Goal: Task Accomplishment & Management: Use online tool/utility

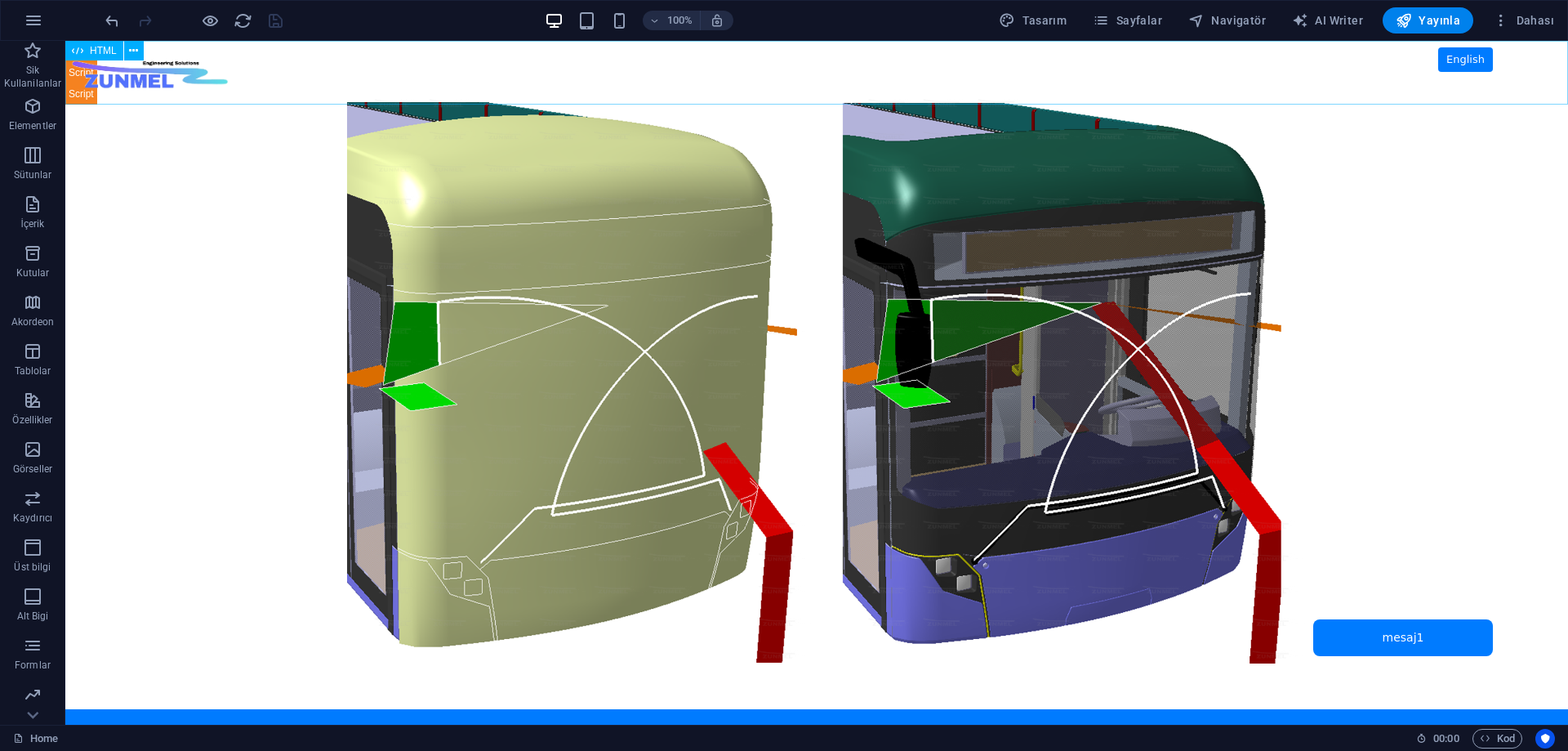
click at [97, 52] on span "HTML" at bounding box center [103, 51] width 27 height 10
click at [101, 47] on span "HTML" at bounding box center [103, 51] width 27 height 10
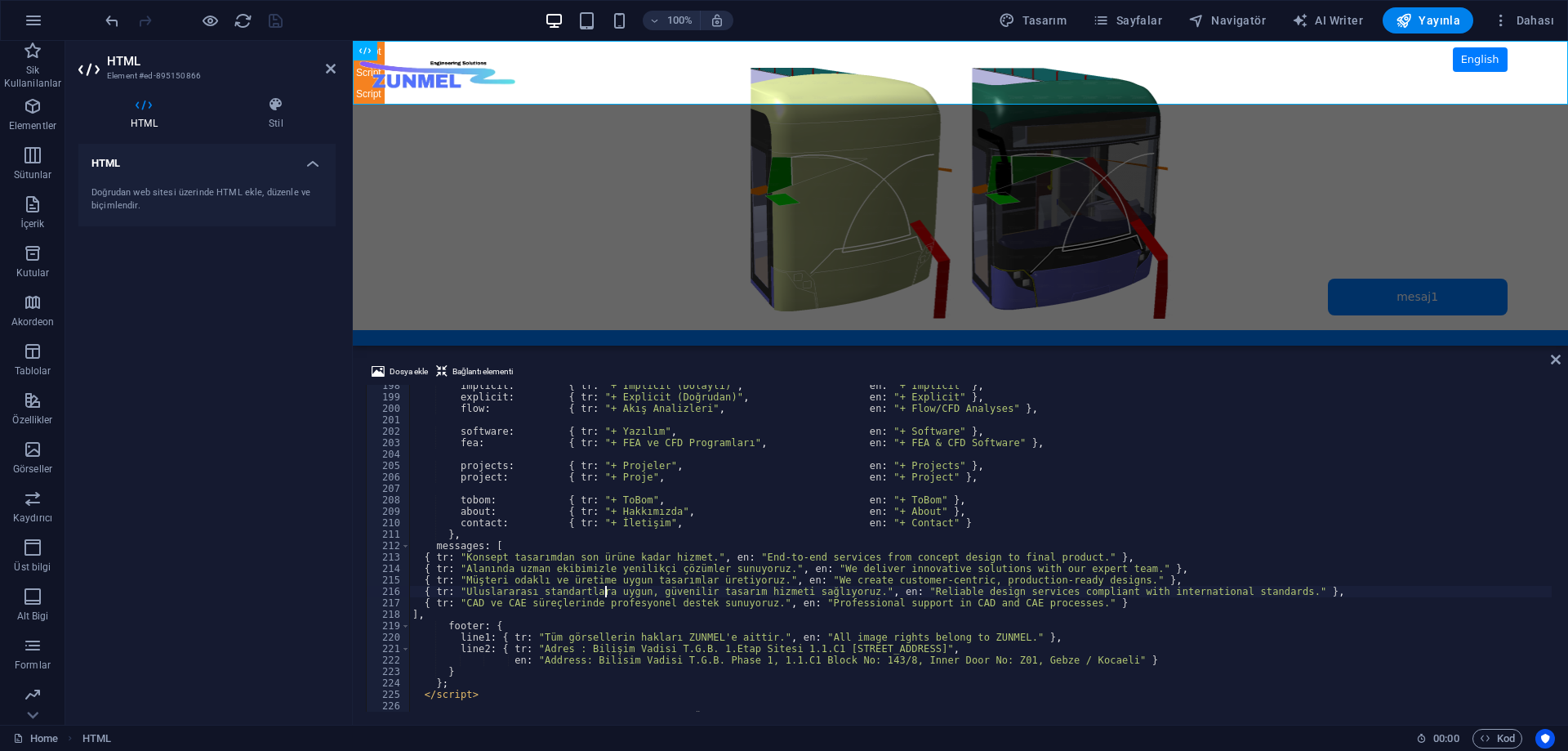
click at [607, 593] on div "implicit : { tr : "+ Implicit (Dolaylı)" , en : "+ Implicit" } , explicit : { t…" at bounding box center [980, 554] width 1143 height 349
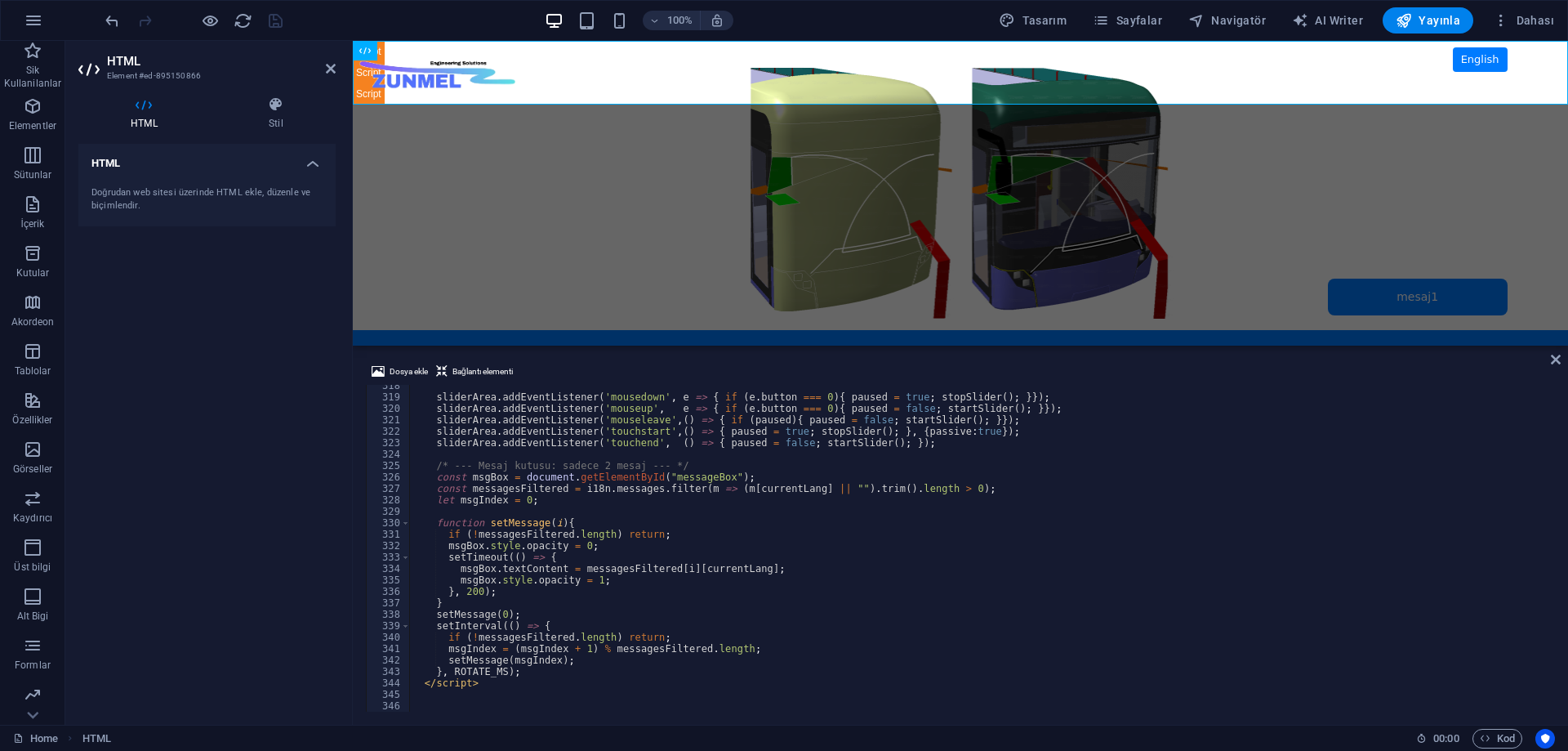
scroll to position [3630, 0]
click at [595, 621] on div "sliderArea . addEventListener ( 'mousedown' , e => { if ( e . button === 0 ) { …" at bounding box center [980, 554] width 1143 height 349
type textarea "setInterval(() => {"
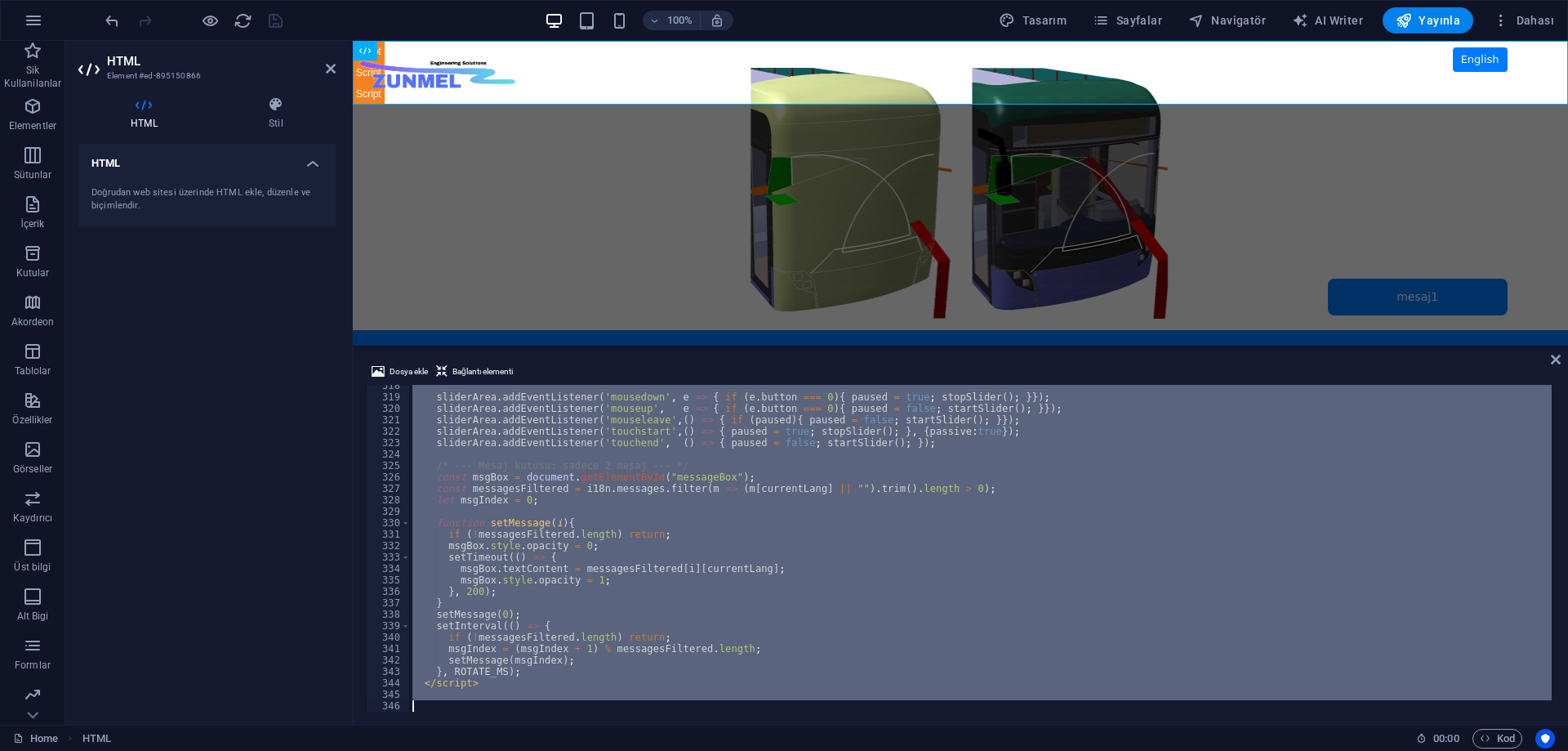
click at [583, 687] on div "sliderArea . addEventListener ( 'mousedown' , e => { if ( e . button === 0 ) { …" at bounding box center [980, 547] width 1143 height 326
type textarea "</script>"
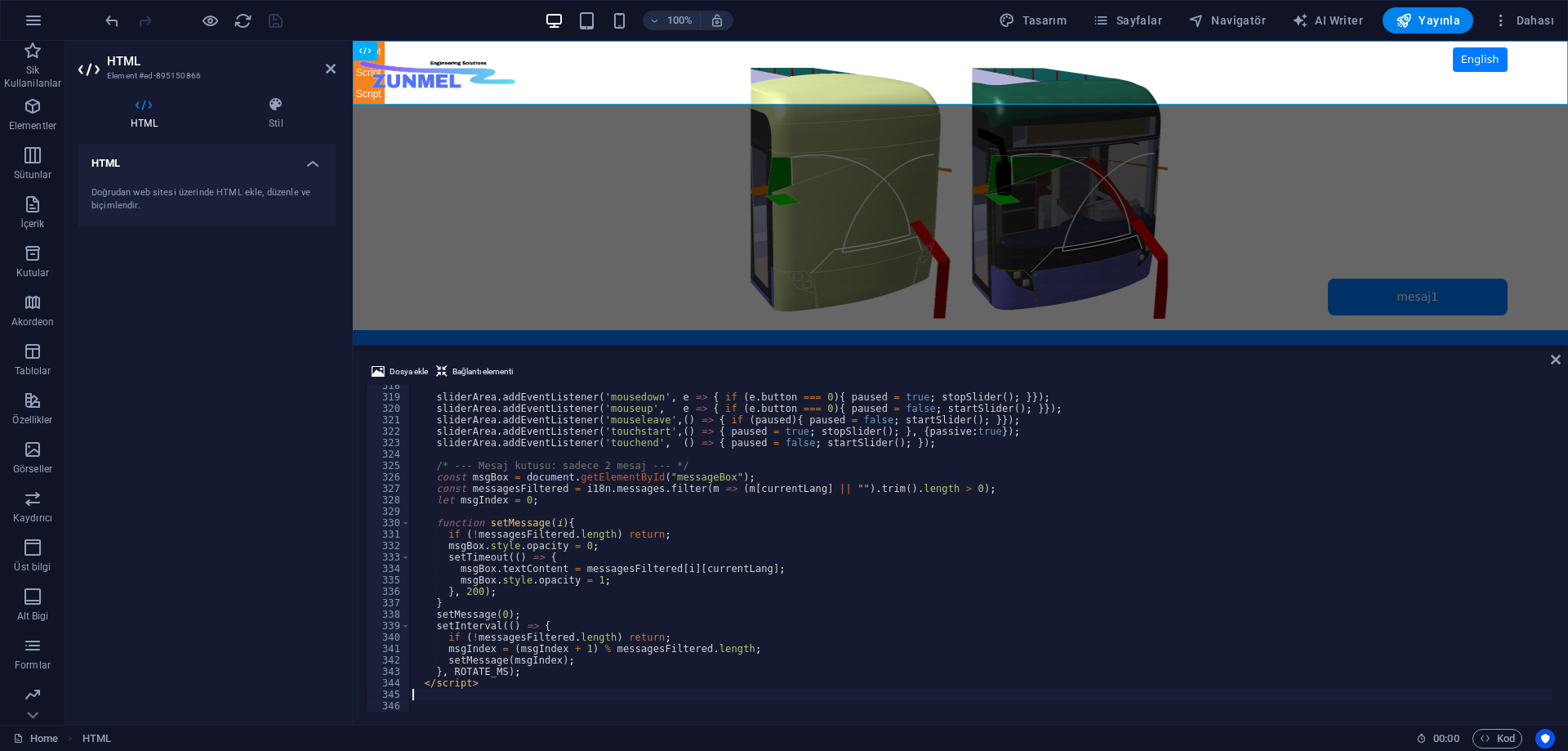
click at [551, 690] on div "sliderArea . addEventListener ( 'mousedown' , e => { if ( e . button === 0 ) { …" at bounding box center [980, 554] width 1143 height 349
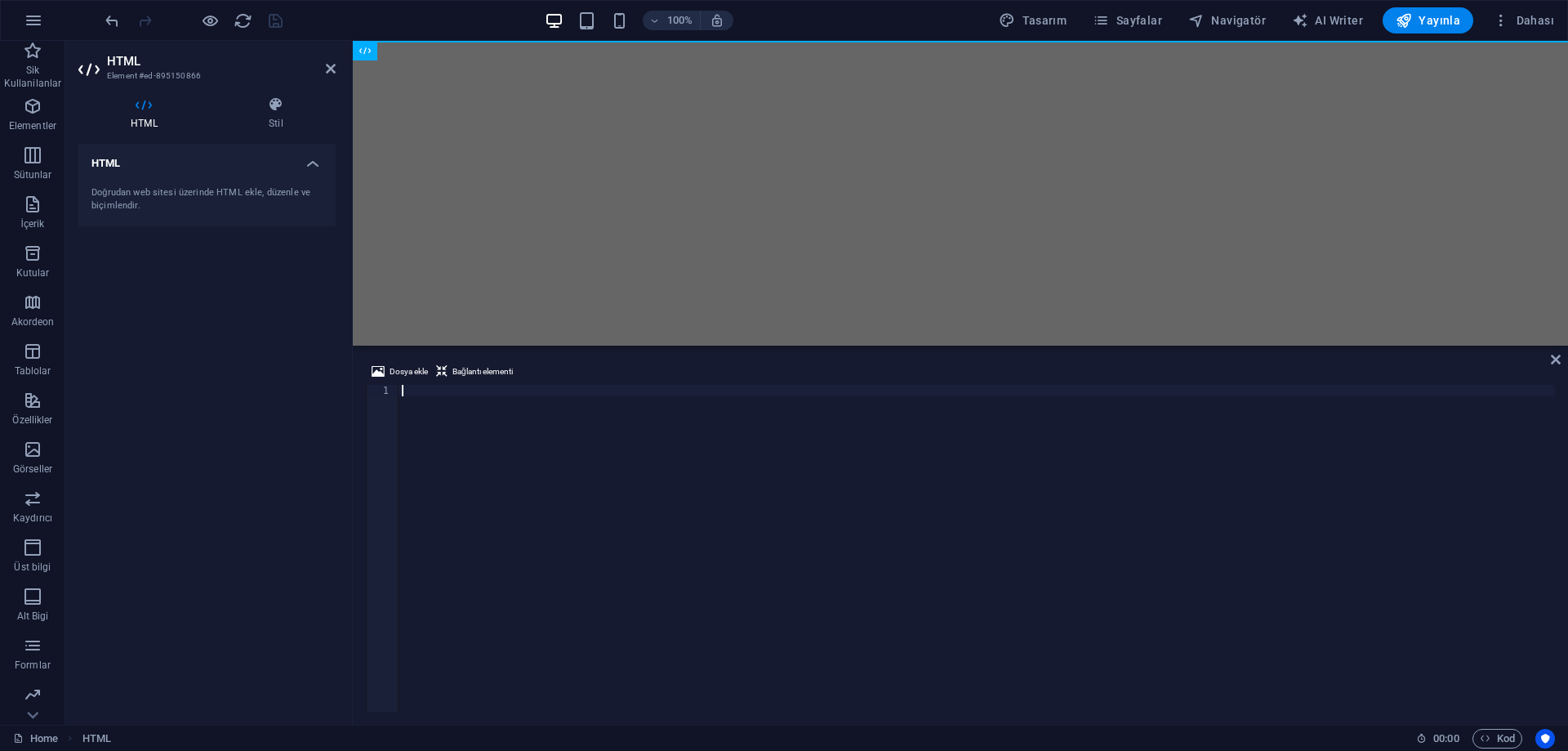
scroll to position [4179, 0]
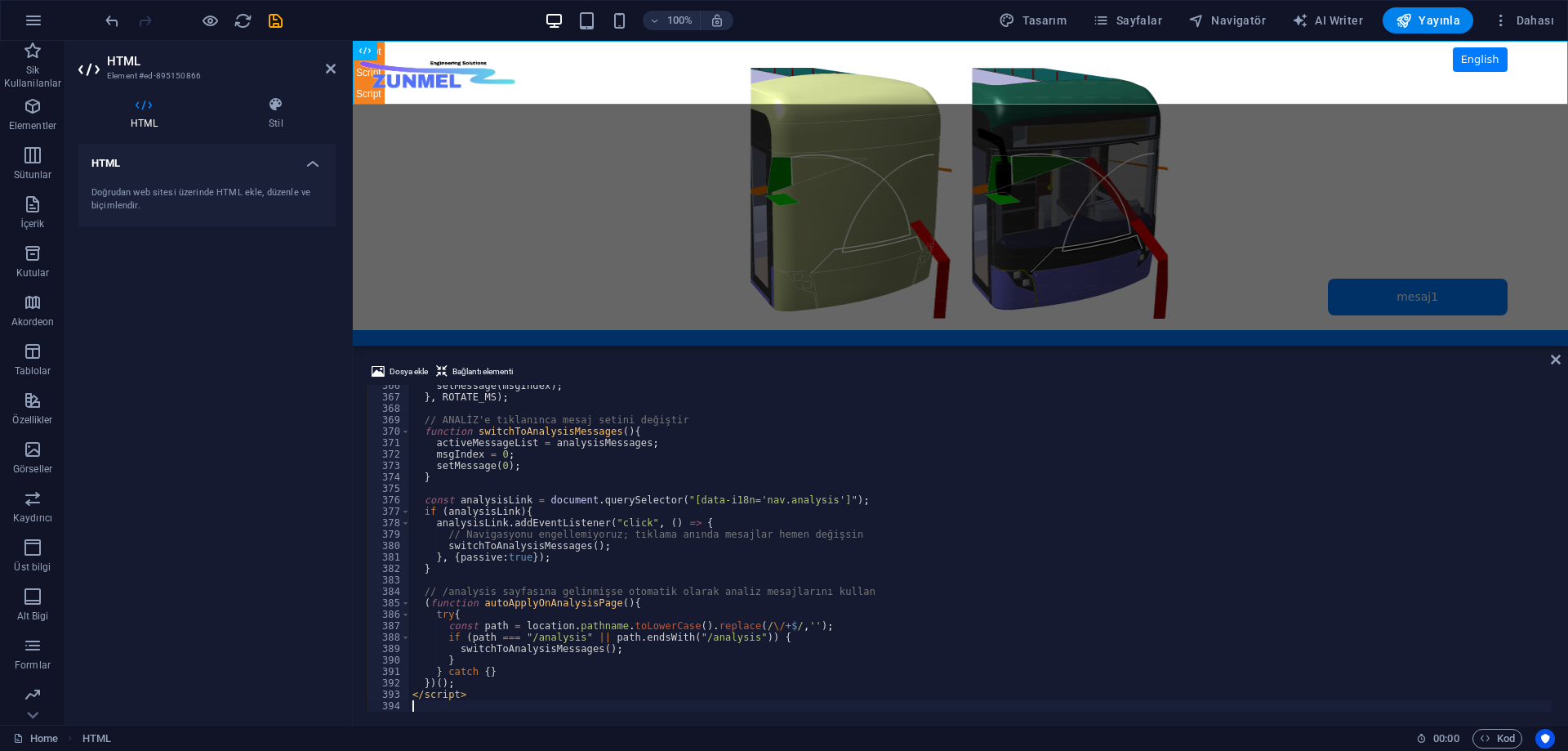
click at [254, 453] on div "HTML Doğrudan web sitesi üzerinde HTML ekle, düzenle ve biçimlendir." at bounding box center [207, 428] width 258 height 568
click at [276, 18] on icon "save" at bounding box center [276, 20] width 19 height 19
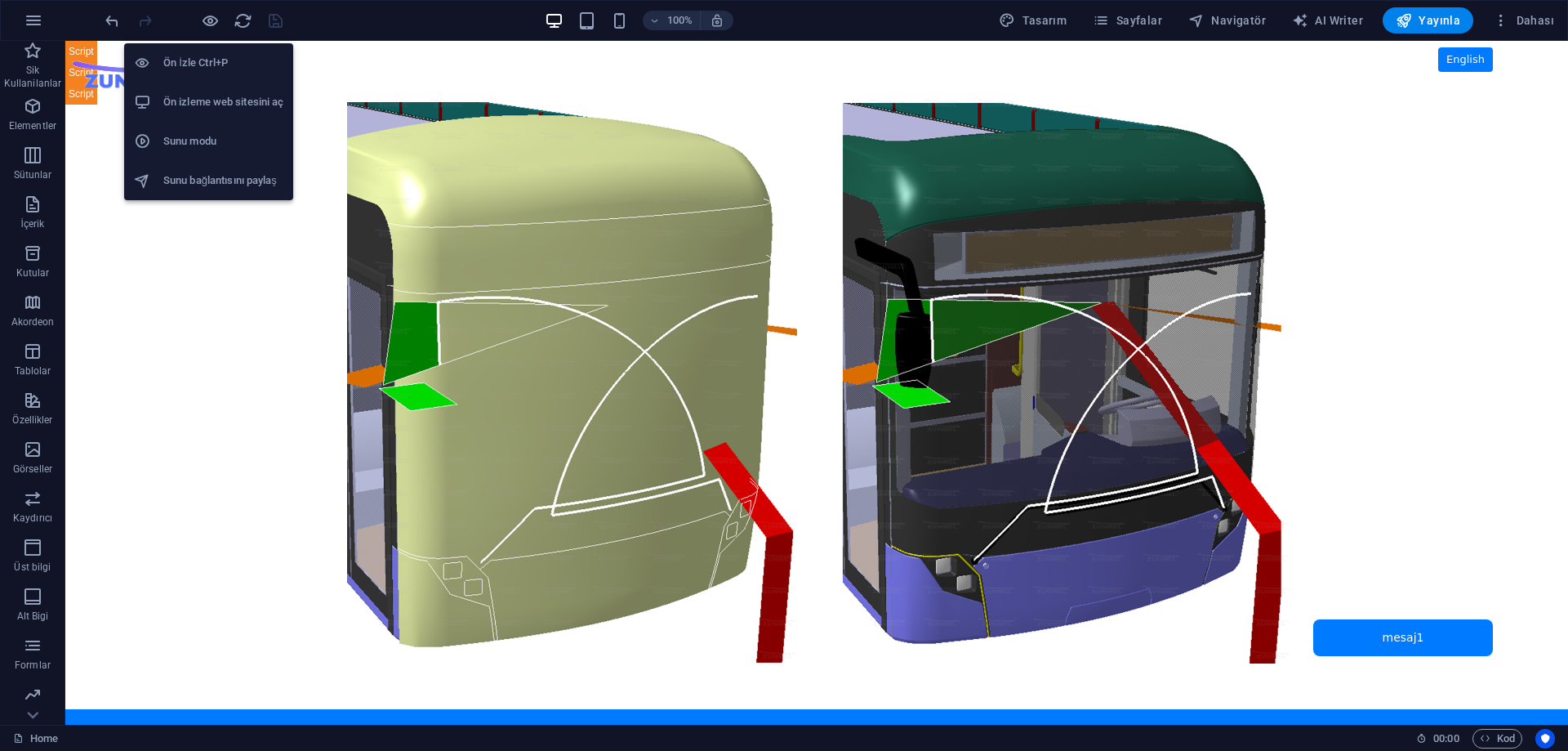
click at [224, 106] on h6 "Ön izleme web sitesini aç" at bounding box center [223, 102] width 120 height 20
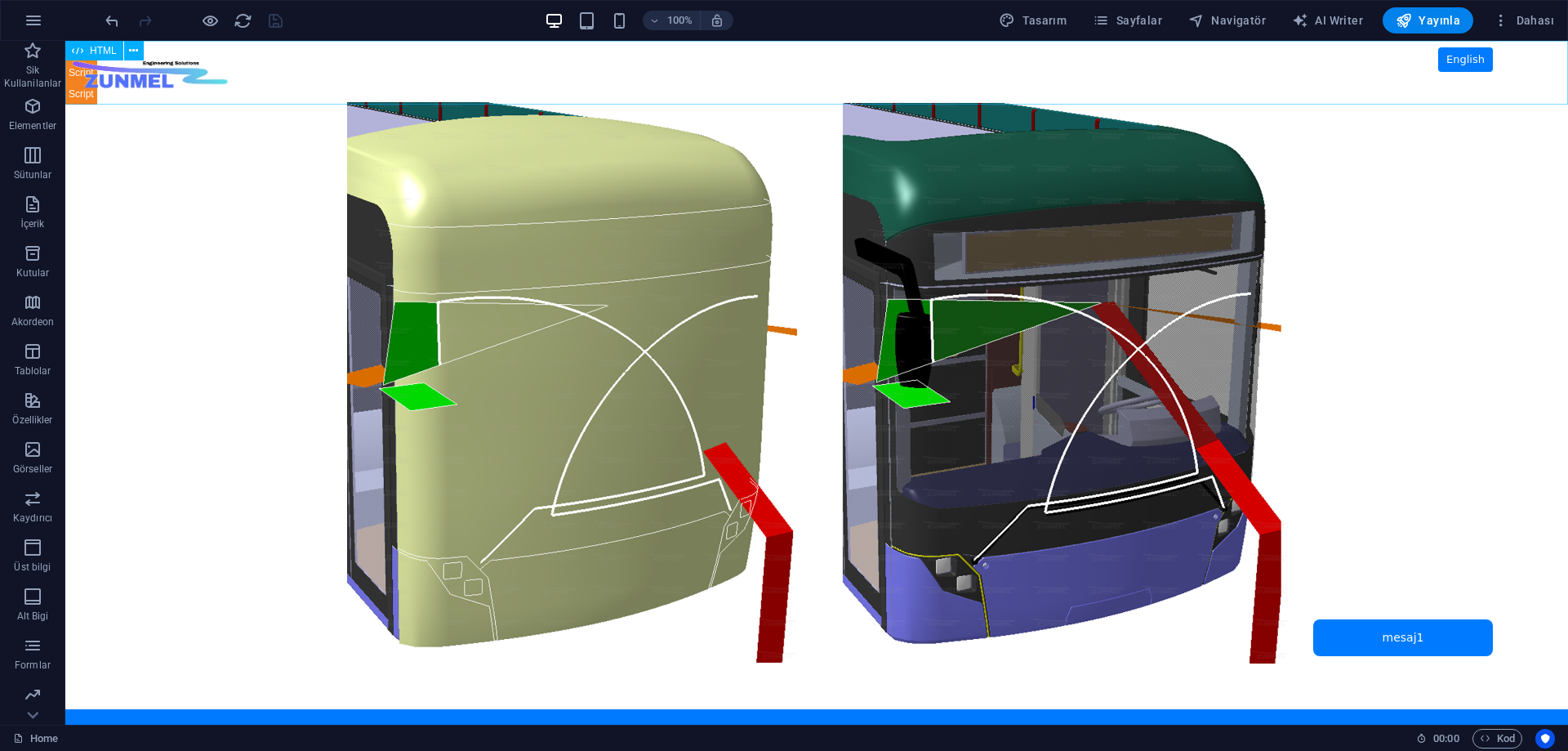
click at [97, 48] on span "HTML" at bounding box center [103, 51] width 27 height 10
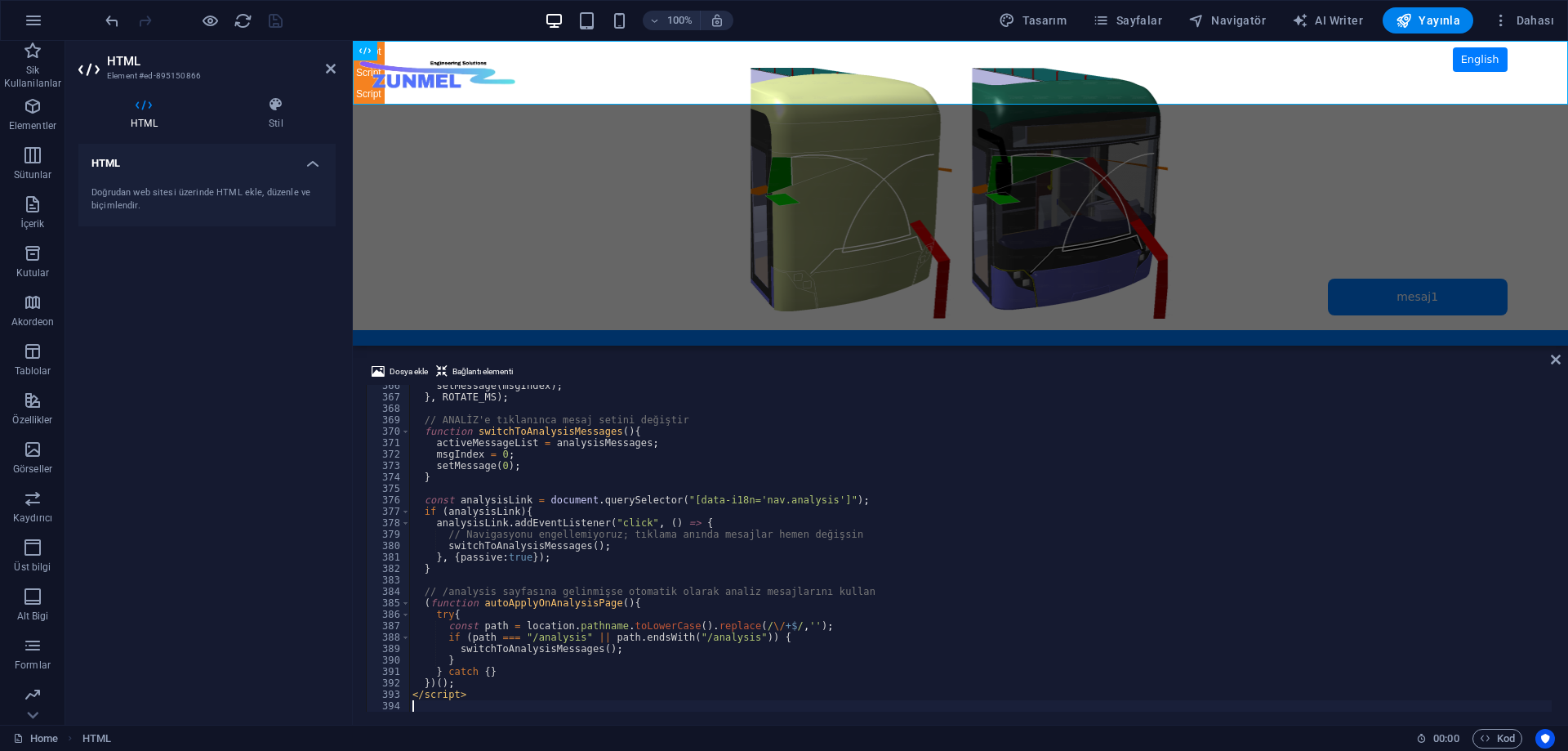
click at [869, 495] on div "setMessage ( msgIndex ) ; } , ROTATE_MS ) ; // ANALİZ'e tıklanınca mesaj setini…" at bounding box center [980, 554] width 1143 height 349
type textarea "const analysisLink = document.querySelector("[data-i18n='nav.analysis']");"
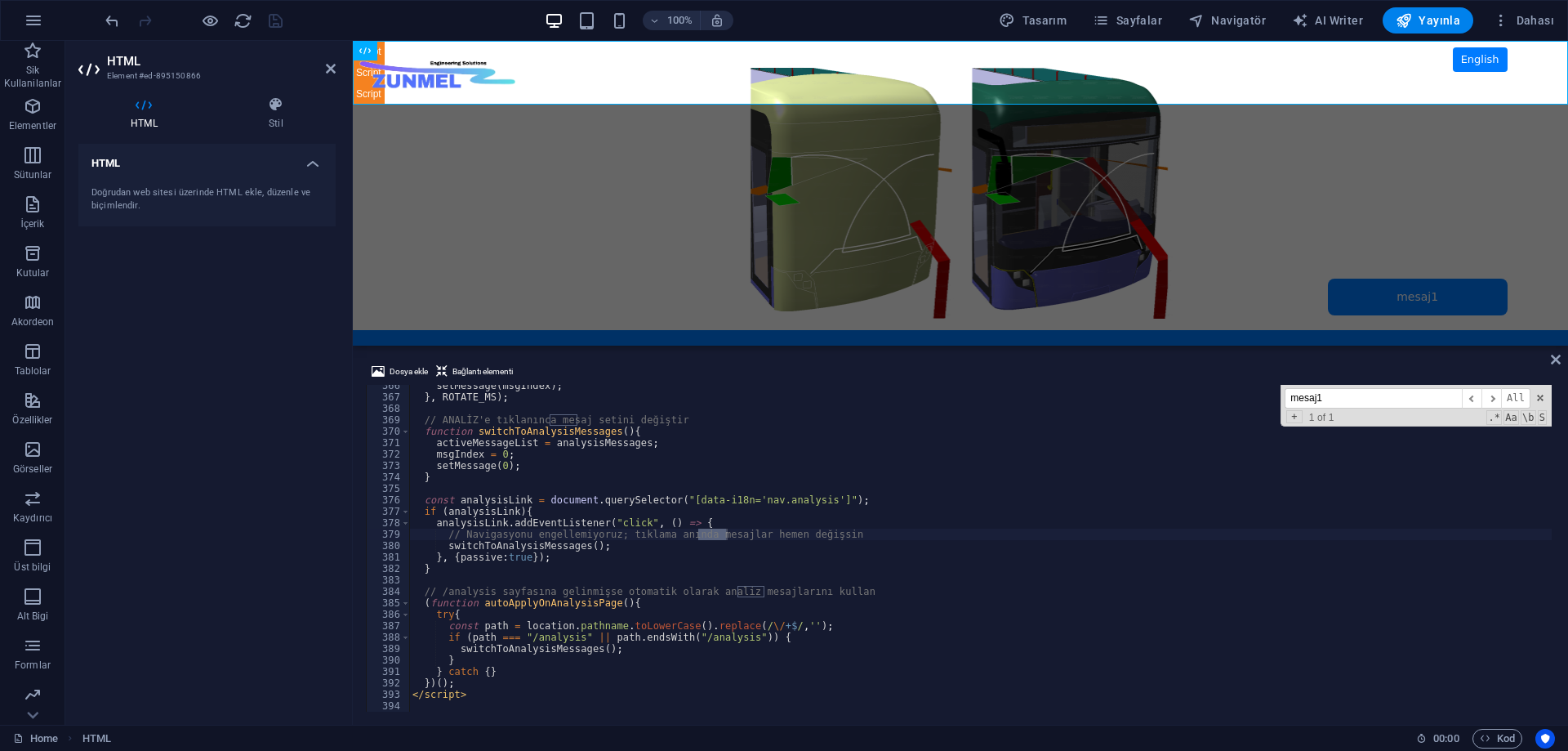
scroll to position [1655, 0]
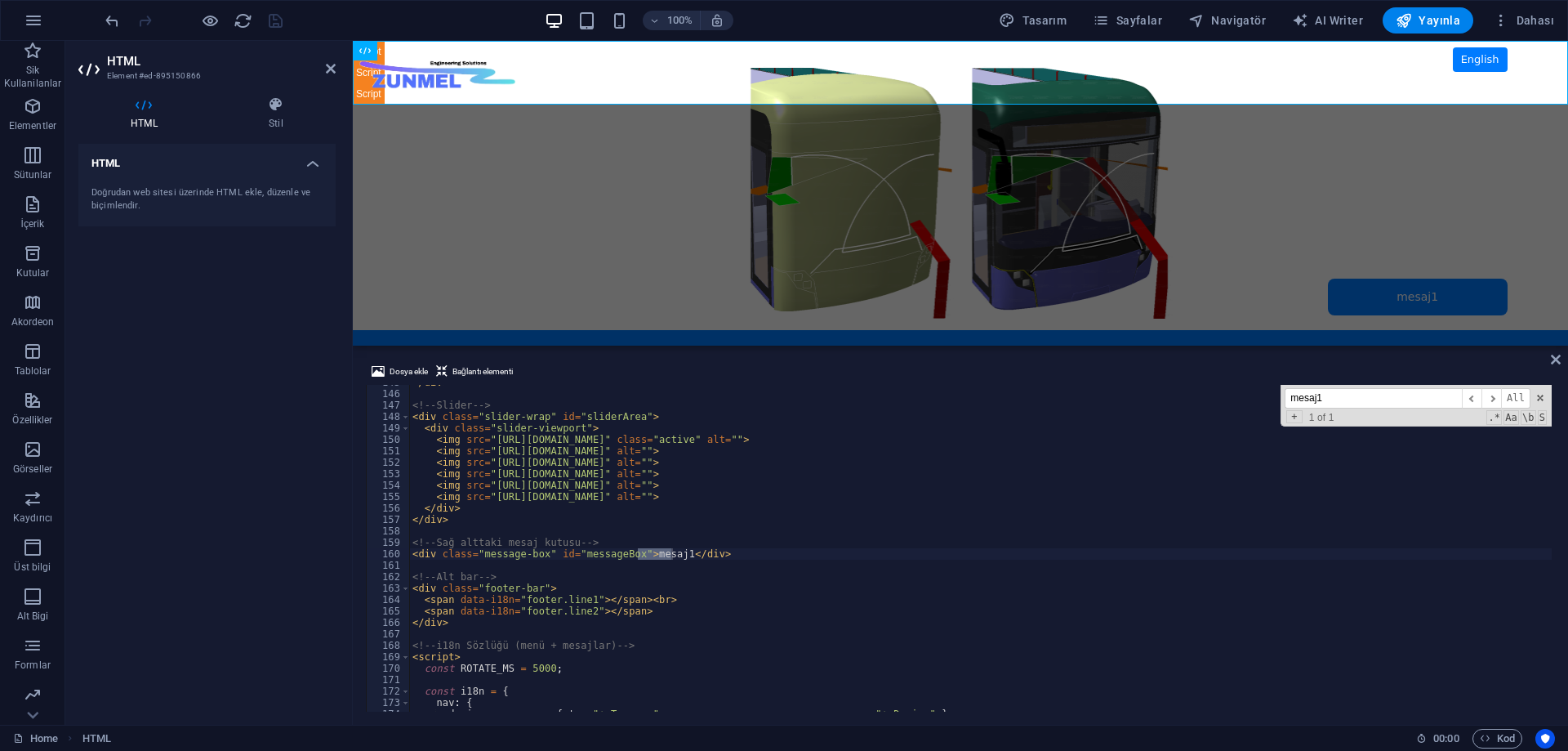
type input "mesaj1"
click at [754, 540] on div "</ div > <!-- Slider --> < div class = "slider-wrap" id = "sliderArea" > < div …" at bounding box center [980, 551] width 1143 height 349
click at [748, 549] on div "</ div > <!-- Slider --> < div class = "slider-wrap" id = "sliderArea" > < div …" at bounding box center [980, 551] width 1143 height 349
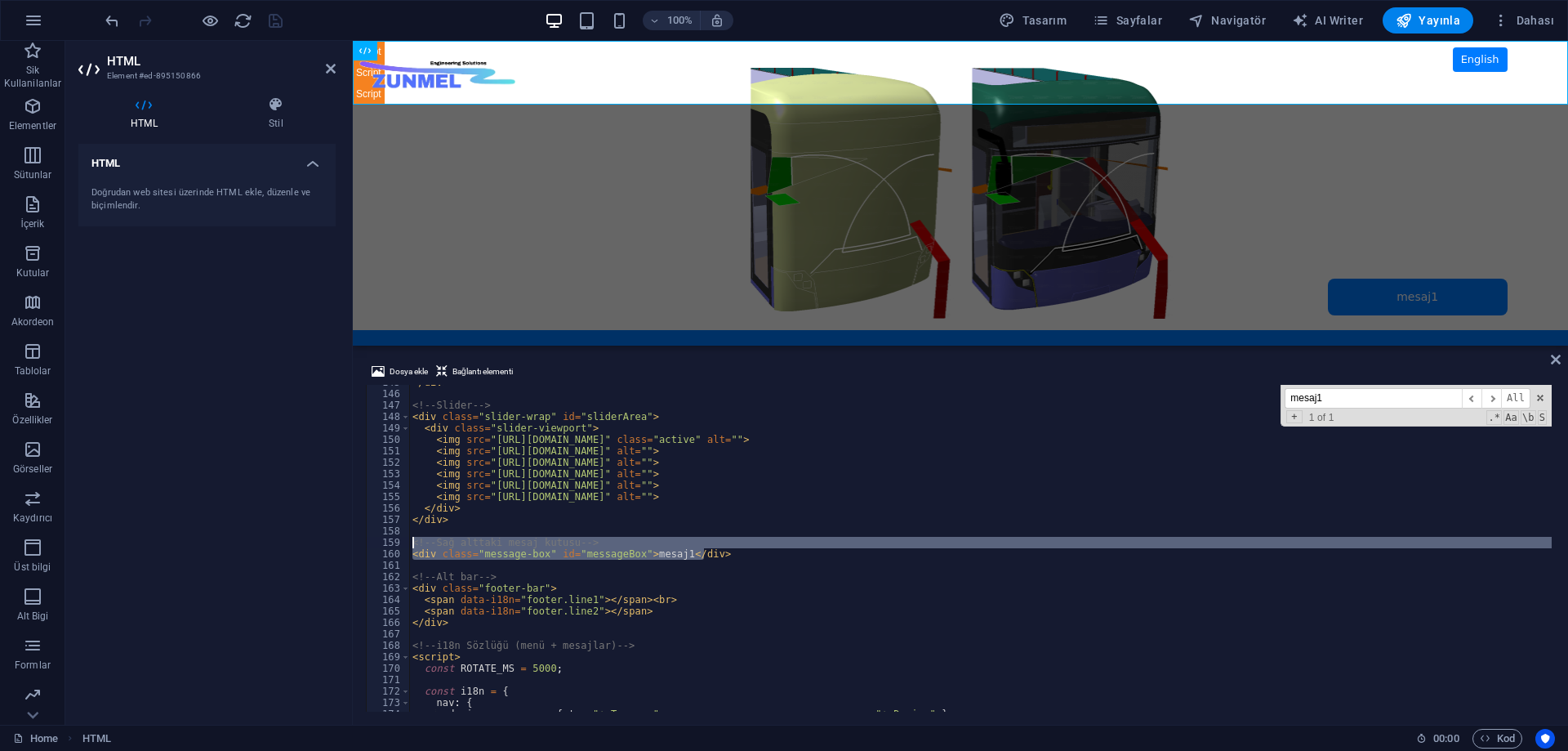
drag, startPoint x: 734, startPoint y: 552, endPoint x: 401, endPoint y: 544, distance: 333.1
click at [401, 544] on div "<div class="message-box" id="messageBox">mesaj1</div> 145 146 147 148 149 150 1…" at bounding box center [960, 547] width 1189 height 326
type textarea "<!-- Sağ alttaki mesaj kutusu --> <div class="message-box" id="messageBox">mesa…"
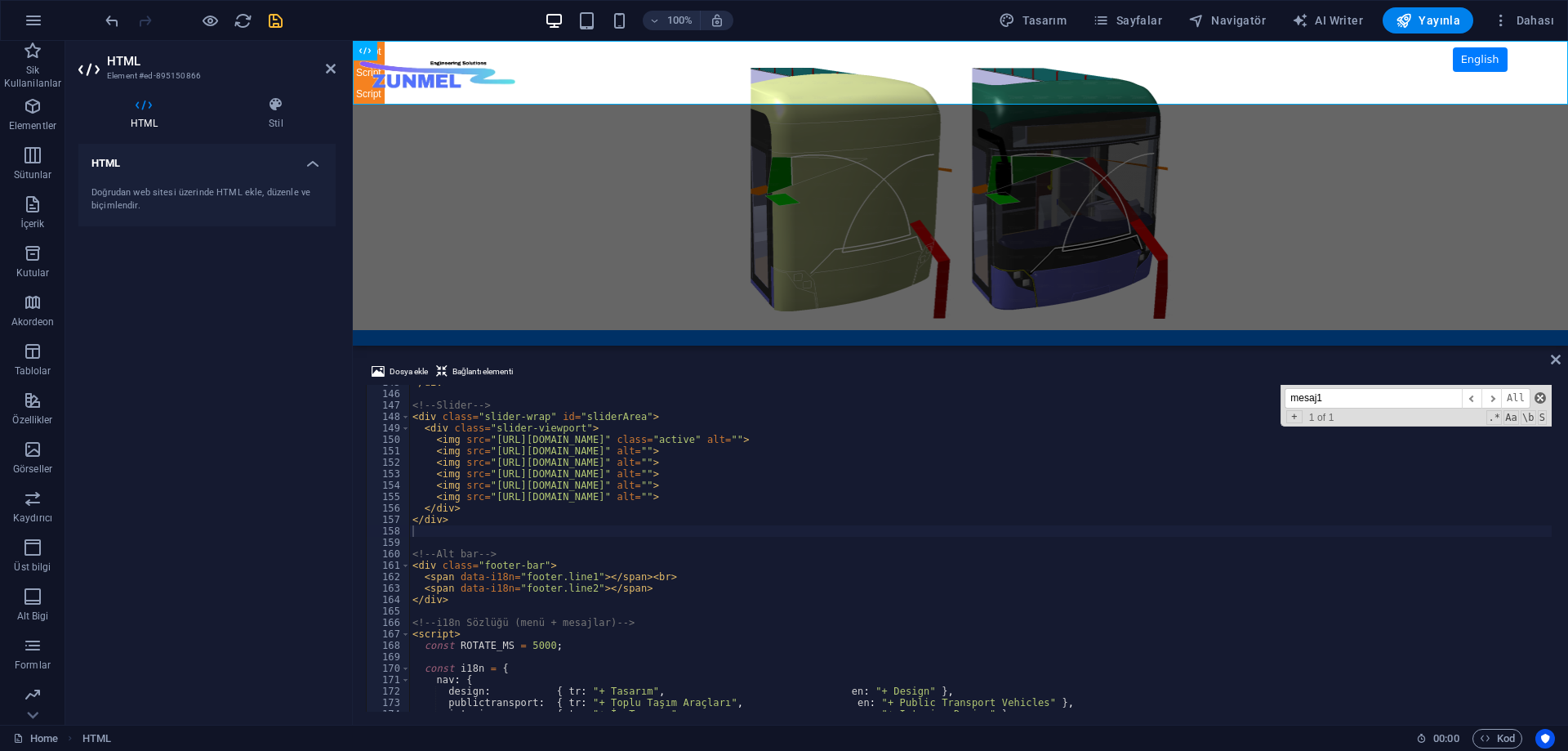
click at [1535, 396] on span at bounding box center [1540, 398] width 11 height 11
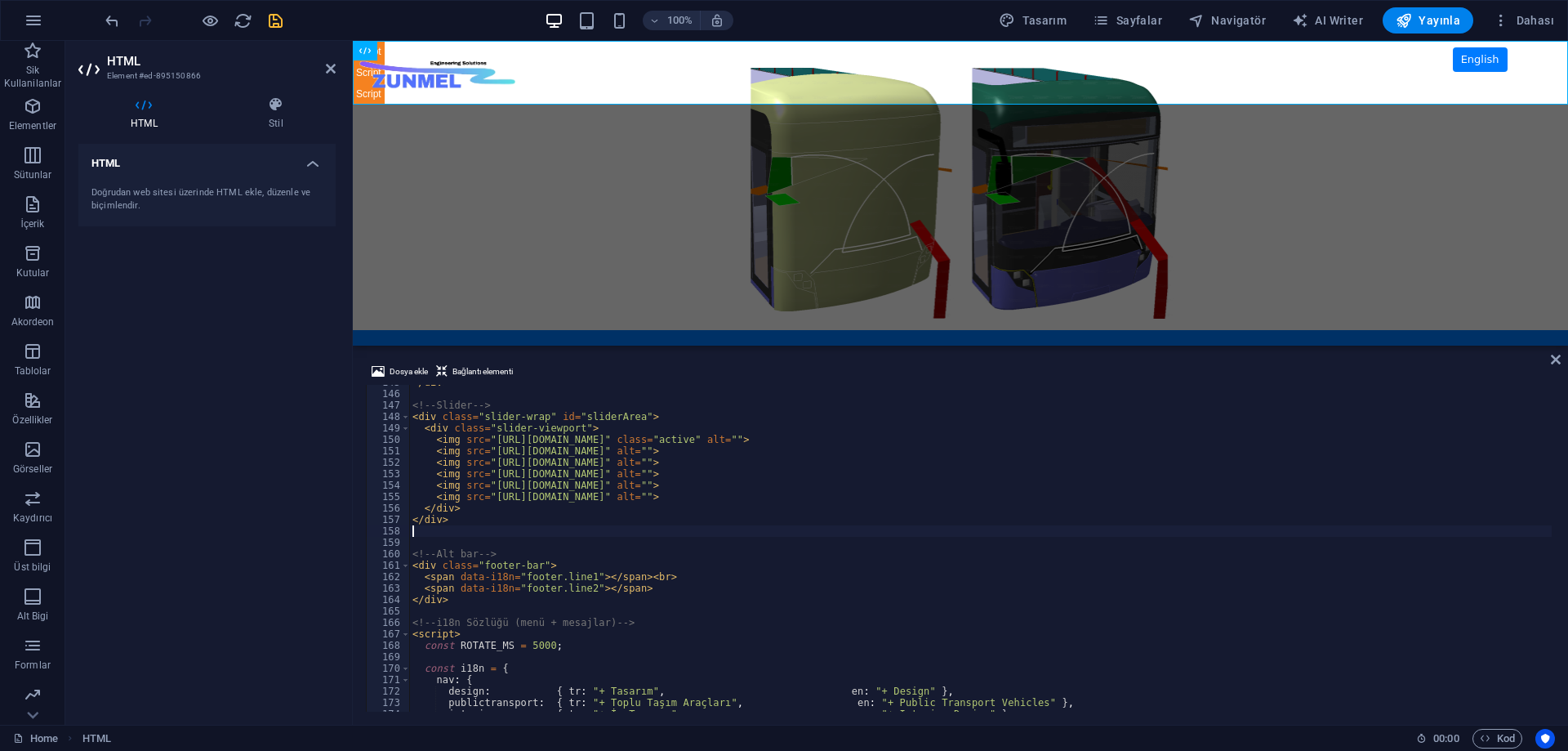
drag, startPoint x: 281, startPoint y: 375, endPoint x: 285, endPoint y: 226, distance: 149.1
click at [281, 369] on div "HTML Doğrudan web sitesi üzerinde HTML ekle, düzenle ve biçimlendir." at bounding box center [207, 428] width 258 height 568
click at [278, 20] on icon "save" at bounding box center [276, 20] width 19 height 19
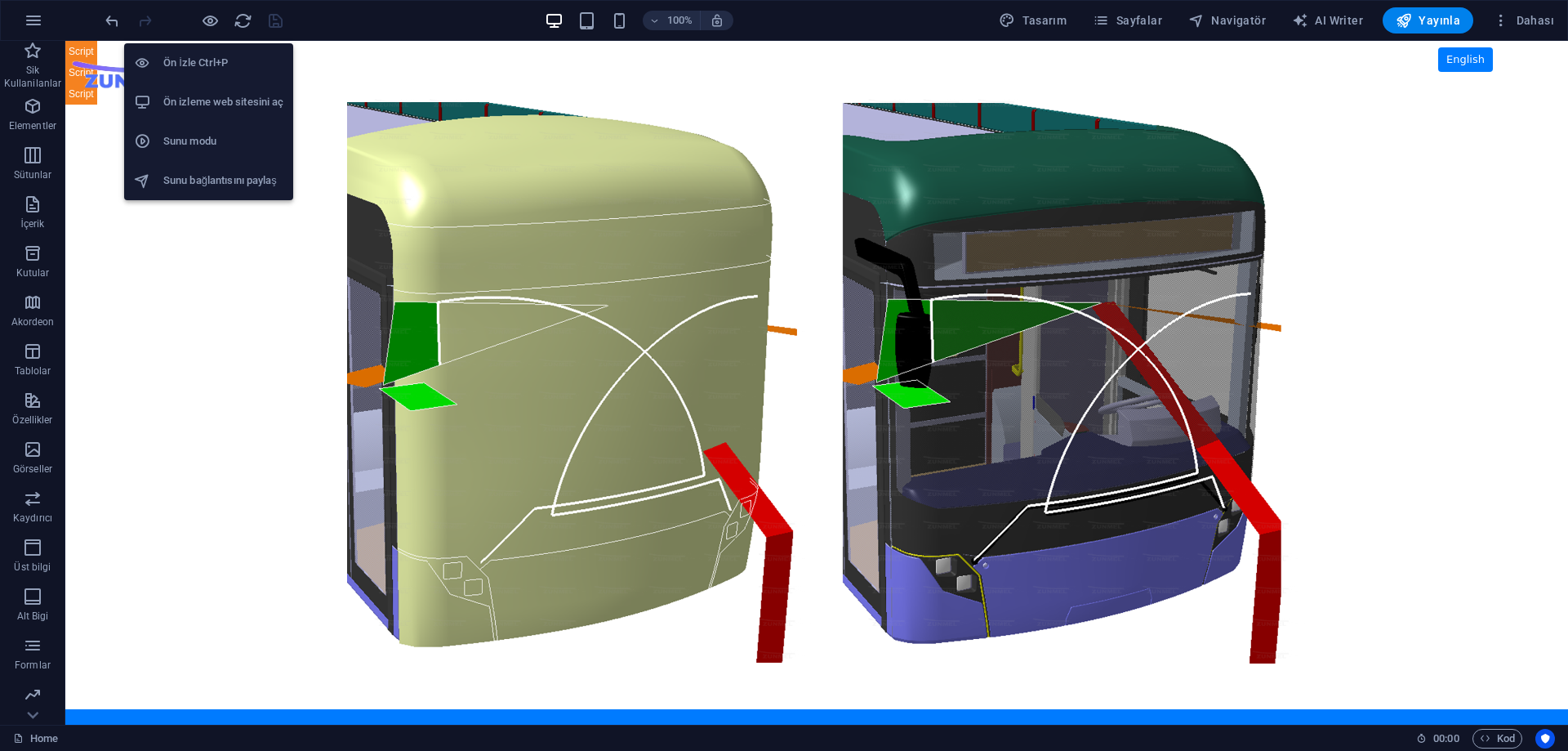
click at [225, 104] on h6 "Ön izleme web sitesini aç" at bounding box center [223, 102] width 120 height 20
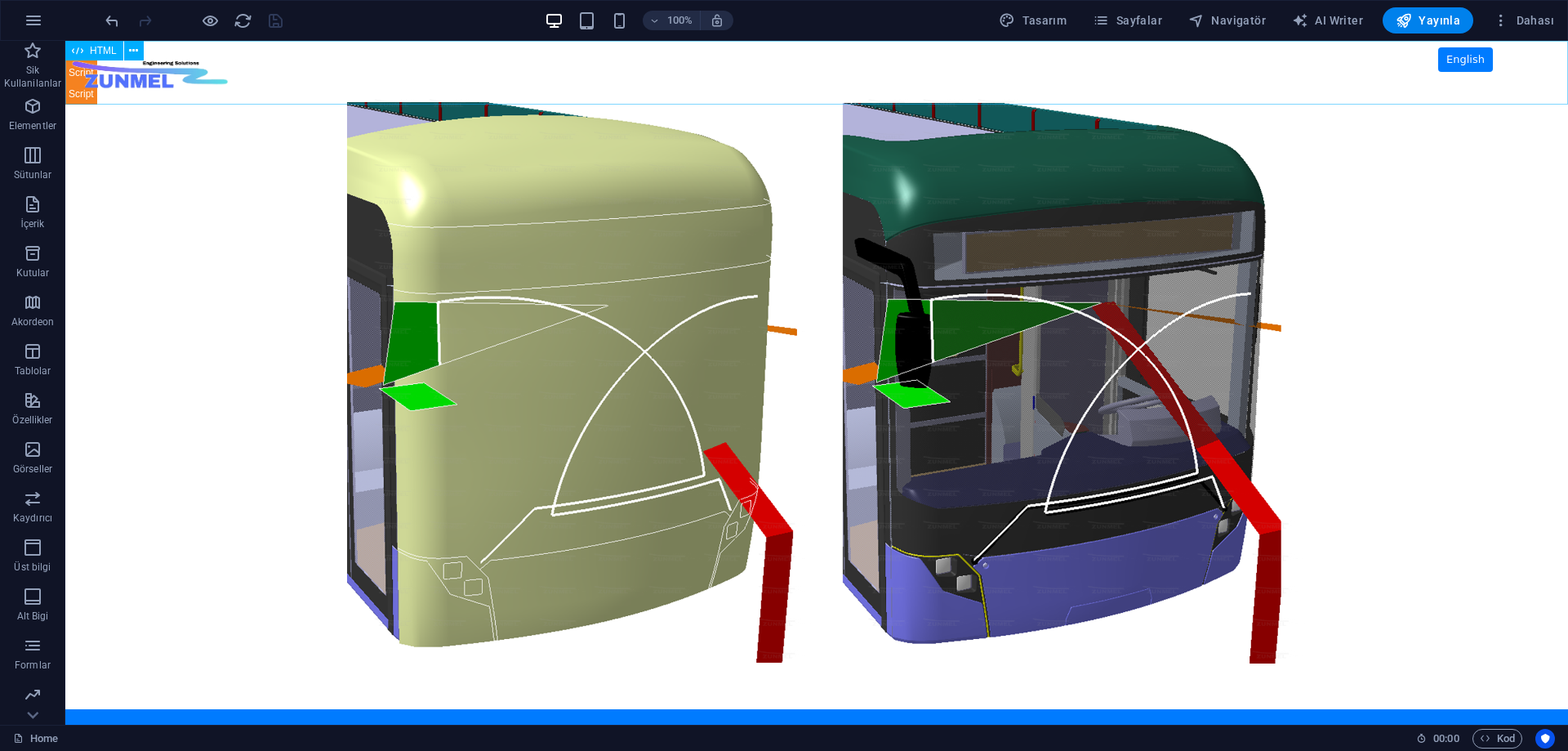
click at [87, 52] on div "HTML" at bounding box center [94, 51] width 58 height 20
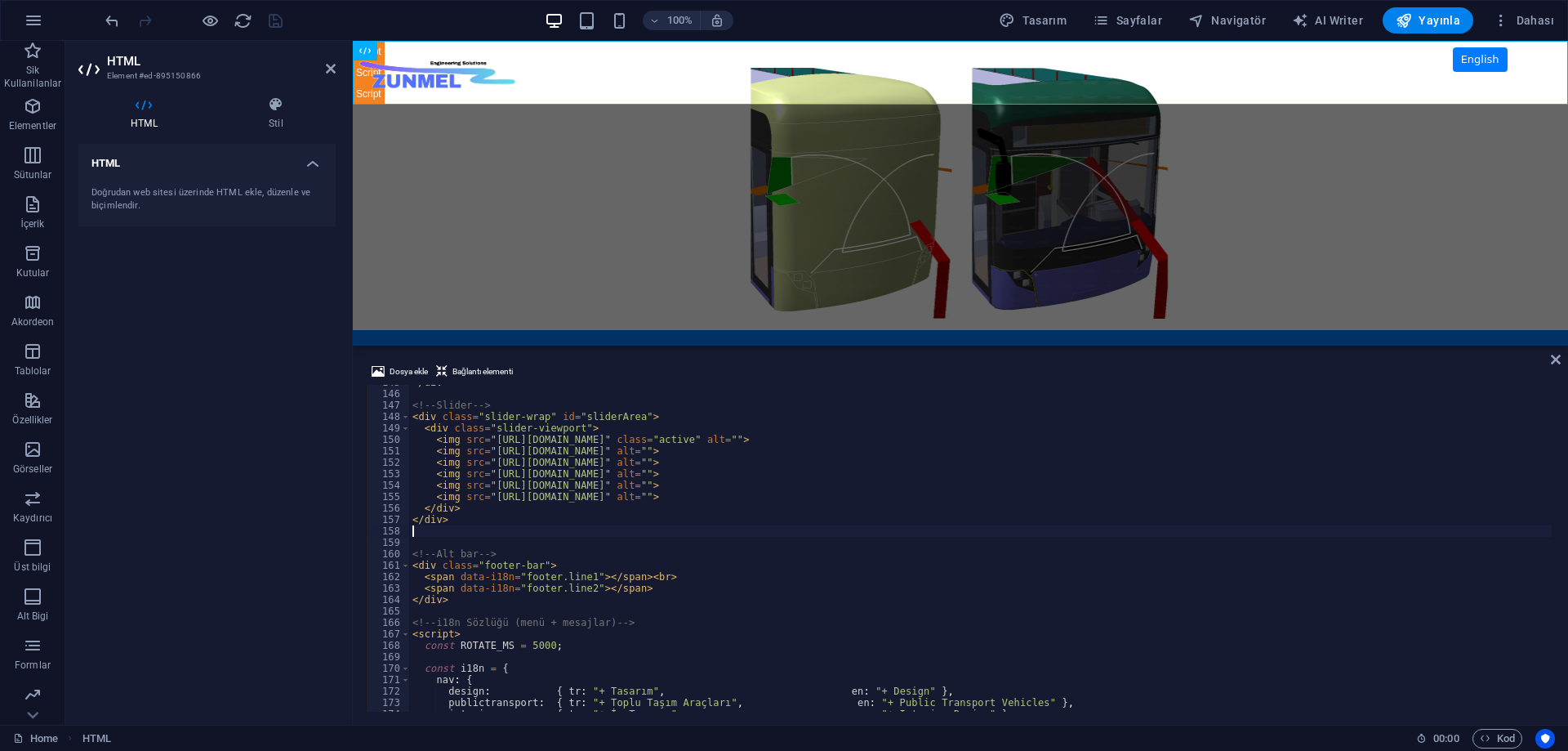
click at [706, 637] on div "</ div > <!-- Slider --> < div class = "slider-wrap" id = "sliderArea" > < div …" at bounding box center [980, 551] width 1143 height 349
type textarea "<!-- Sağ alttaki mesaj kutusu --> <div class="message-box" id="messageBox">mesa…"
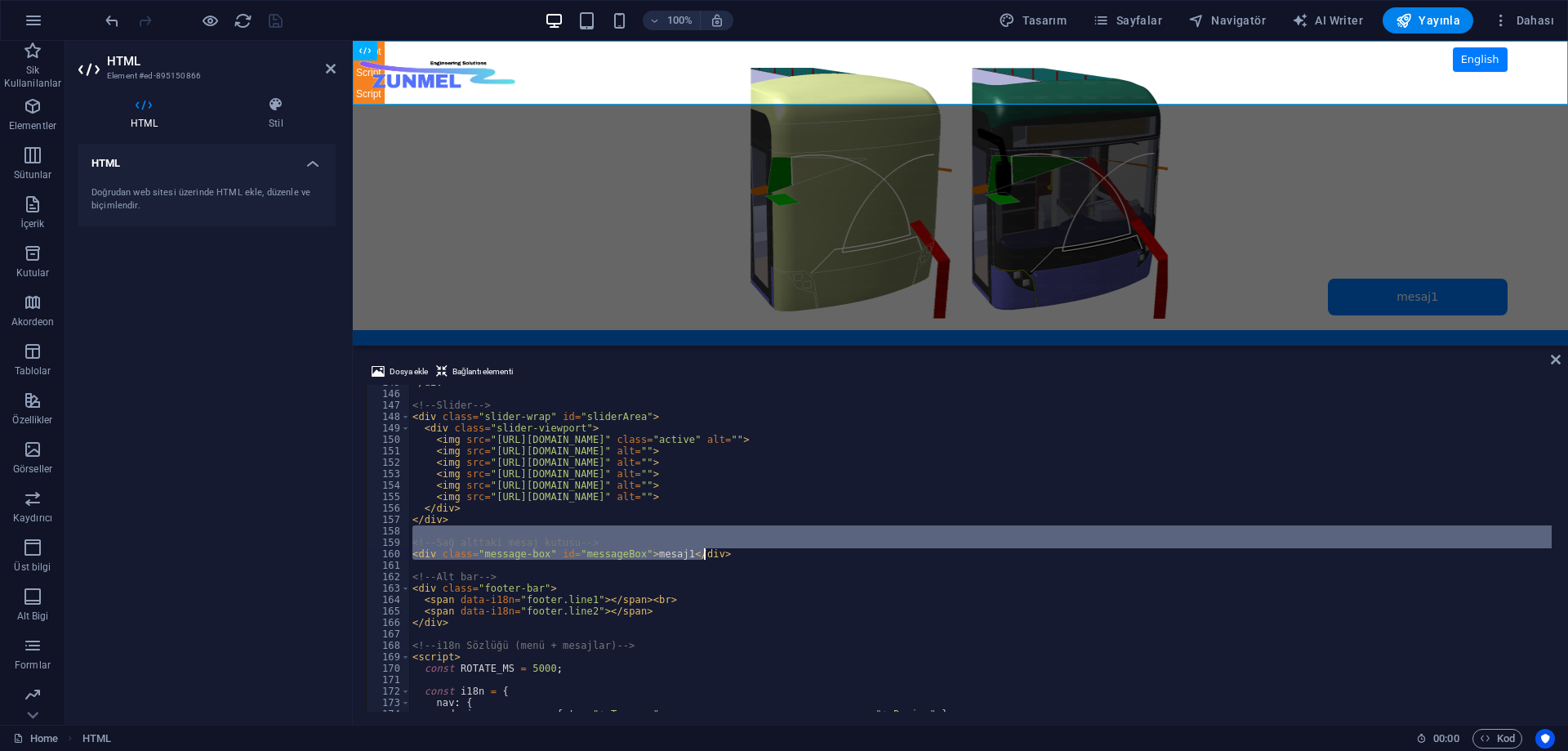
click at [703, 637] on div "</ div > <!-- Slider --> < div class = "slider-wrap" id = "sliderArea" > < div …" at bounding box center [980, 551] width 1143 height 349
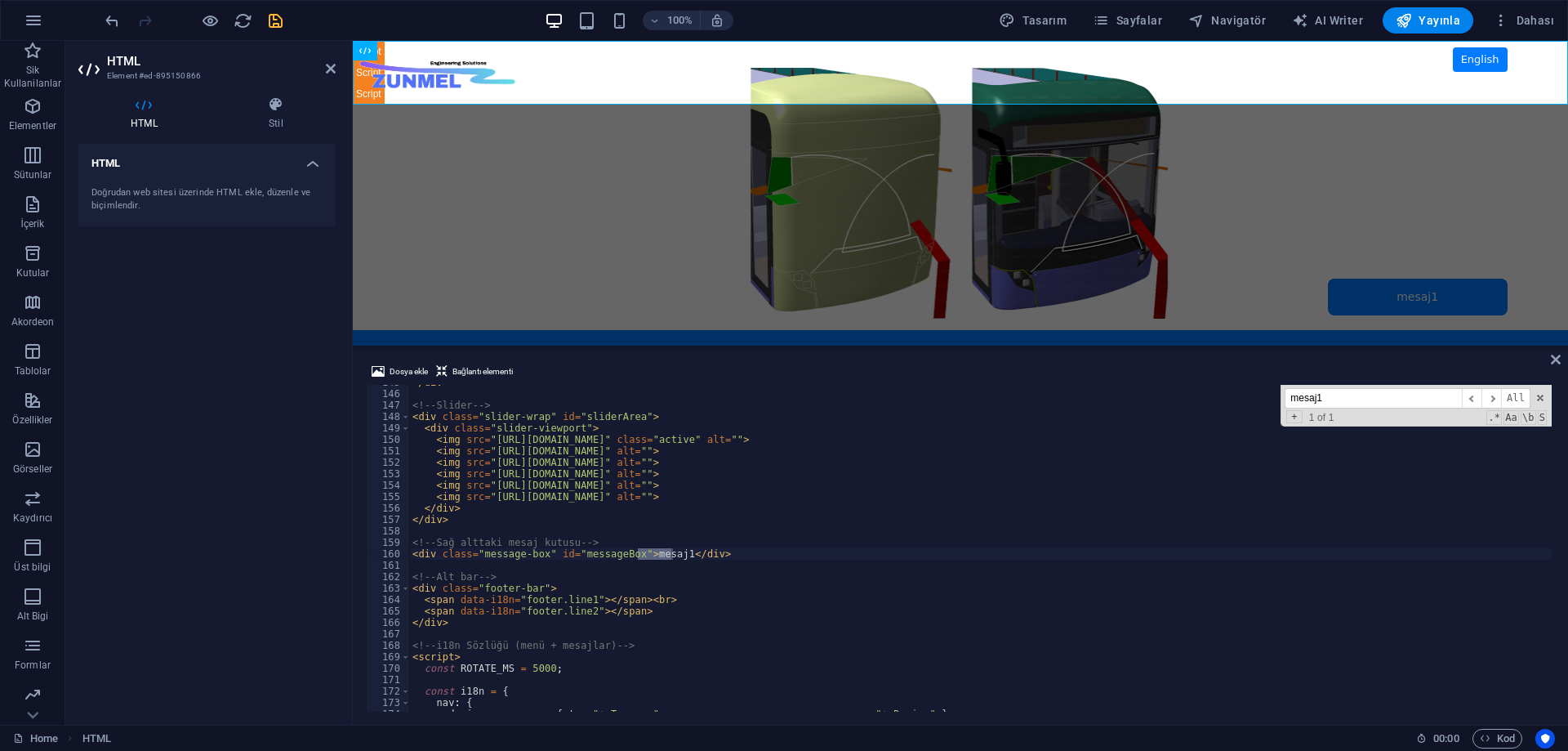
type textarea "<div class="message-box" id="messageBox">mesaj1</div>"
click at [744, 551] on div "</ div > <!-- Slider --> < div class = "slider-wrap" id = "sliderArea" > < div …" at bounding box center [980, 551] width 1143 height 349
click at [1332, 398] on input "mesaj1" at bounding box center [1373, 398] width 177 height 20
type input "mesaj"
click at [834, 563] on div "</ div > <!-- Slider --> < div class = "slider-wrap" id = "sliderArea" > < div …" at bounding box center [980, 551] width 1143 height 349
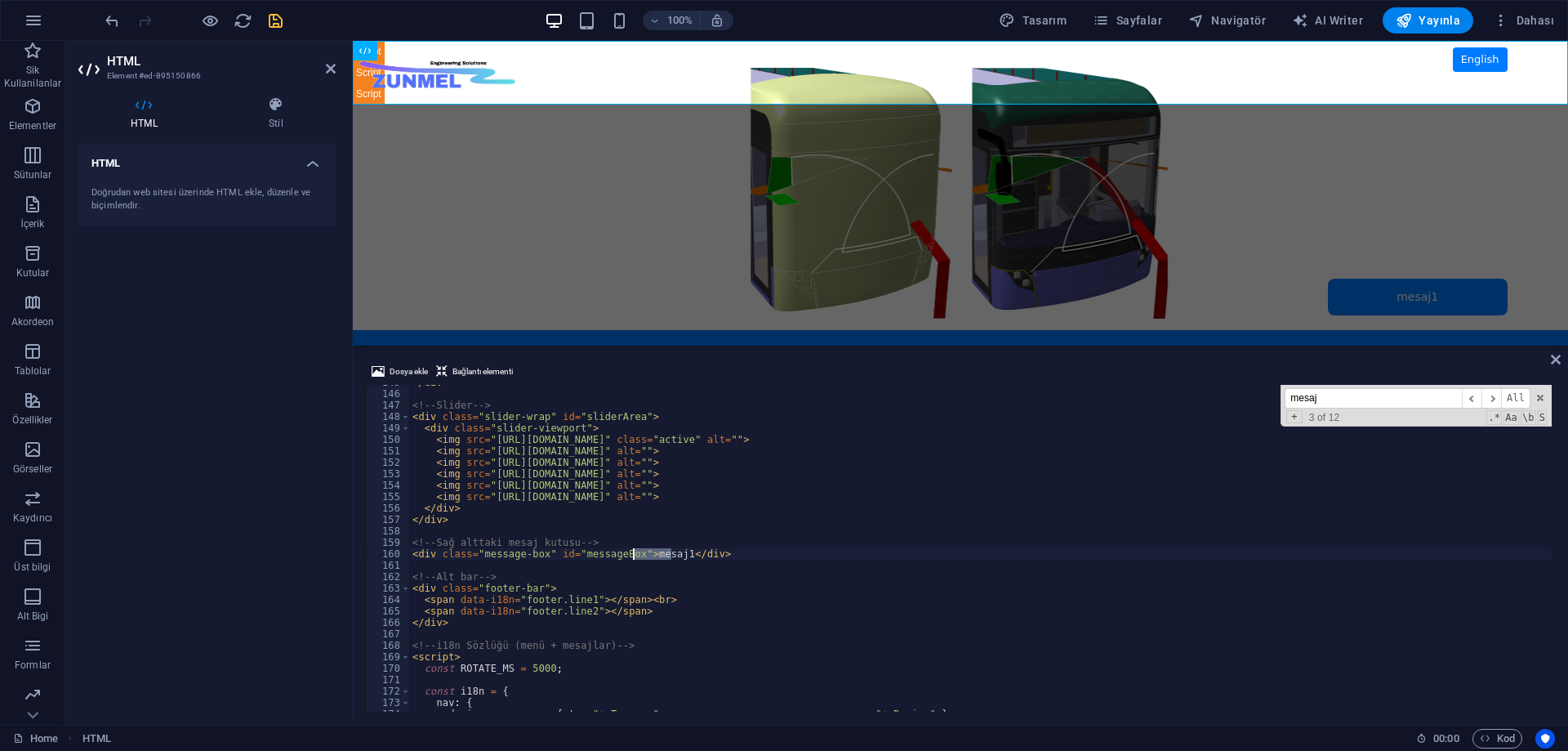
drag, startPoint x: 671, startPoint y: 555, endPoint x: 631, endPoint y: 555, distance: 40.0
click at [631, 555] on div "</ div > <!-- Slider --> < div class = "slider-wrap" id = "sliderArea" > < div …" at bounding box center [980, 551] width 1143 height 349
click at [709, 663] on div "</ div > <!-- Slider --> < div class = "slider-wrap" id = "sliderArea" > < div …" at bounding box center [980, 551] width 1143 height 349
type textarea "const ROTATE_MS = 5000;"
drag, startPoint x: 192, startPoint y: 336, endPoint x: 198, endPoint y: 305, distance: 31.6
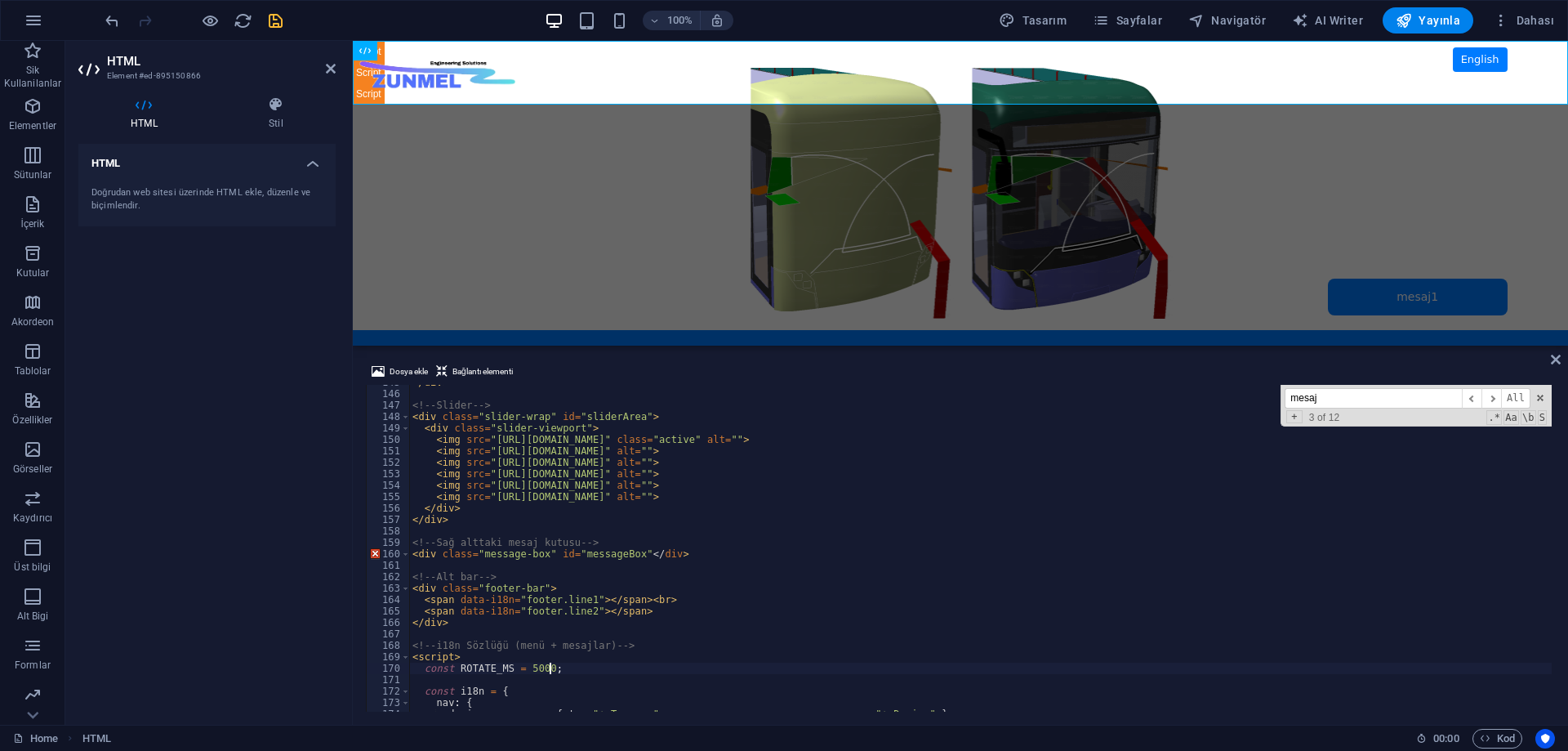
click at [193, 334] on div "HTML Doğrudan web sitesi üzerinde HTML ekle, düzenle ve biçimlendir." at bounding box center [207, 428] width 258 height 568
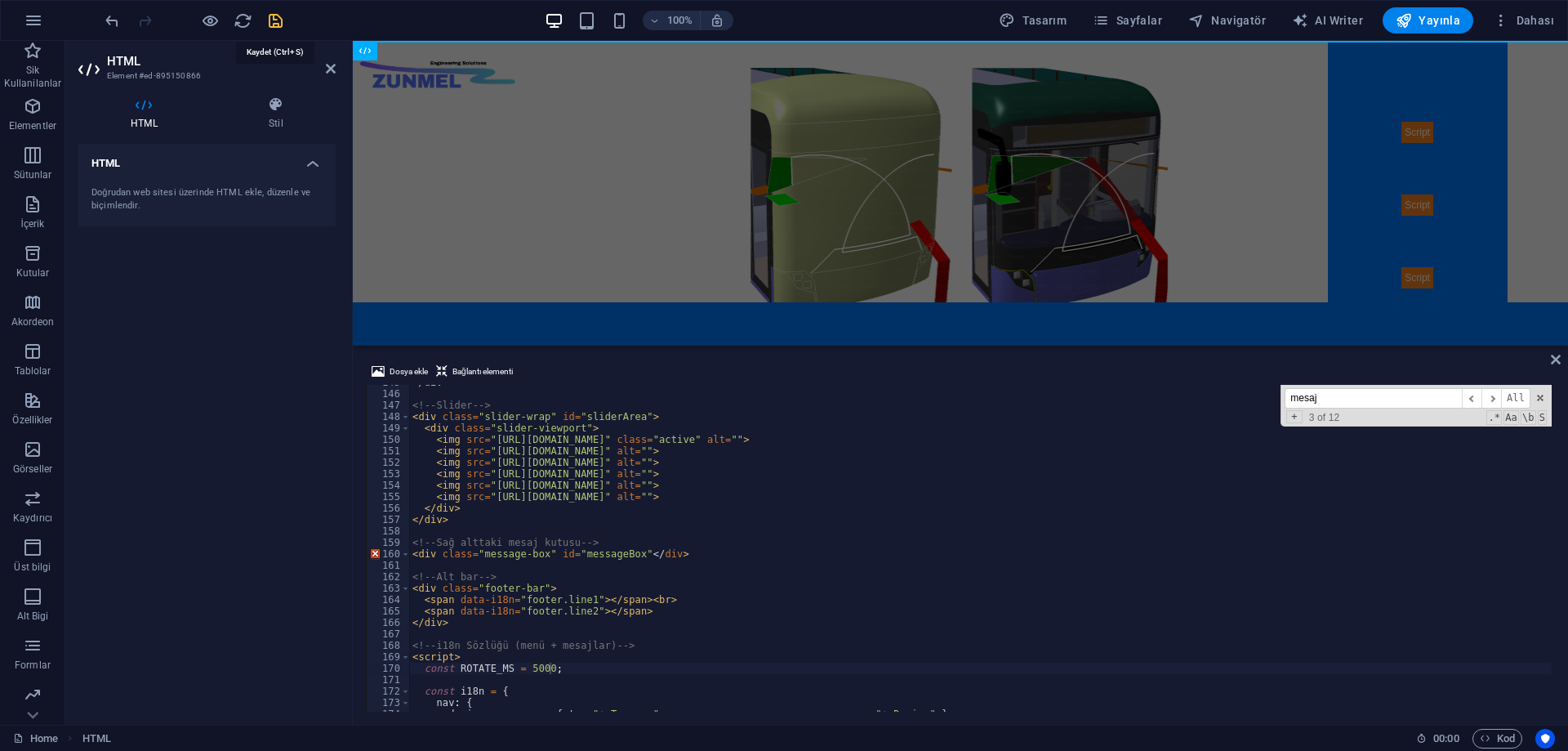
click at [272, 20] on icon "save" at bounding box center [276, 20] width 19 height 19
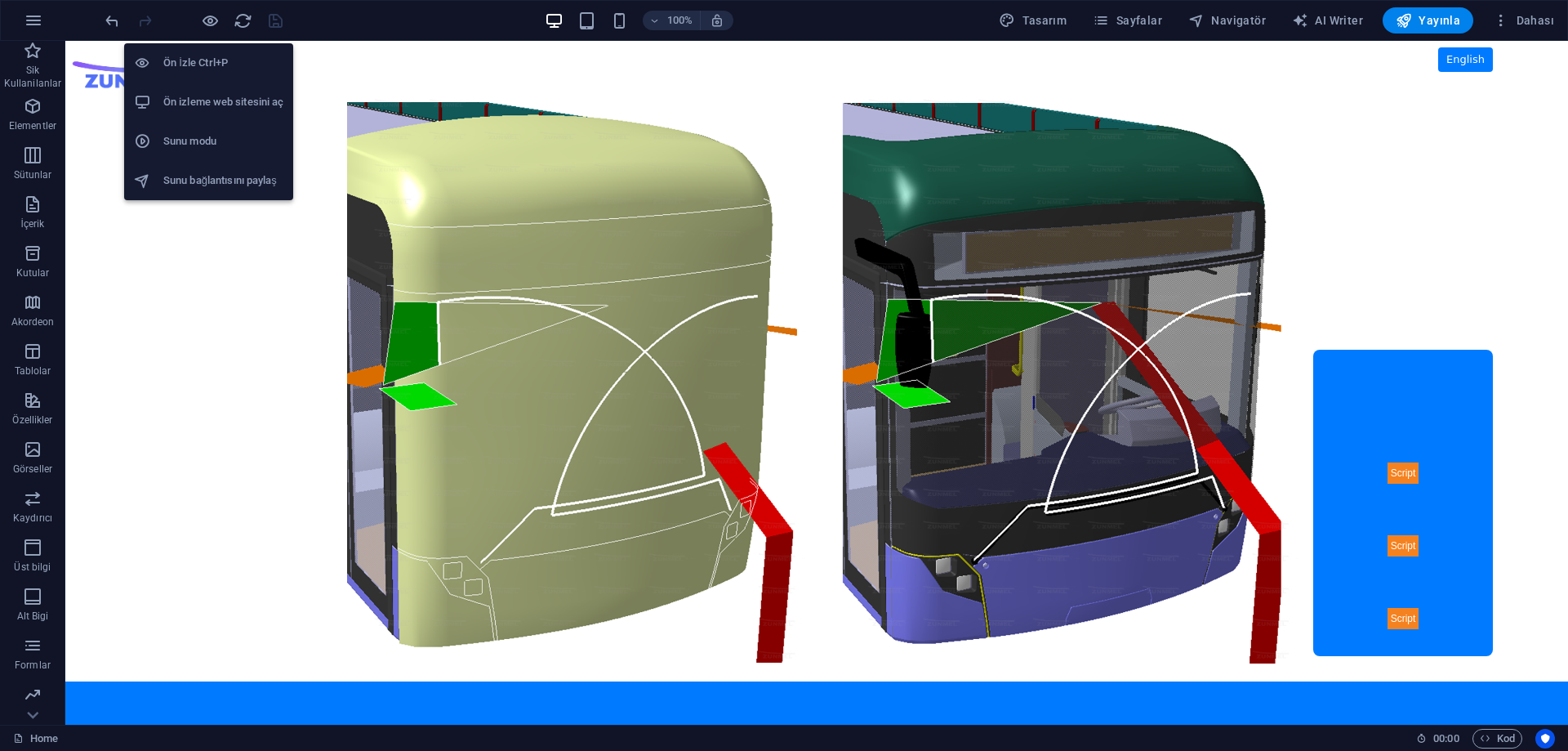
click at [217, 97] on h6 "Ön izleme web sitesini aç" at bounding box center [223, 102] width 120 height 20
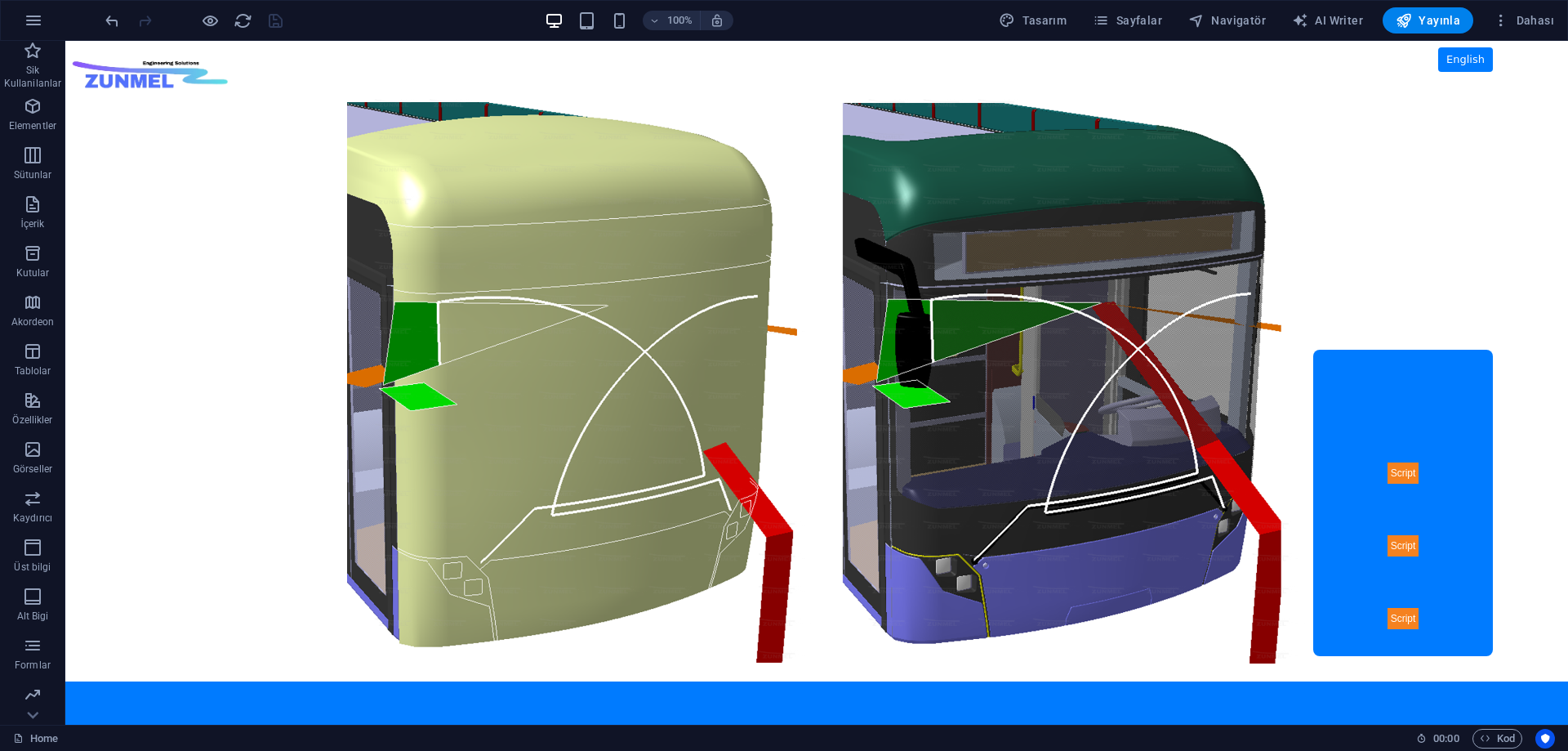
click at [108, 74] on body "Skip to main content ZUNMEL – TR/EN, Sol Menü, Tam Ekran Slider, Mesaj Kutusu E…" at bounding box center [816, 383] width 1503 height 684
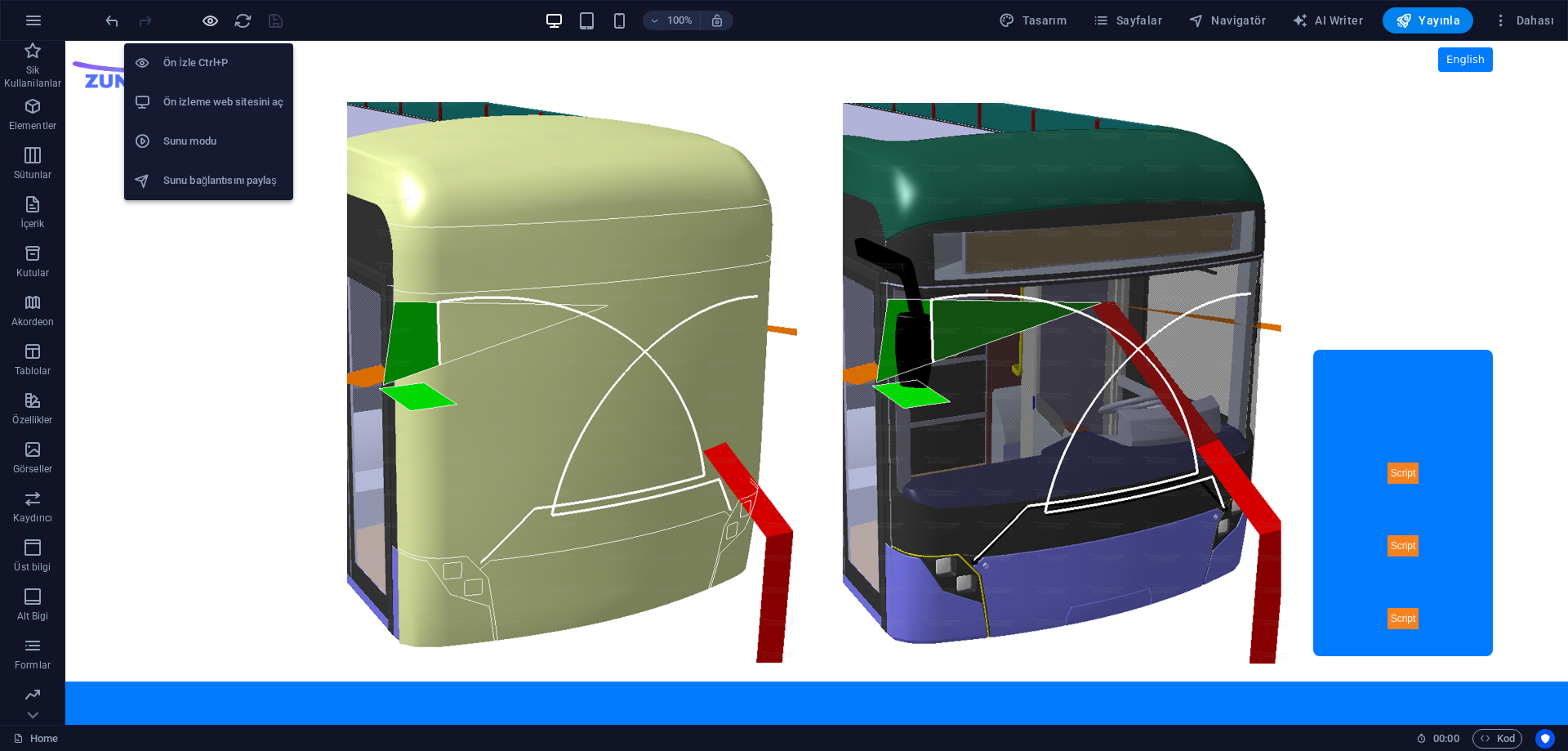
click at [215, 22] on icon "button" at bounding box center [210, 20] width 19 height 19
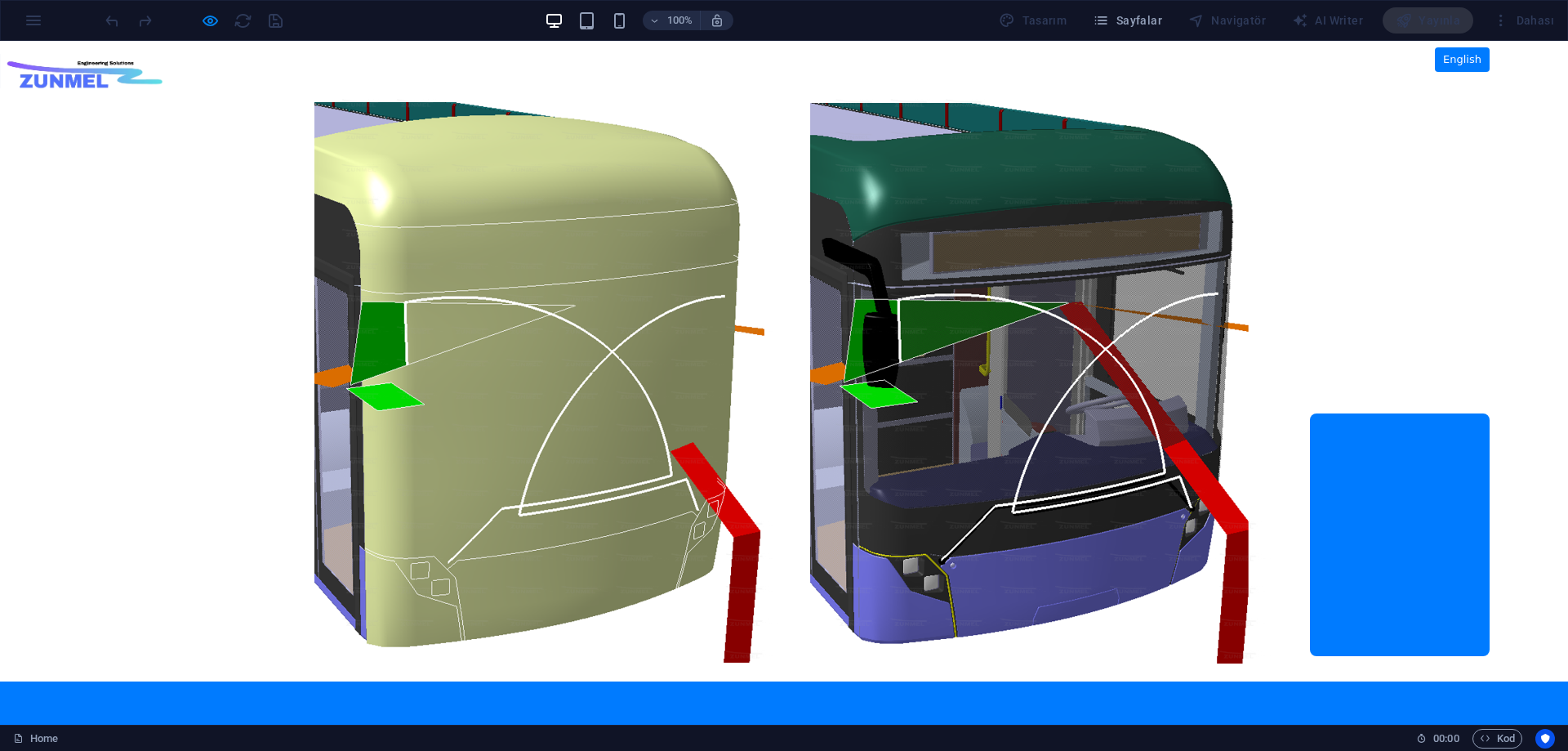
click at [38, 53] on img at bounding box center [85, 70] width 163 height 54
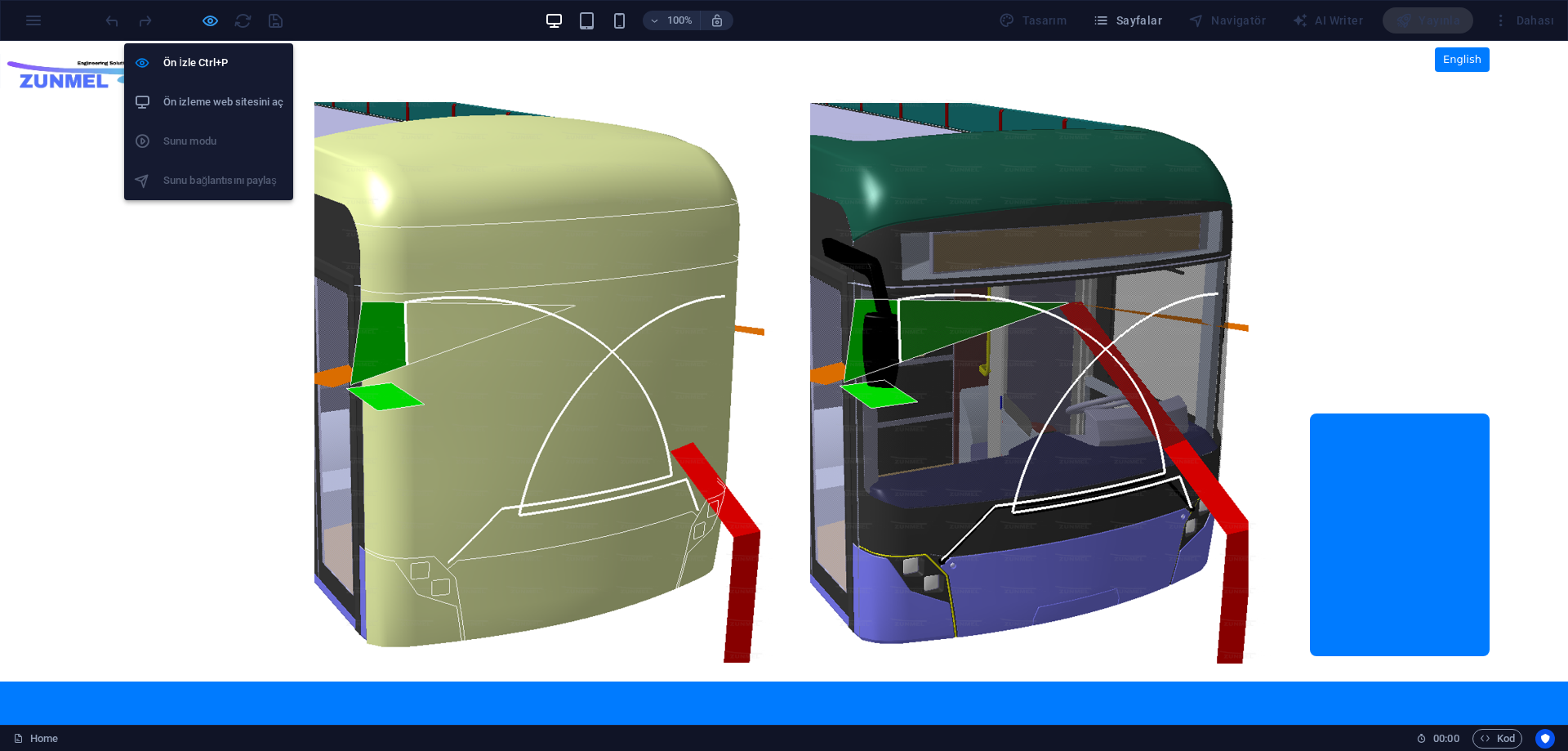
click at [204, 28] on icon "button" at bounding box center [210, 20] width 19 height 19
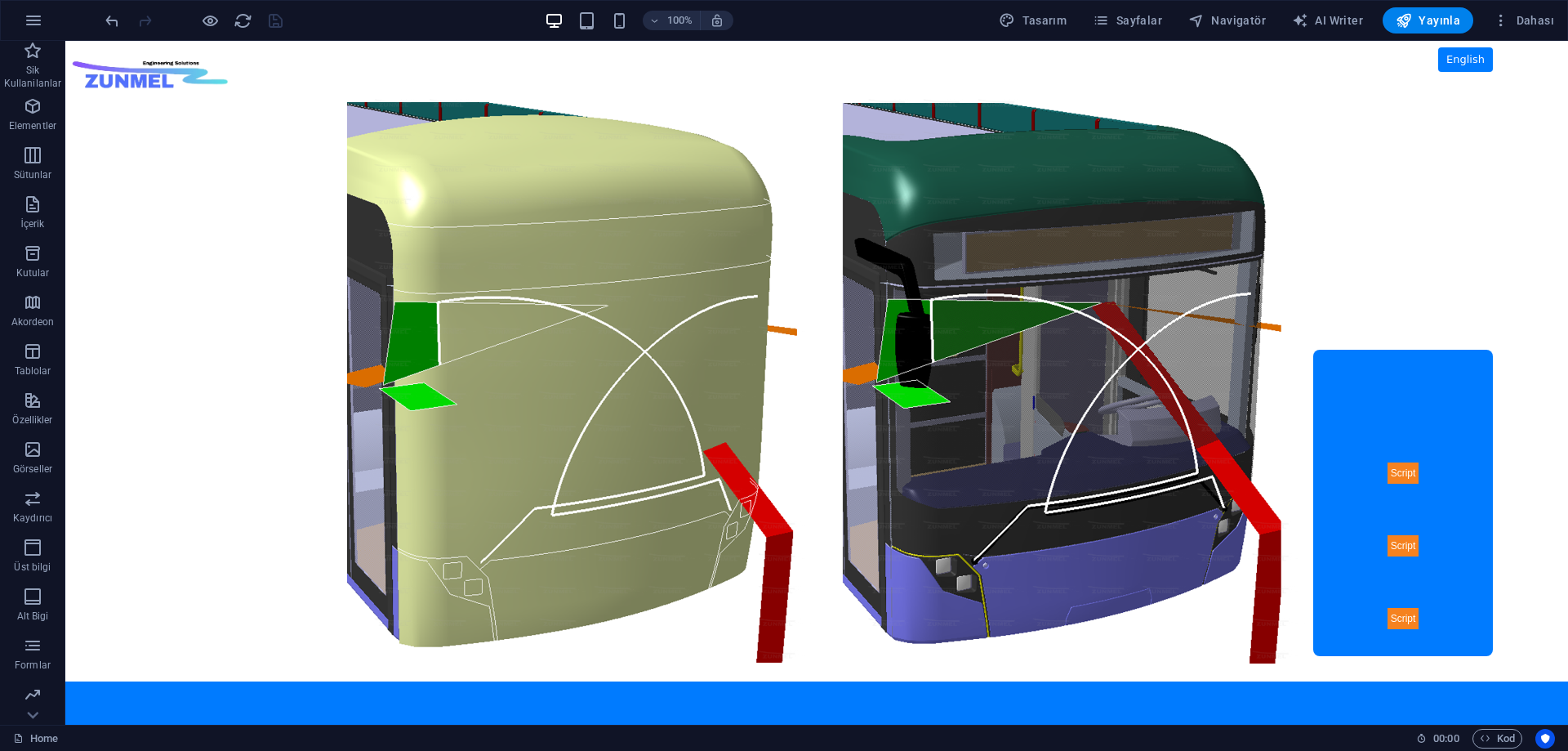
click at [101, 70] on body "Skip to main content ZUNMEL – TR/EN, Sol Menü, Tam Ekran Slider, Mesaj Kutusu E…" at bounding box center [816, 383] width 1503 height 684
click at [124, 138] on body "Skip to main content ZUNMEL – TR/EN, Sol Menü, Tam Ekran Slider, Mesaj Kutusu E…" at bounding box center [816, 383] width 1503 height 684
click at [101, 40] on header "100% Tasarım [PERSON_NAME] AI Writer Yayınla Dahası" at bounding box center [784, 20] width 1568 height 41
click at [101, 58] on body "Skip to main content ZUNMEL – TR/EN, Sol Menü, Tam Ekran Slider, Mesaj Kutusu E…" at bounding box center [816, 383] width 1503 height 684
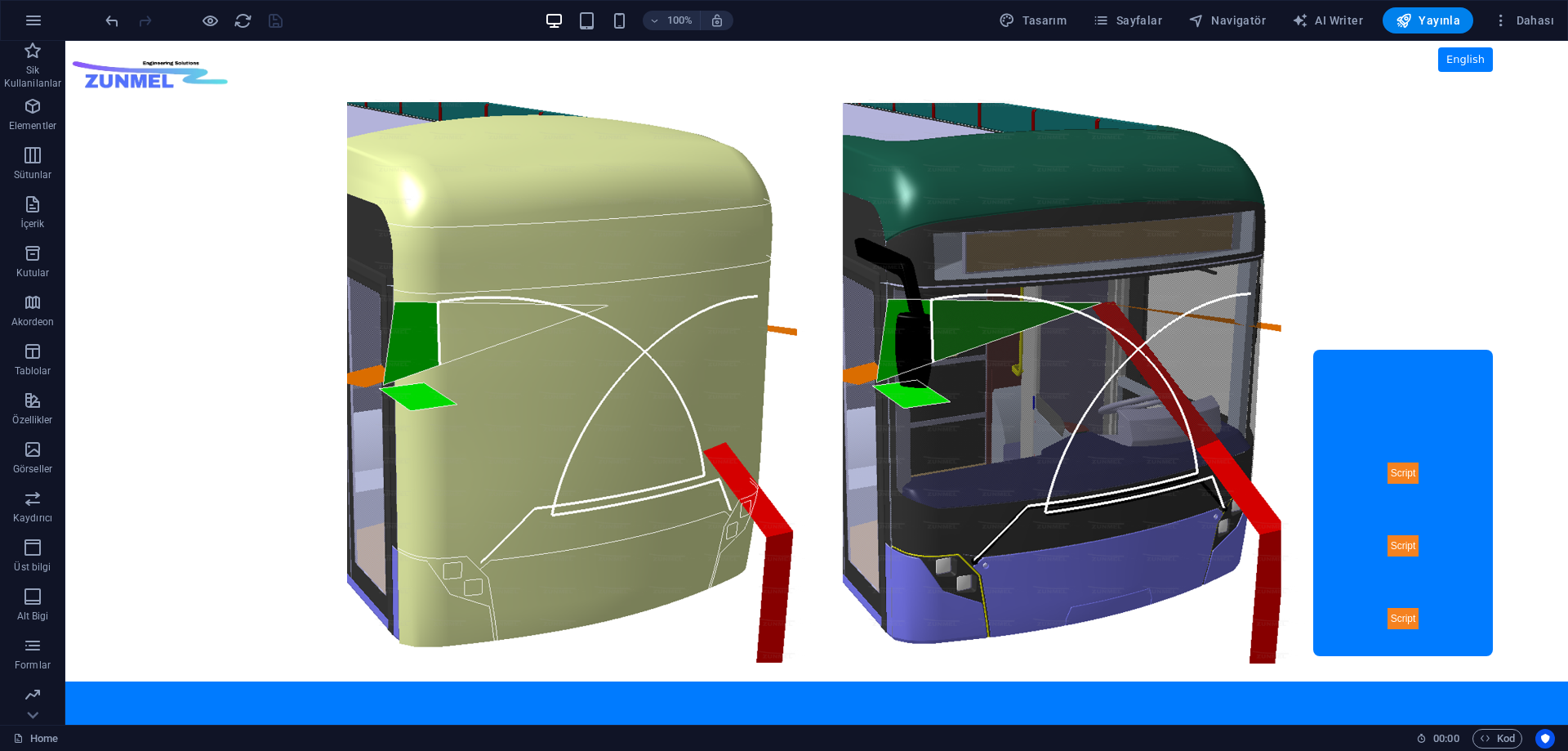
click at [102, 44] on body "Skip to main content ZUNMEL – TR/EN, Sol Menü, Tam Ekran Slider, Mesaj Kutusu E…" at bounding box center [816, 383] width 1503 height 684
click at [88, 48] on body "Skip to main content ZUNMEL – TR/EN, Sol Menü, Tam Ekran Slider, Mesaj Kutusu E…" at bounding box center [816, 383] width 1503 height 684
click at [201, 264] on body "Skip to main content ZUNMEL – TR/EN, Sol Menü, Tam Ekran Slider, Mesaj Kutusu E…" at bounding box center [816, 383] width 1503 height 684
click at [1377, 437] on body "Skip to main content ZUNMEL – TR/EN, Sol Menü, Tam Ekran Slider, Mesaj Kutusu E…" at bounding box center [816, 383] width 1503 height 684
click at [1397, 472] on body "Skip to main content ZUNMEL – TR/EN, Sol Menü, Tam Ekran Slider, Mesaj Kutusu E…" at bounding box center [816, 383] width 1503 height 684
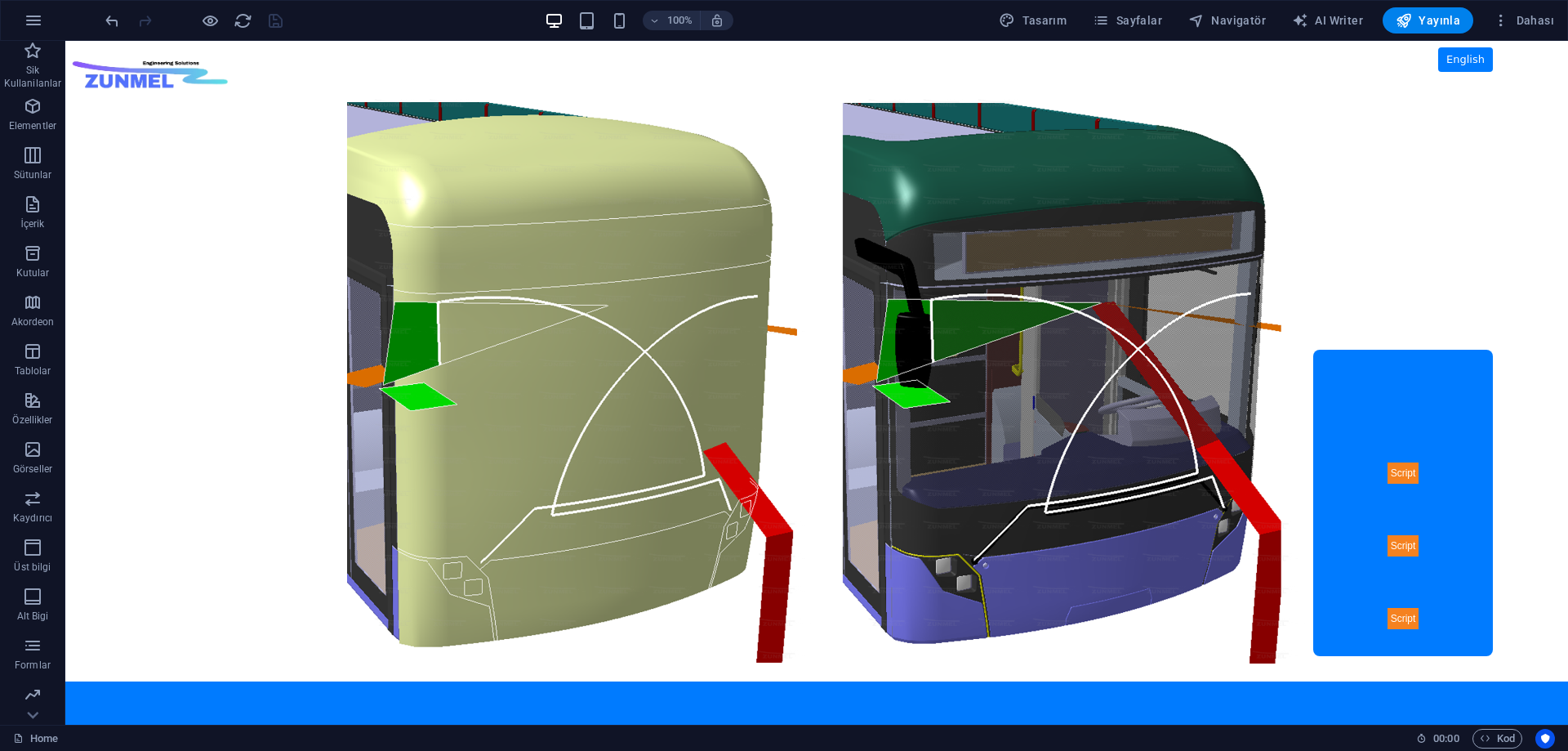
click at [1397, 472] on body "Skip to main content ZUNMEL – TR/EN, Sol Menü, Tam Ekran Slider, Mesaj Kutusu E…" at bounding box center [816, 383] width 1503 height 684
click at [1229, 25] on span "Navigatör" at bounding box center [1227, 20] width 78 height 16
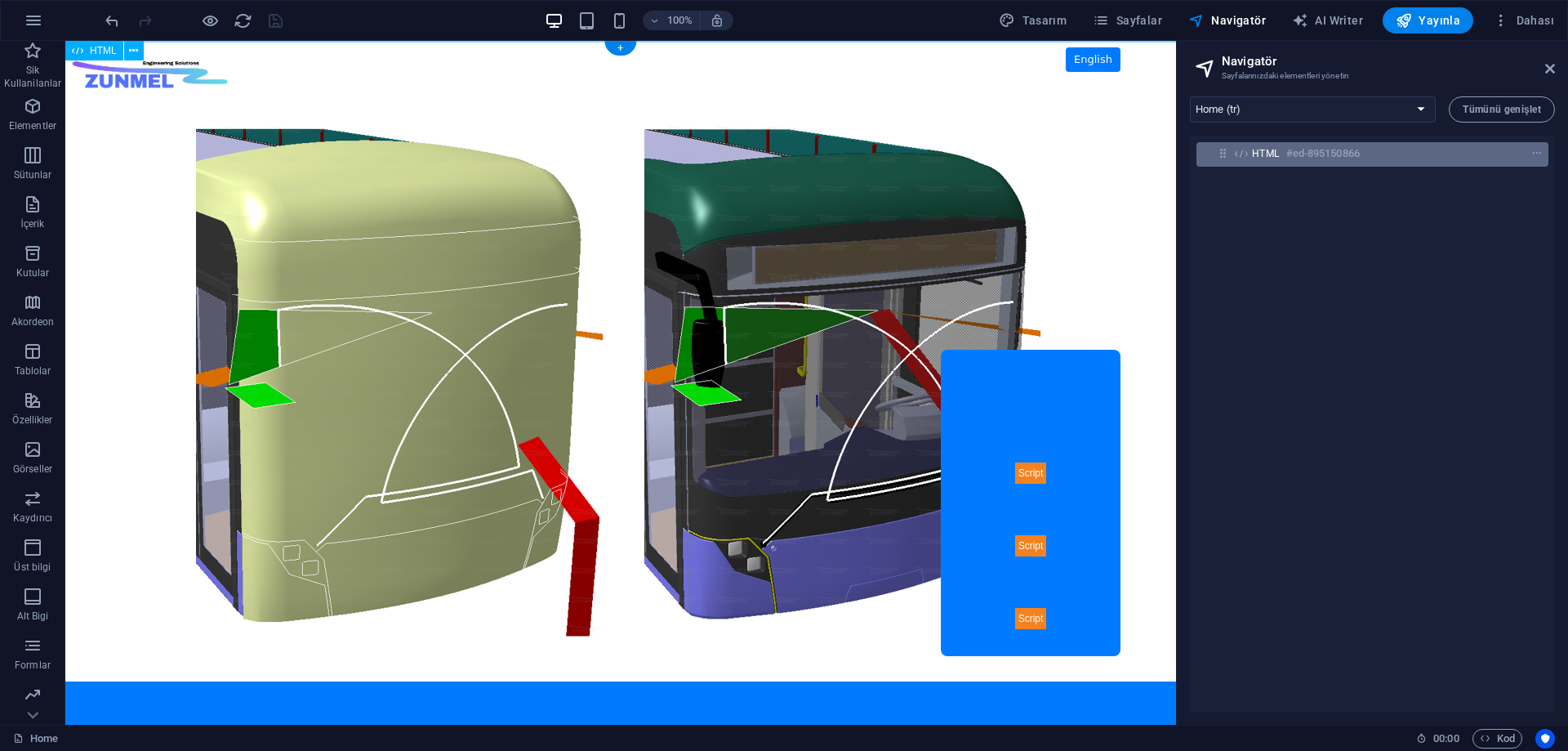
click at [1323, 151] on h6 "#ed-895150866" at bounding box center [1323, 154] width 74 height 20
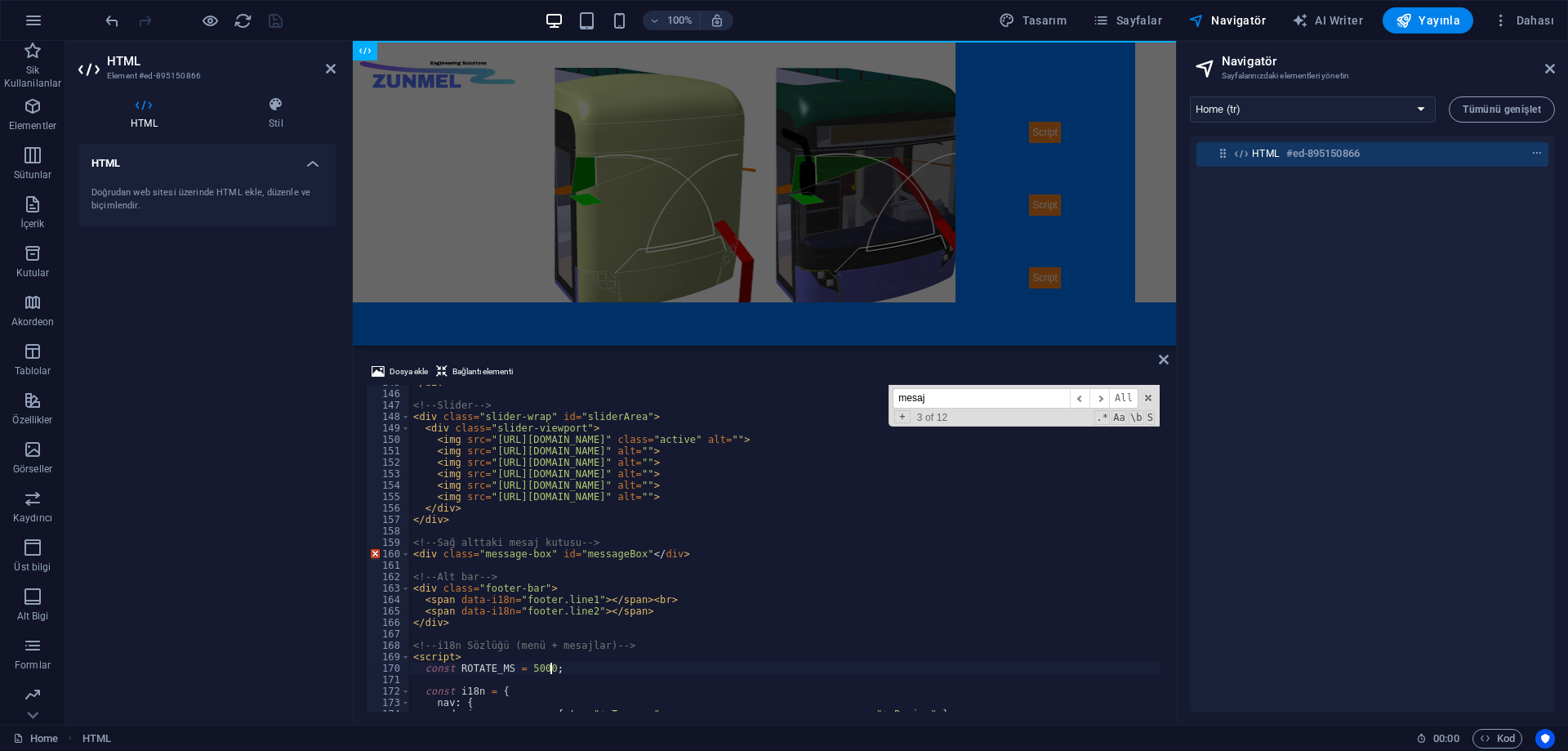
click at [646, 679] on div "</ div > <!-- Slider --> < div class = "slider-wrap" id = "sliderArea" > < div …" at bounding box center [850, 551] width 881 height 349
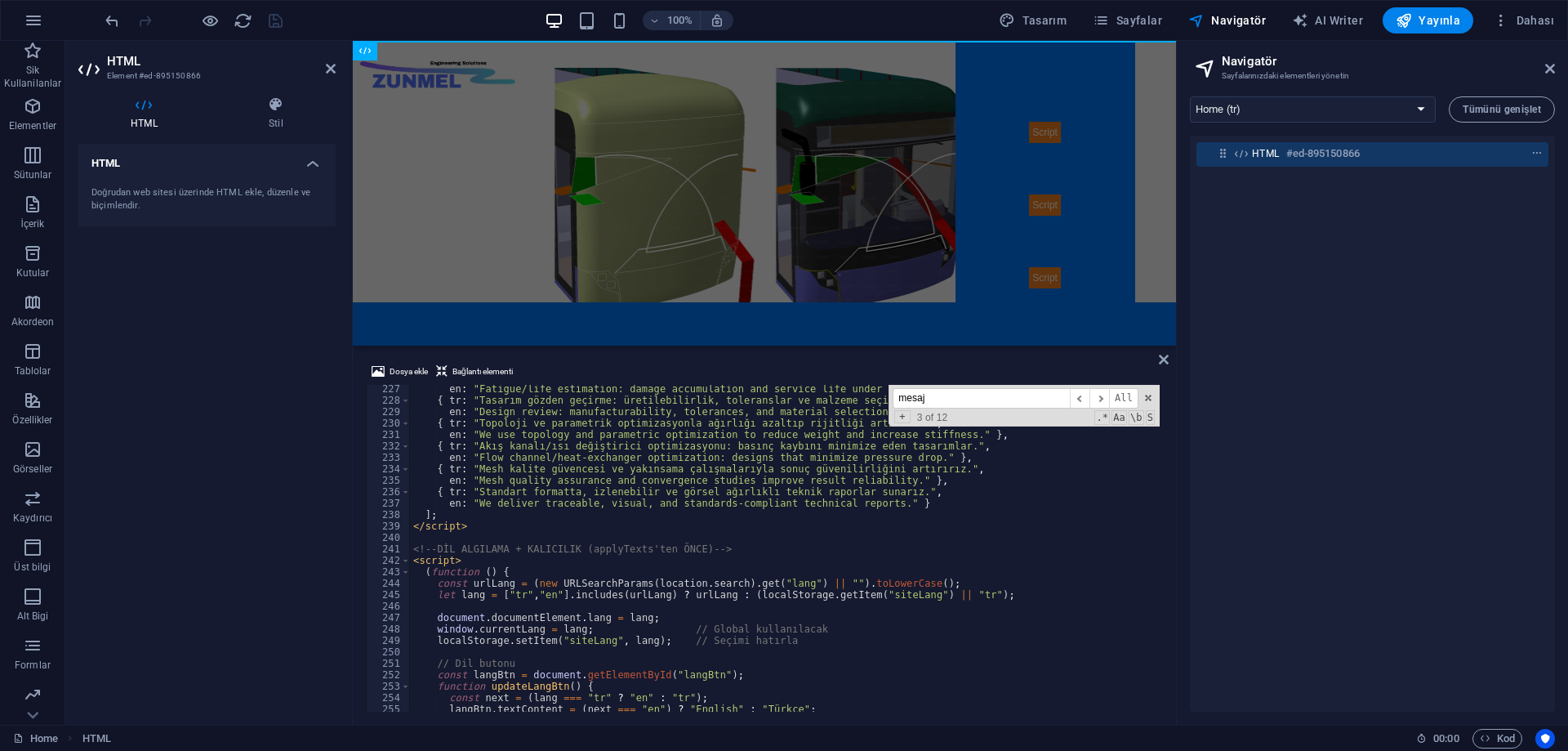
type textarea "<div class="message-box" id="messageBox">mesaj1</div>"
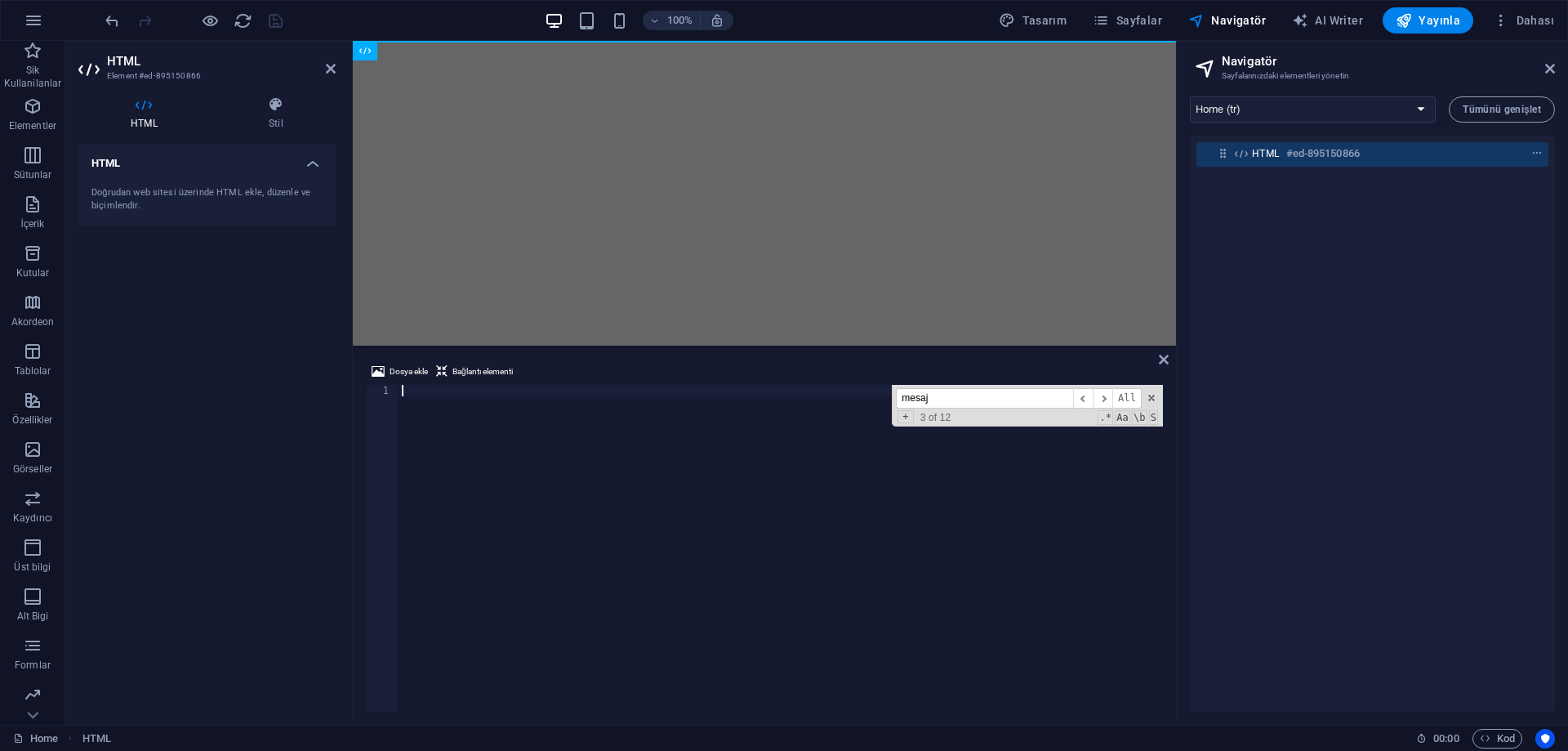
scroll to position [3630, 0]
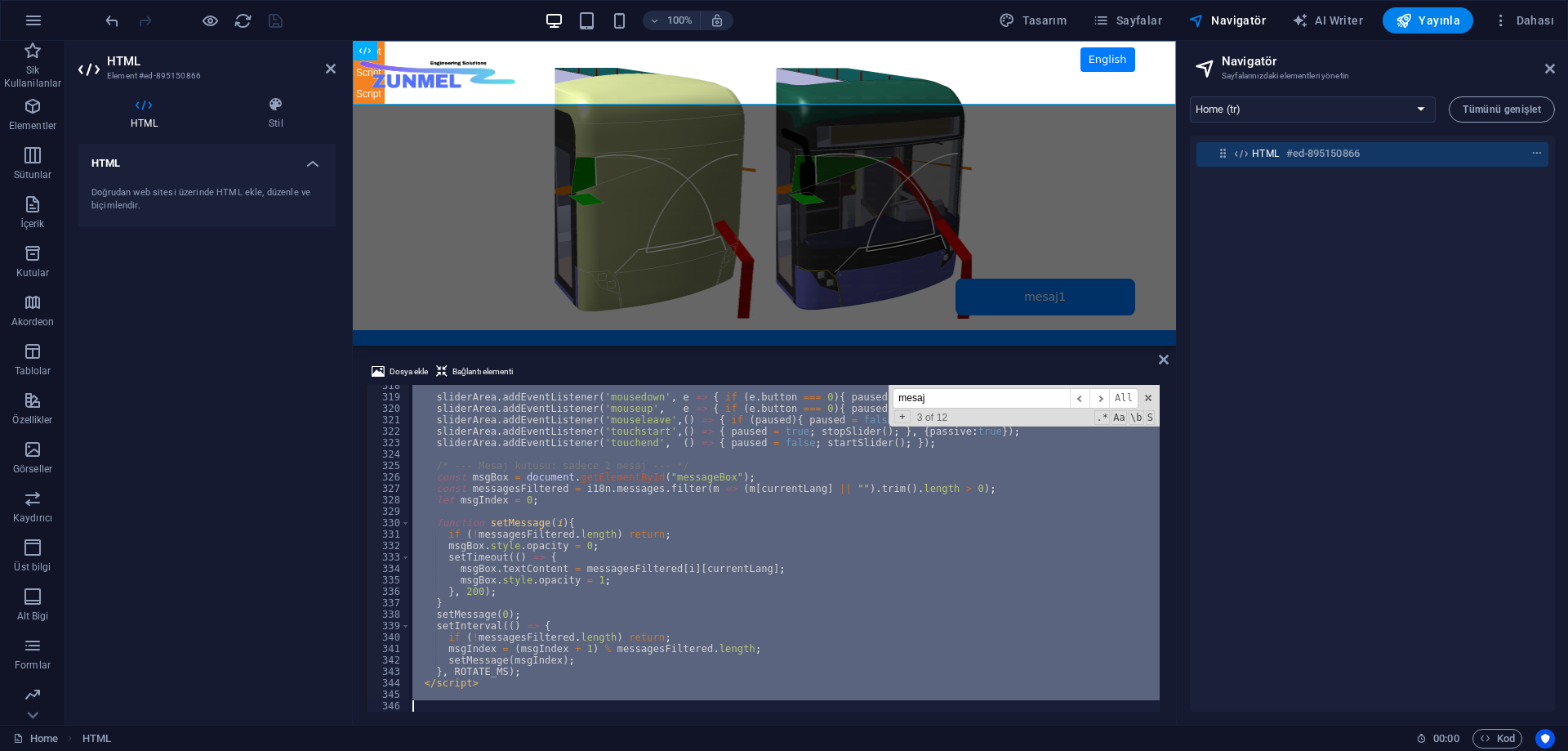
click at [609, 565] on div "sliderArea . addEventListener ( 'mousedown' , e => { if ( e . button === 0 ) { …" at bounding box center [784, 547] width 751 height 326
type textarea "msgBox.textContent = messagesFiltered[i][currentLang];"
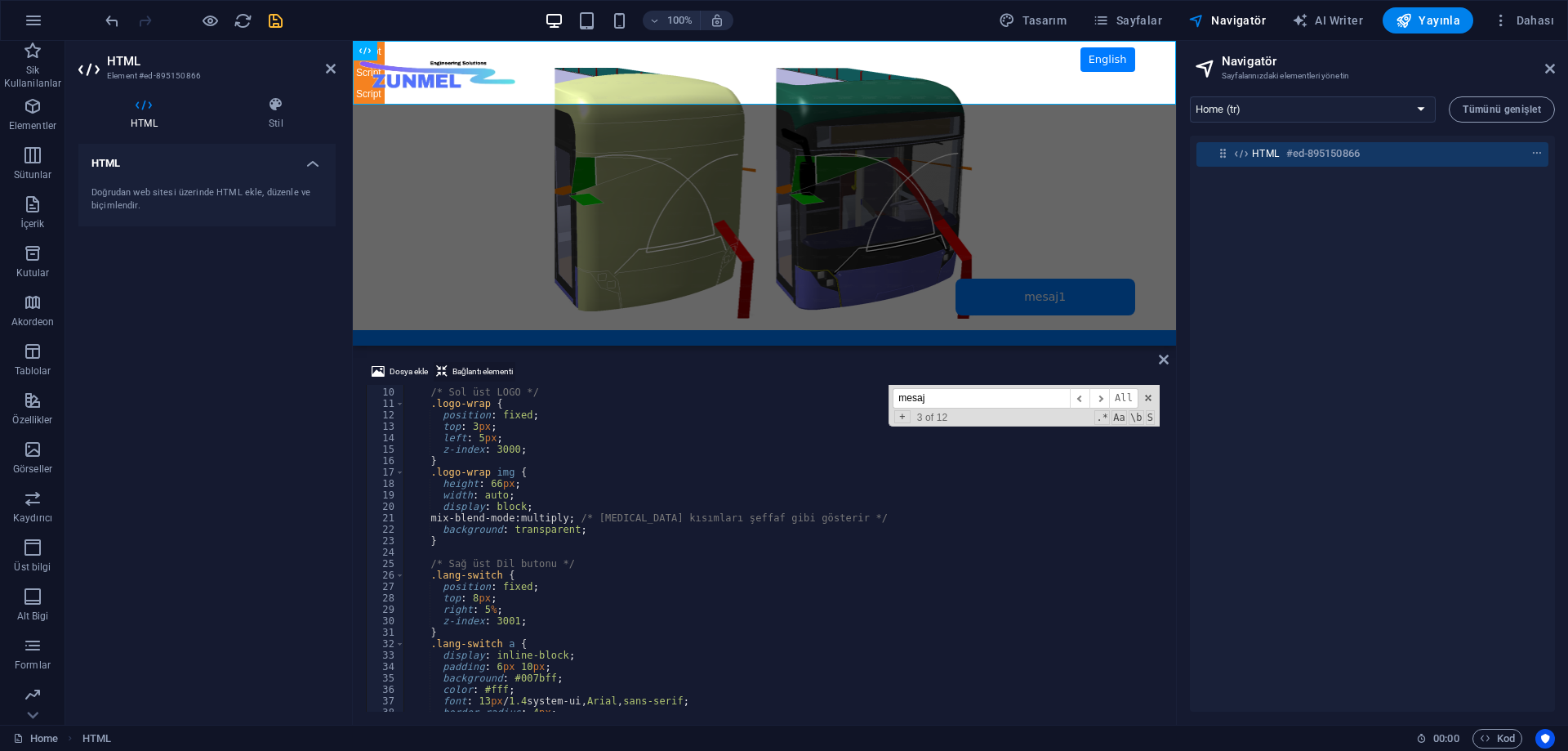
scroll to position [101, 0]
click at [274, 25] on icon "save" at bounding box center [276, 20] width 19 height 19
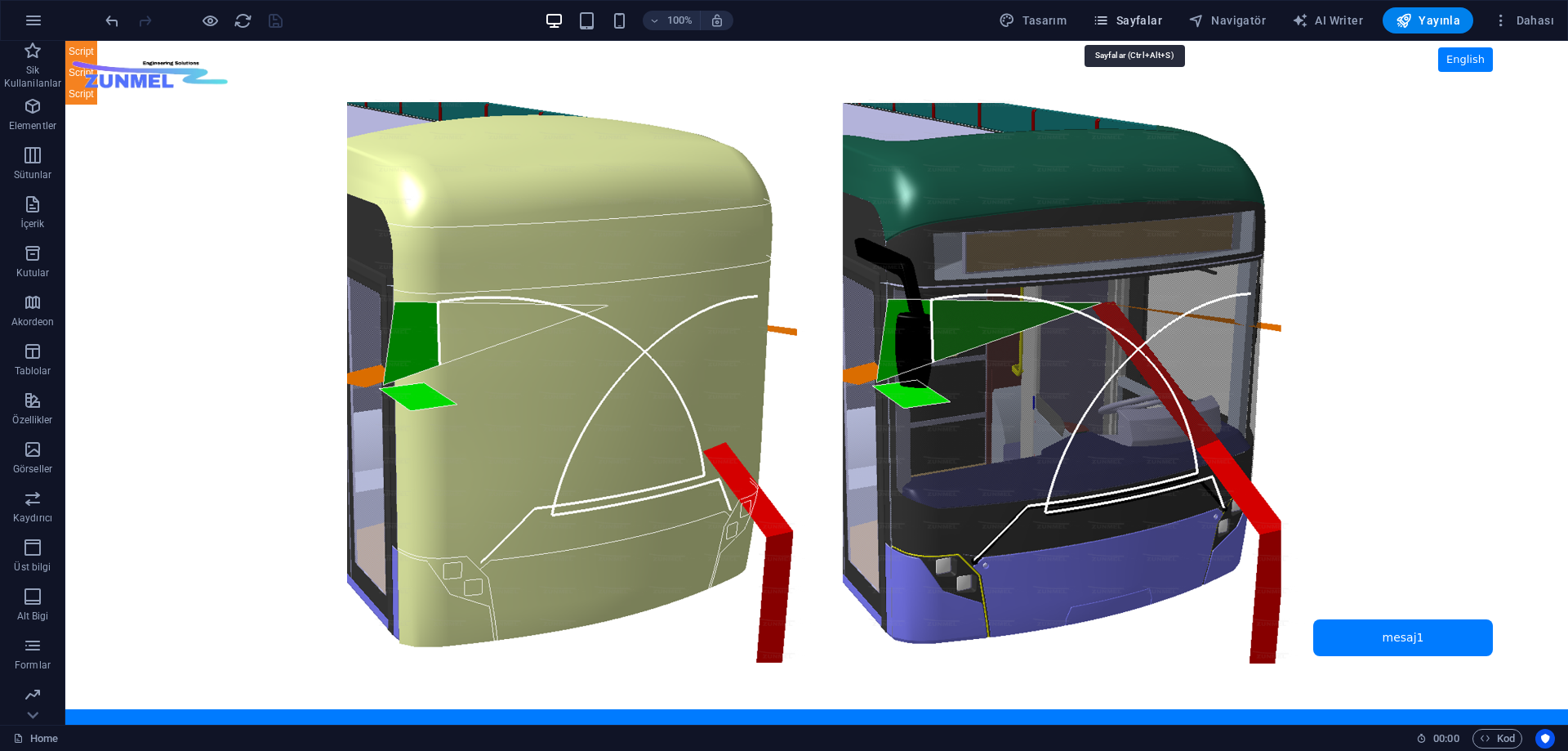
click at [1156, 15] on span "Sayfalar" at bounding box center [1127, 20] width 70 height 16
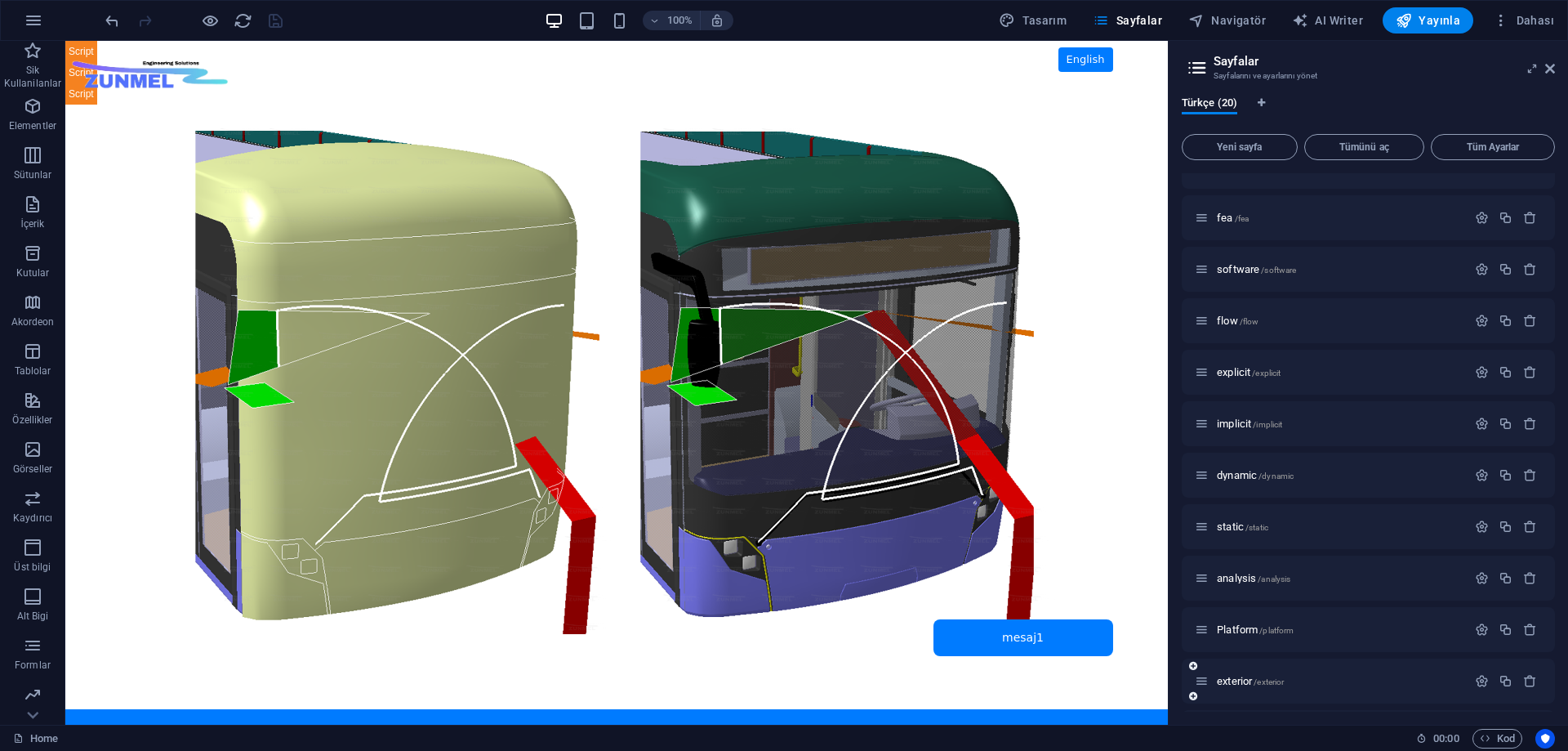
scroll to position [164, 0]
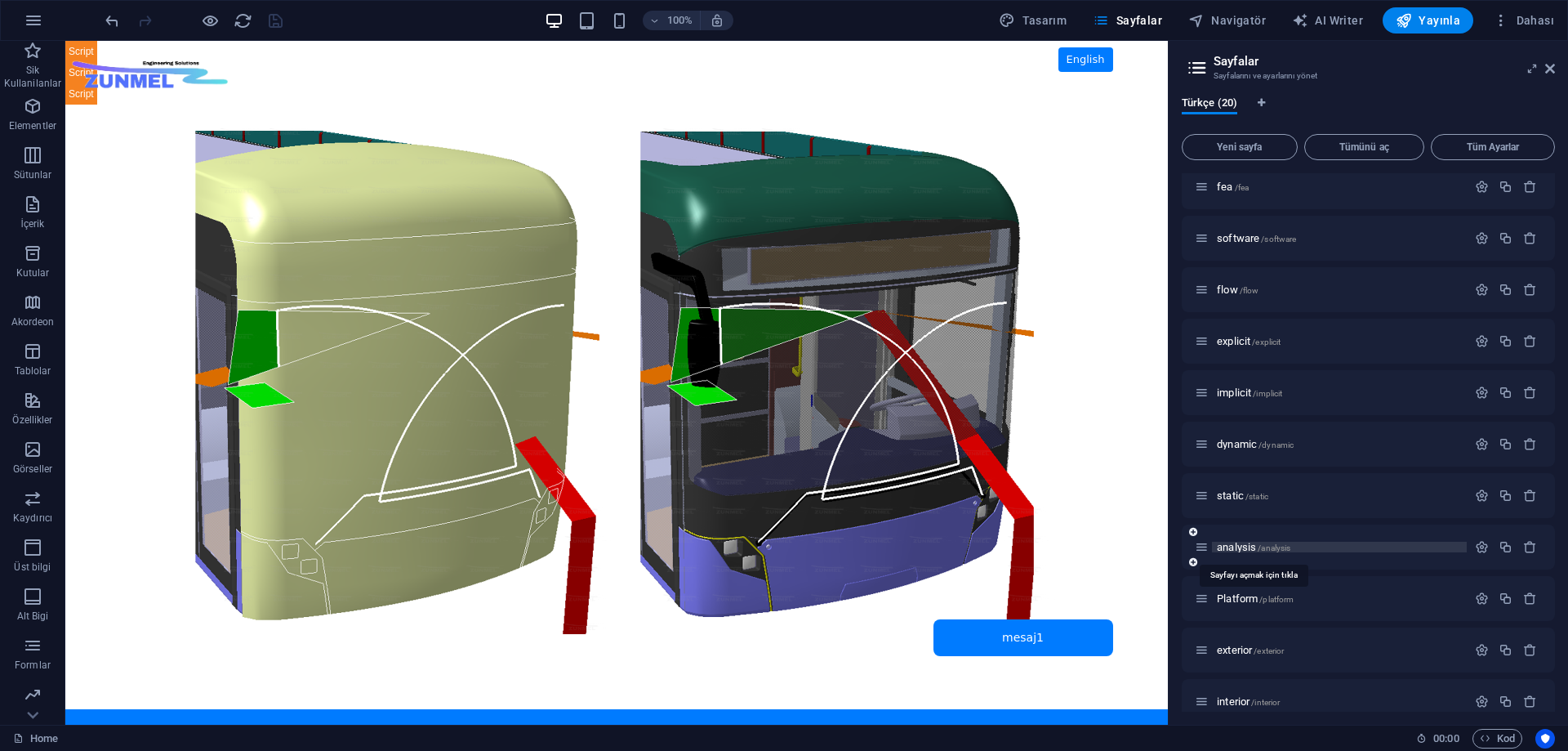
click at [1246, 546] on span "analysis /analysis" at bounding box center [1254, 546] width 74 height 12
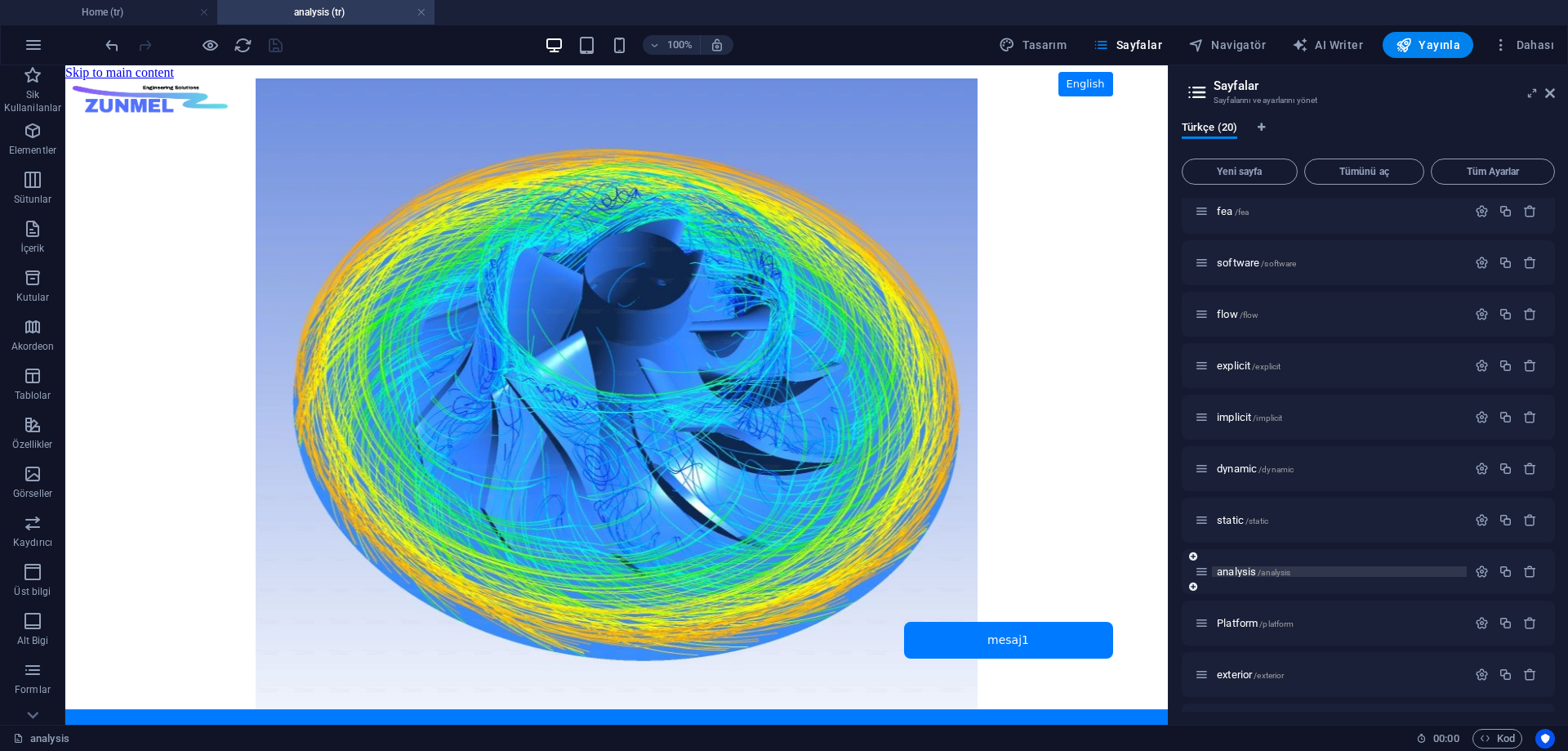
scroll to position [0, 0]
click at [94, 79] on span "HTML" at bounding box center [103, 75] width 27 height 10
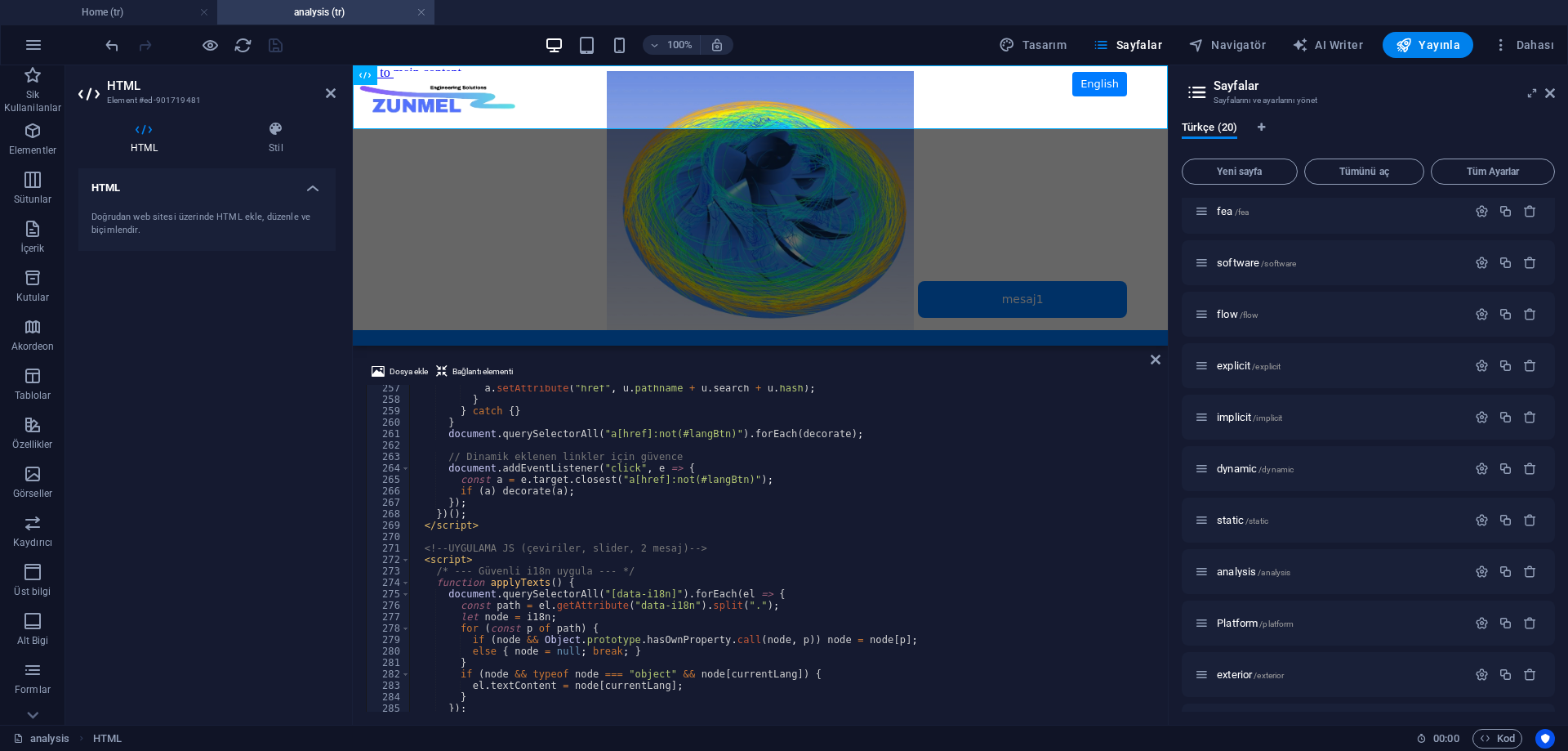
scroll to position [3584, 0]
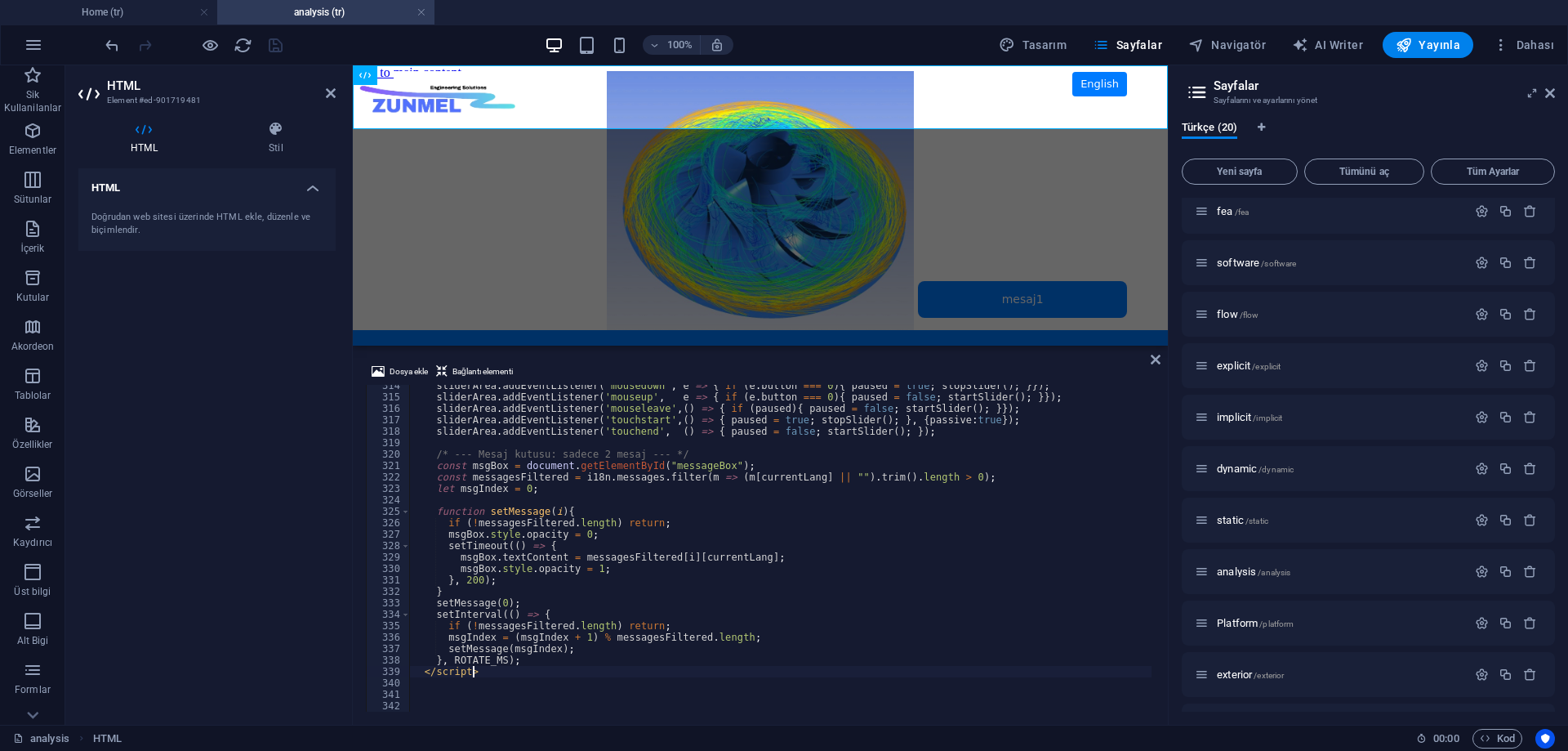
click at [635, 674] on div "sliderArea . addEventListener ( 'mousedown' , e => { if ( e . button === 0 ) { …" at bounding box center [780, 554] width 743 height 349
type textarea "</script>"
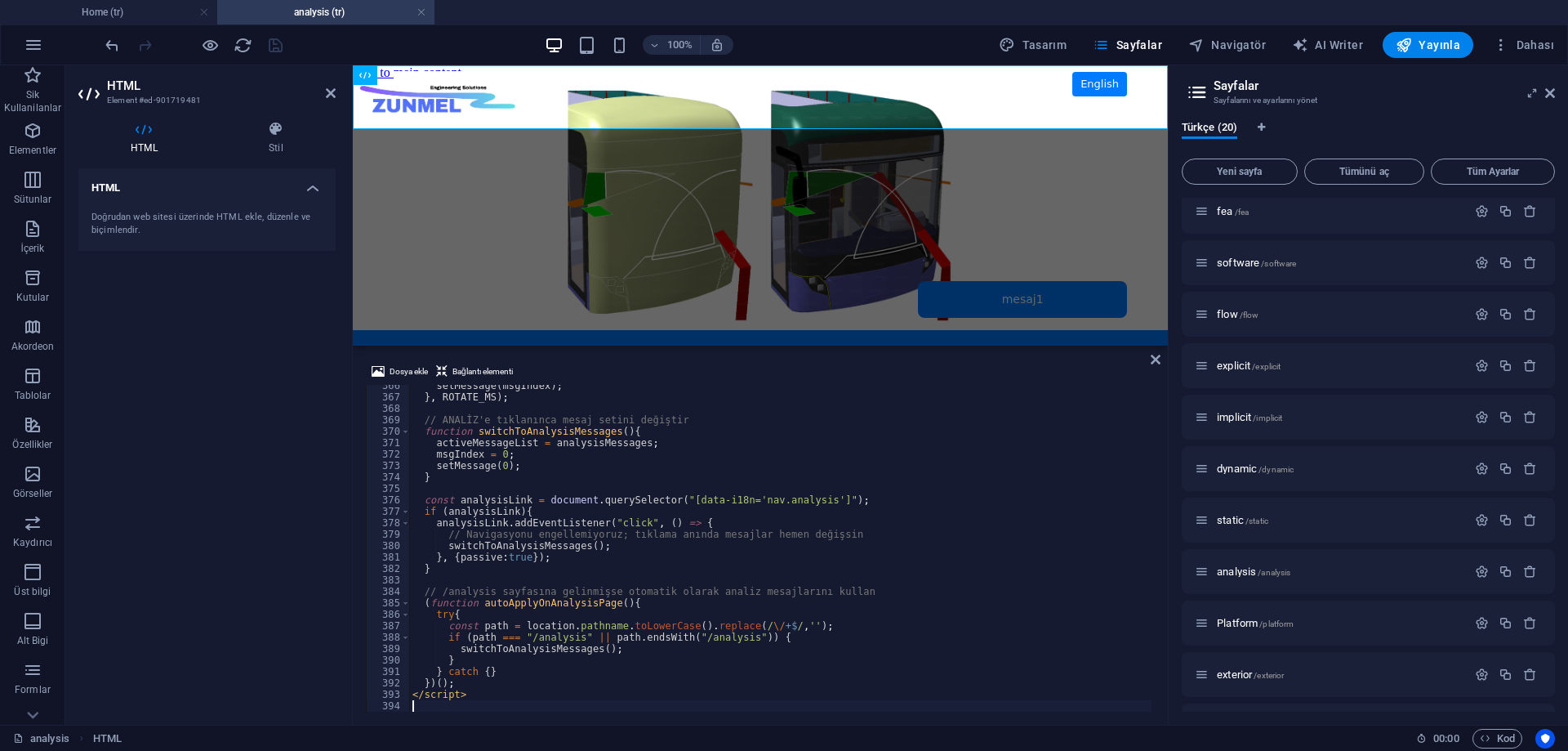
scroll to position [3983, 0]
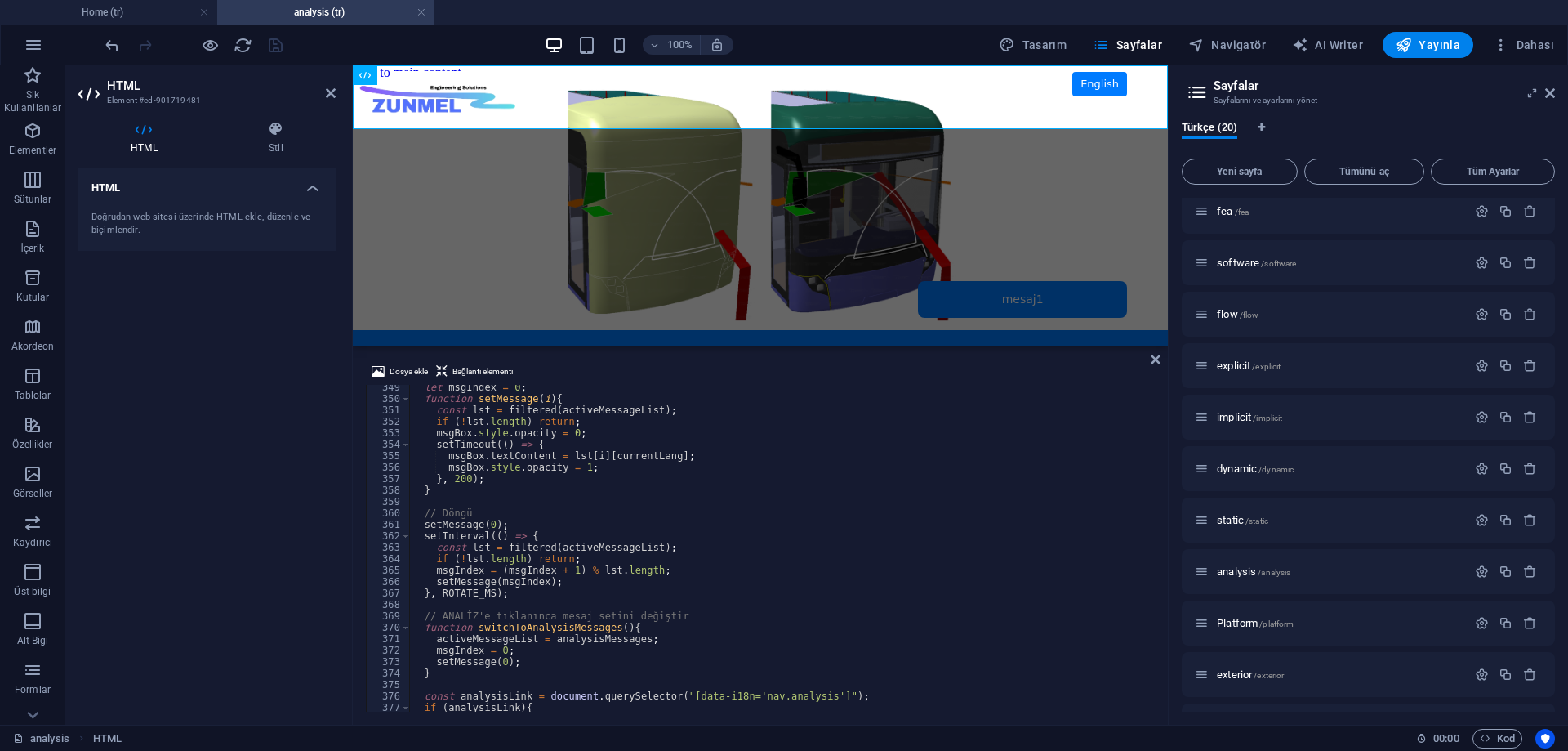
click at [276, 486] on div "HTML Doğrudan web sitesi üzerinde HTML ekle, düzenle ve biçimlendir." at bounding box center [207, 440] width 258 height 543
click at [273, 42] on icon "save" at bounding box center [276, 45] width 19 height 19
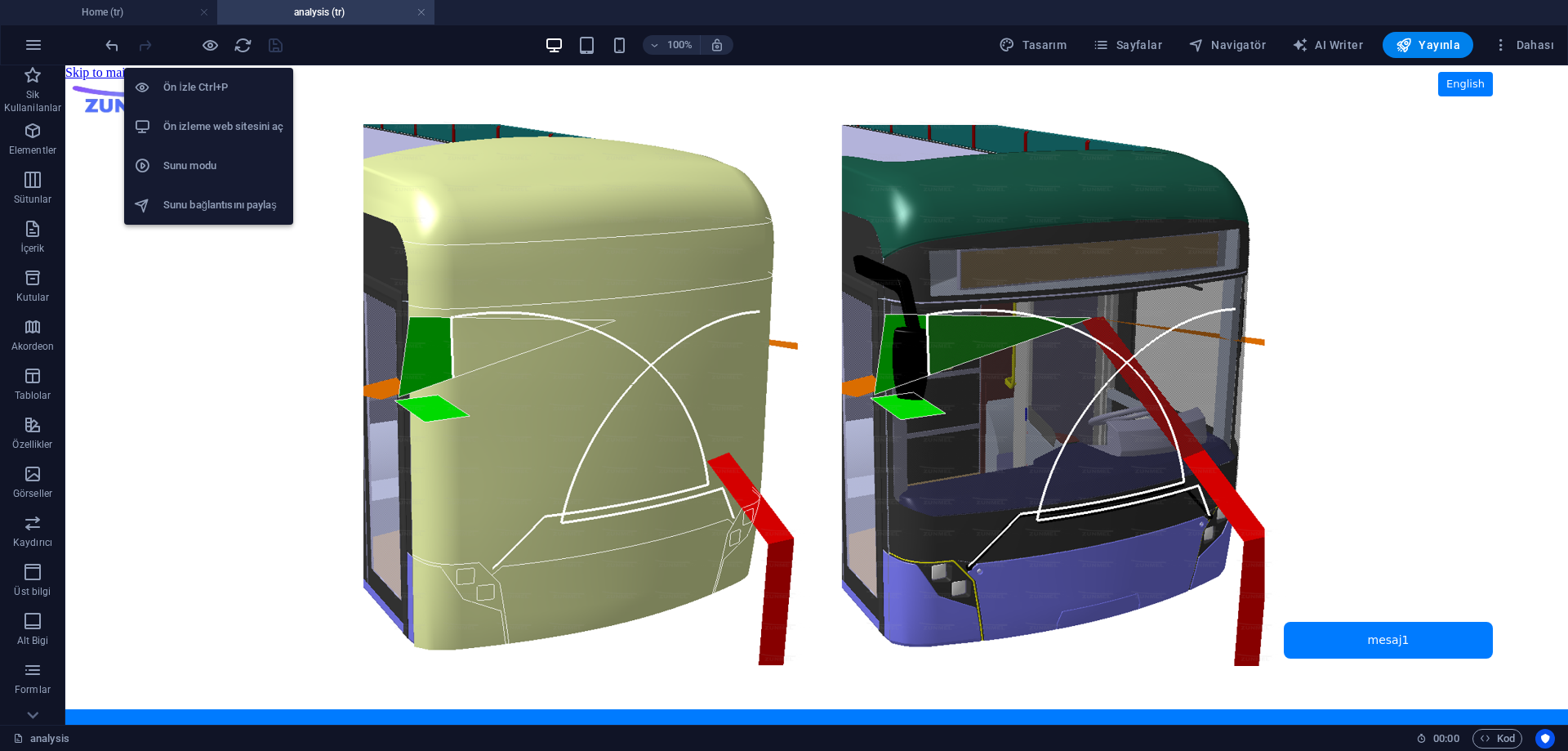
click at [213, 121] on h6 "Ön izleme web sitesini aç" at bounding box center [223, 127] width 120 height 20
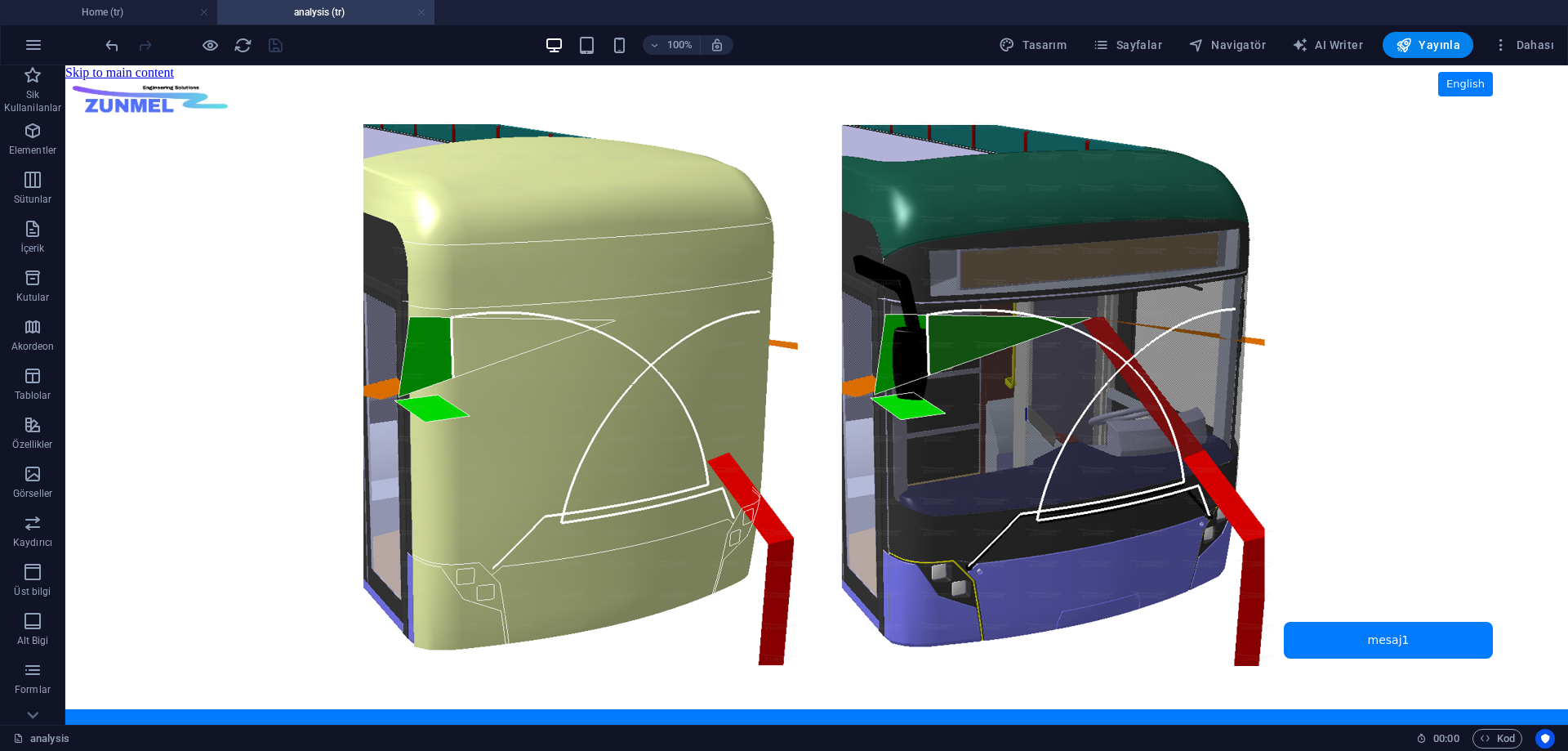
click at [420, 14] on link at bounding box center [421, 12] width 10 height 16
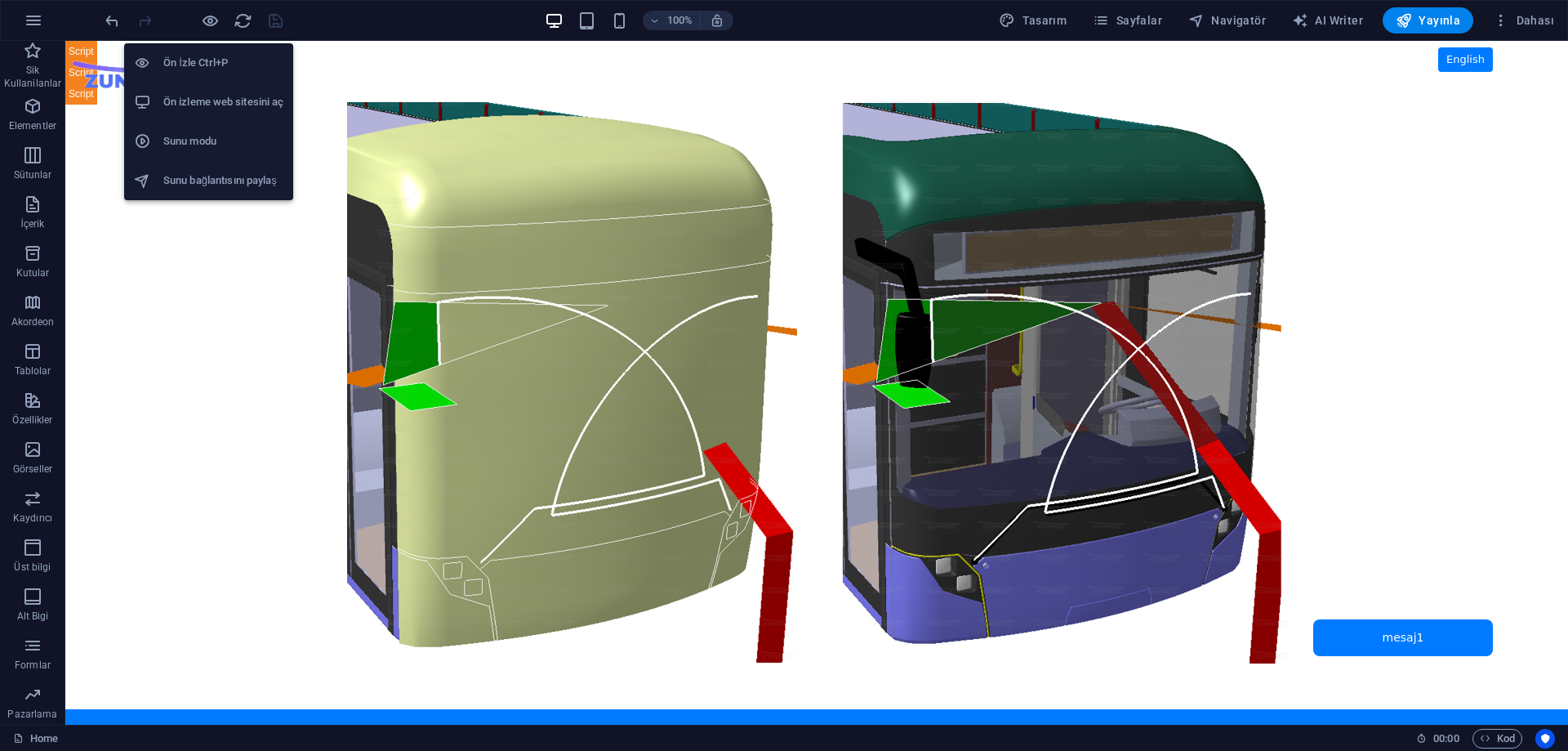
click at [245, 99] on h6 "Ön izleme web sitesini aç" at bounding box center [223, 102] width 120 height 20
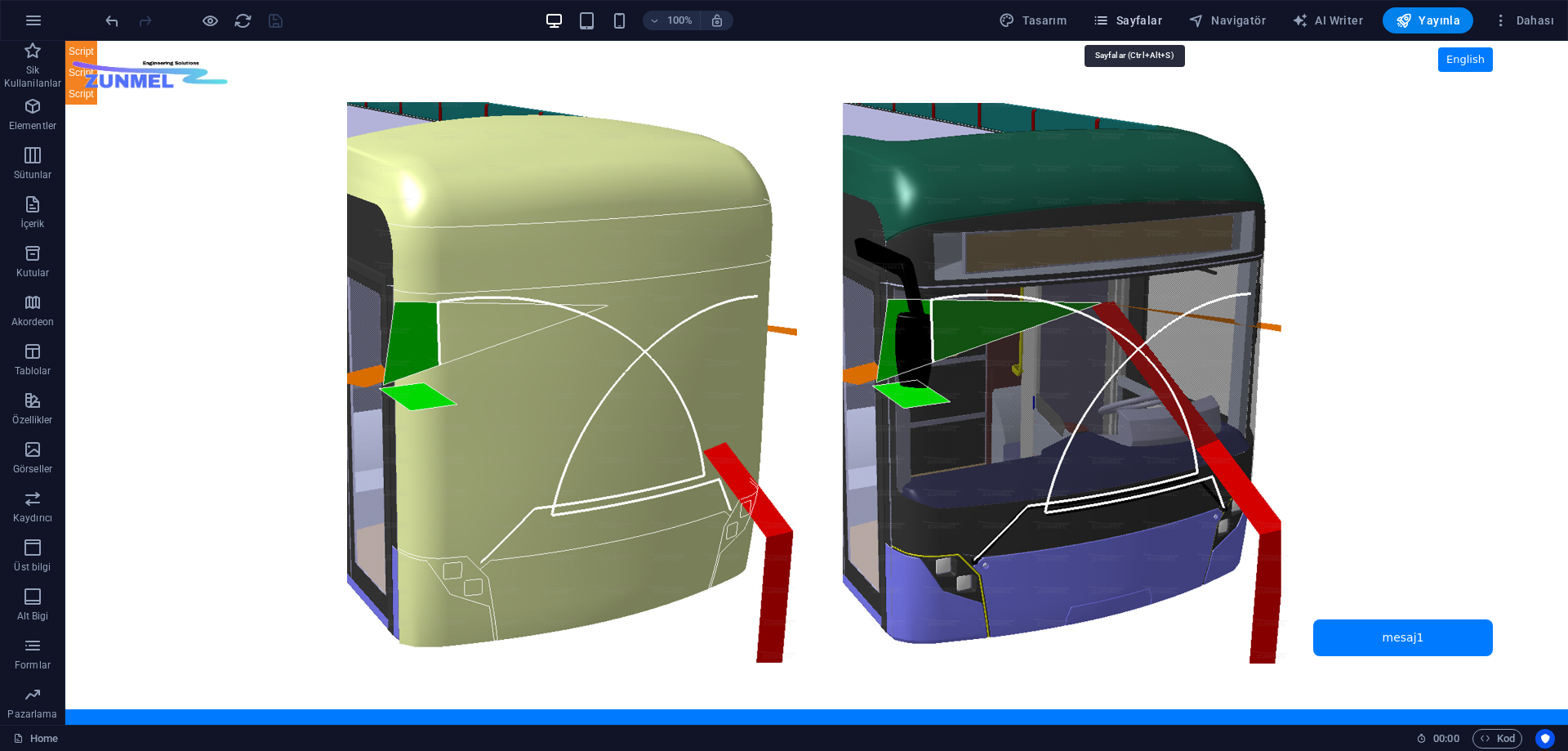
click at [1123, 16] on span "Sayfalar" at bounding box center [1127, 20] width 70 height 16
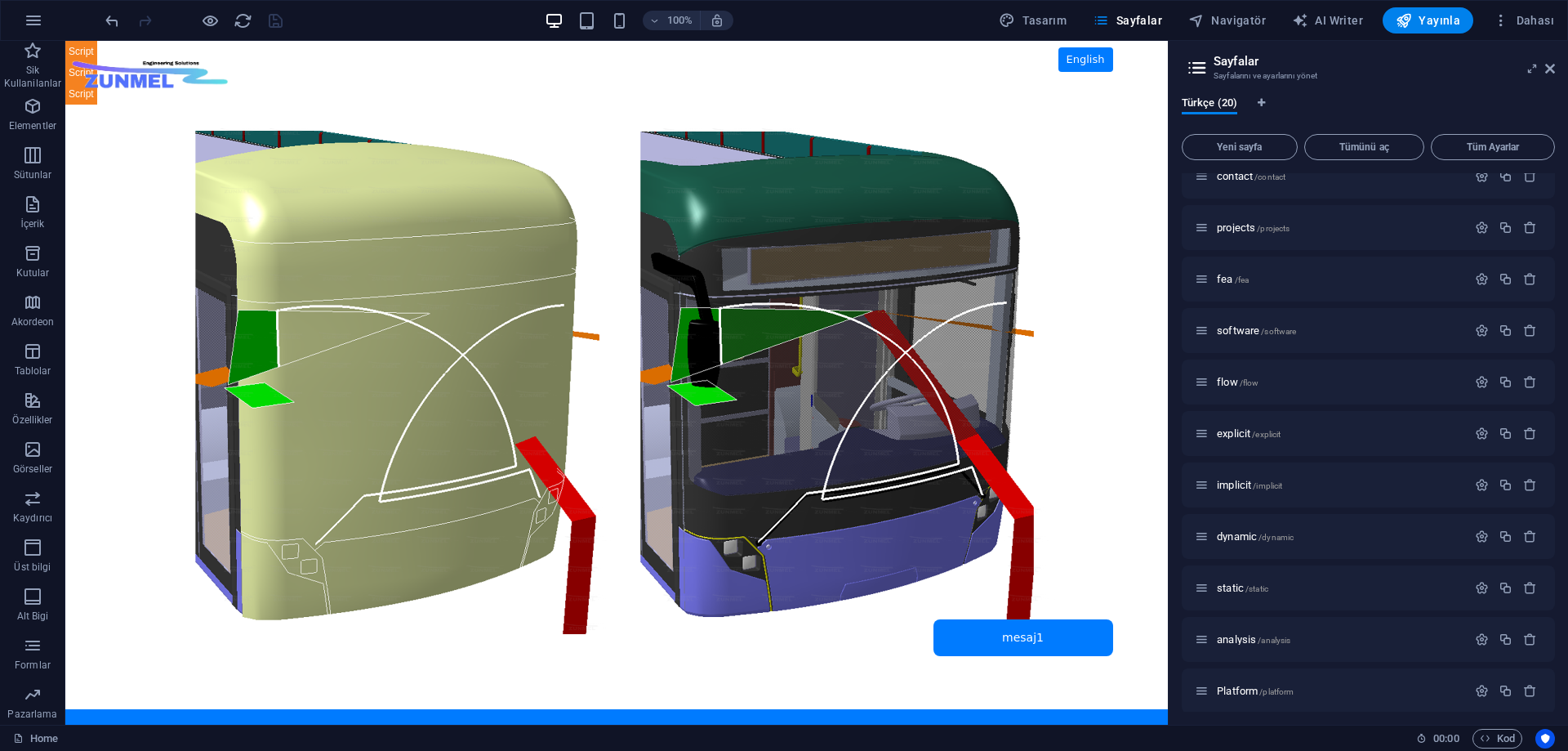
scroll to position [164, 0]
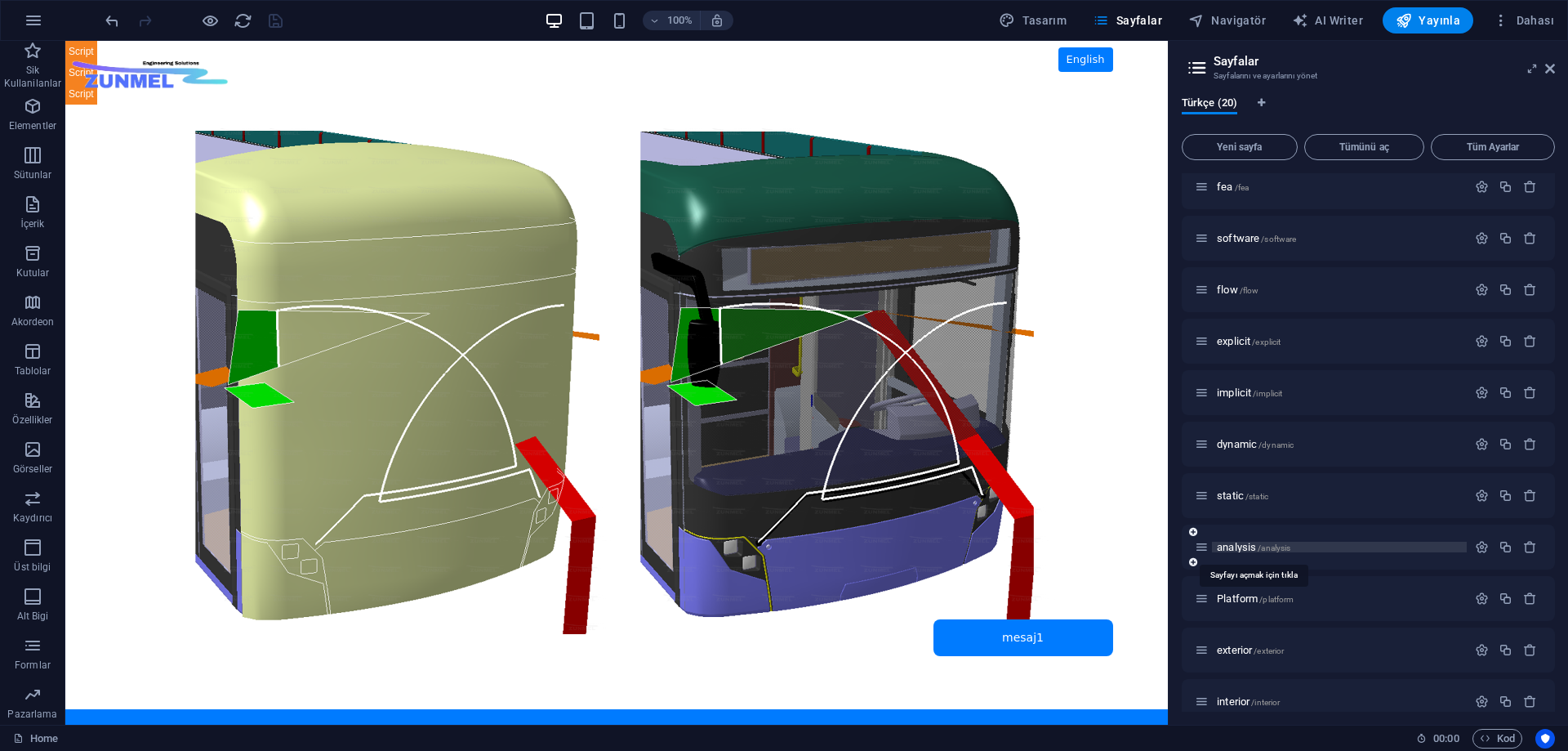
click at [1238, 545] on span "analysis /analysis" at bounding box center [1254, 546] width 74 height 12
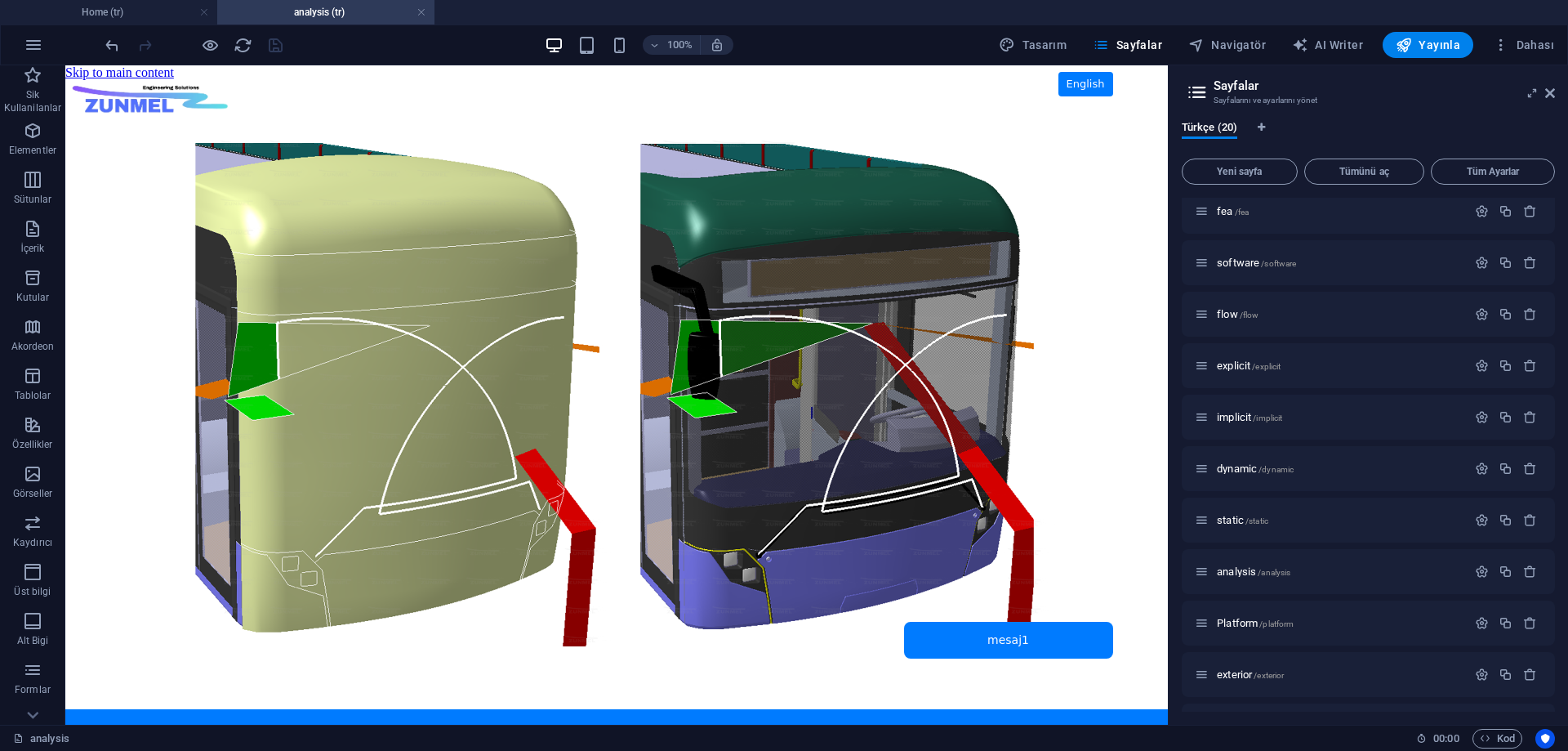
scroll to position [0, 0]
click at [98, 74] on span "HTML" at bounding box center [103, 75] width 27 height 10
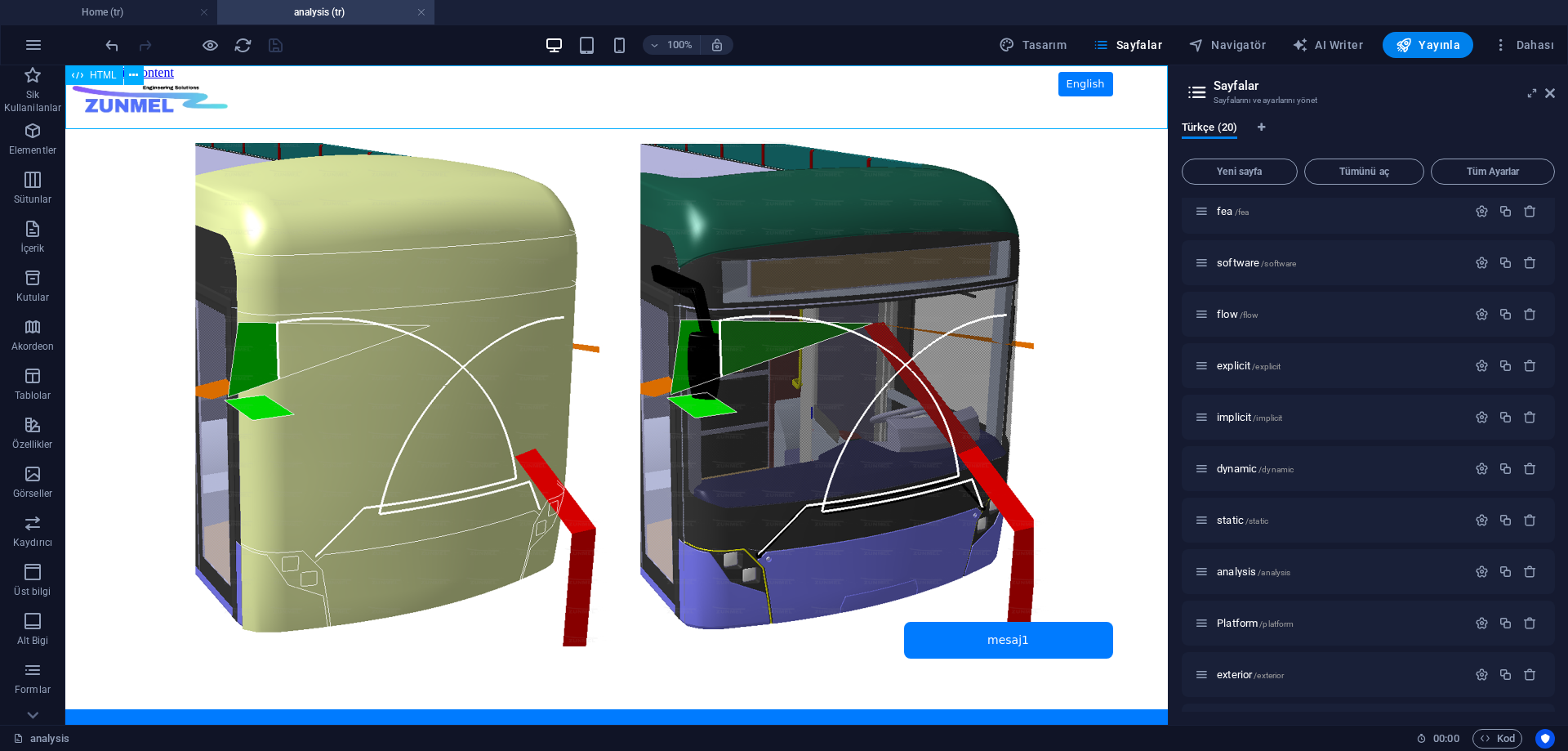
click at [98, 74] on span "HTML" at bounding box center [103, 75] width 27 height 10
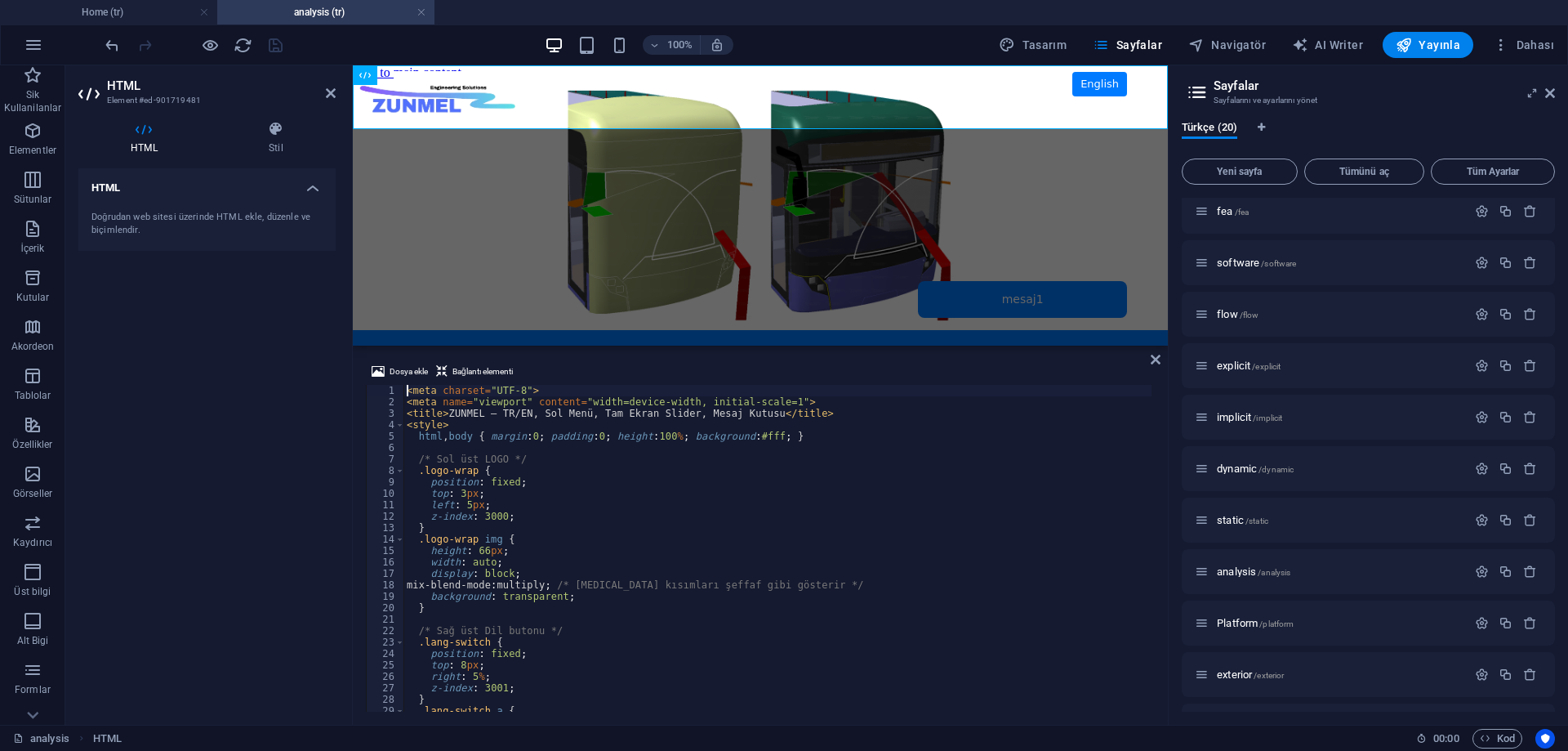
click at [663, 649] on div "< meta charset = "UTF-8" > < meta name = "viewport" content = "width=device-wid…" at bounding box center [843, 557] width 881 height 346
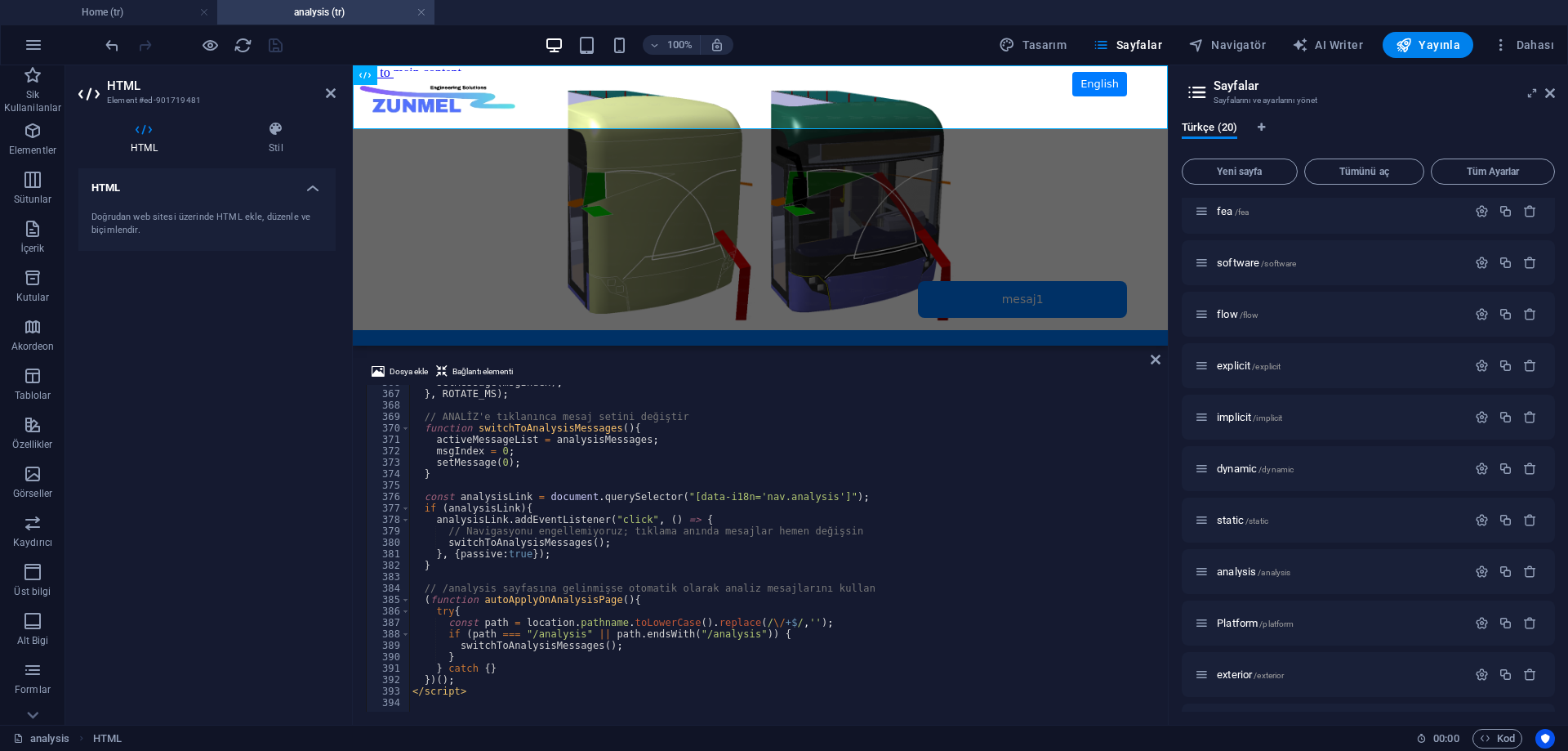
scroll to position [4182, 0]
click at [582, 684] on div "setMessage ( msgIndex ) ; } , ROTATE_MS ) ; // ANALİZ'e tıklanınca mesaj setini…" at bounding box center [849, 549] width 881 height 346
click at [658, 609] on div "setMessage ( msgIndex ) ; } , ROTATE_MS ) ; // ANALİZ'e tıklanınca mesaj setini…" at bounding box center [849, 549] width 881 height 346
click at [668, 599] on div "setMessage ( msgIndex ) ; } , ROTATE_MS ) ; // ANALİZ'e tıklanınca mesaj setini…" at bounding box center [849, 549] width 881 height 346
type textarea "(function autoApplyOnAnalysisPage(){"
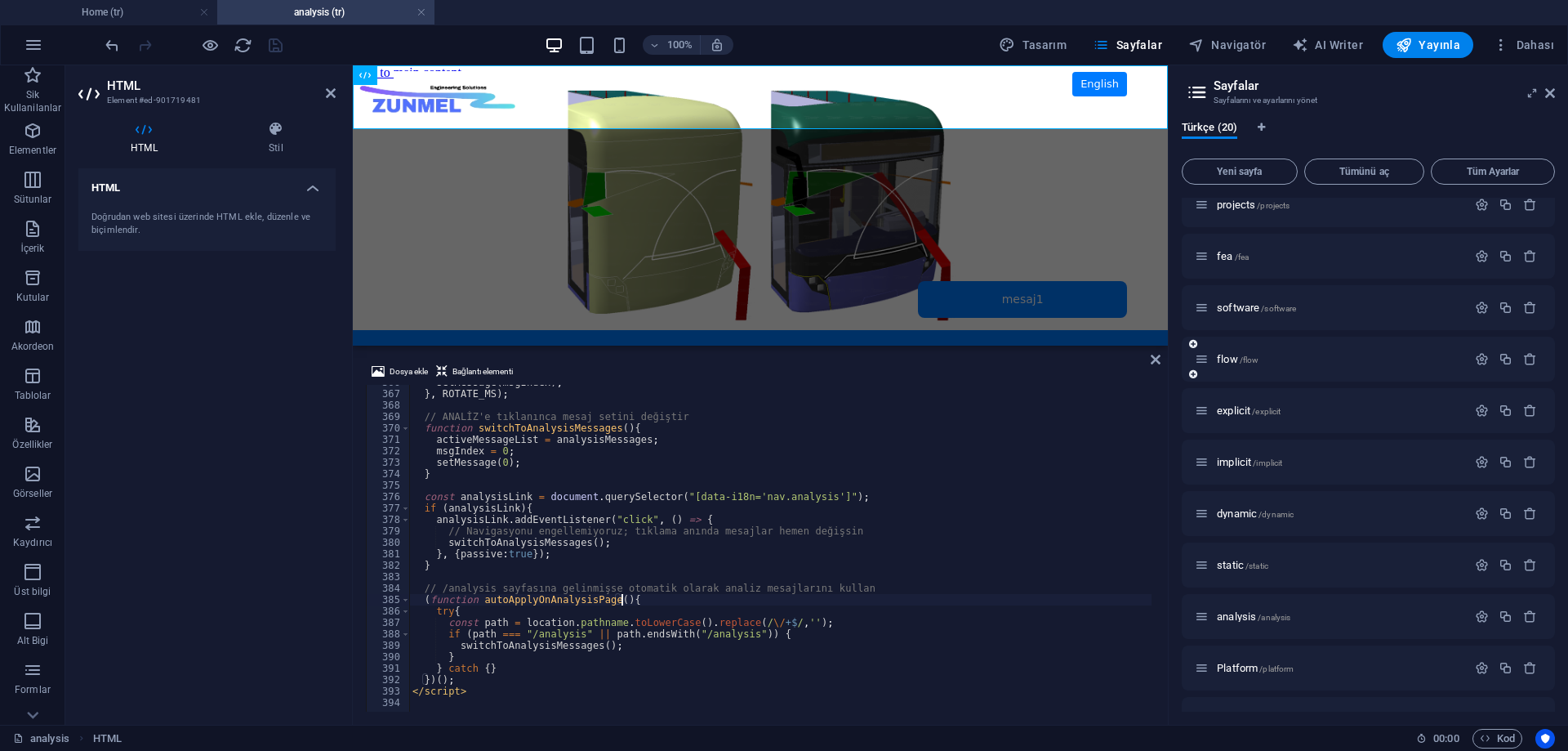
scroll to position [0, 0]
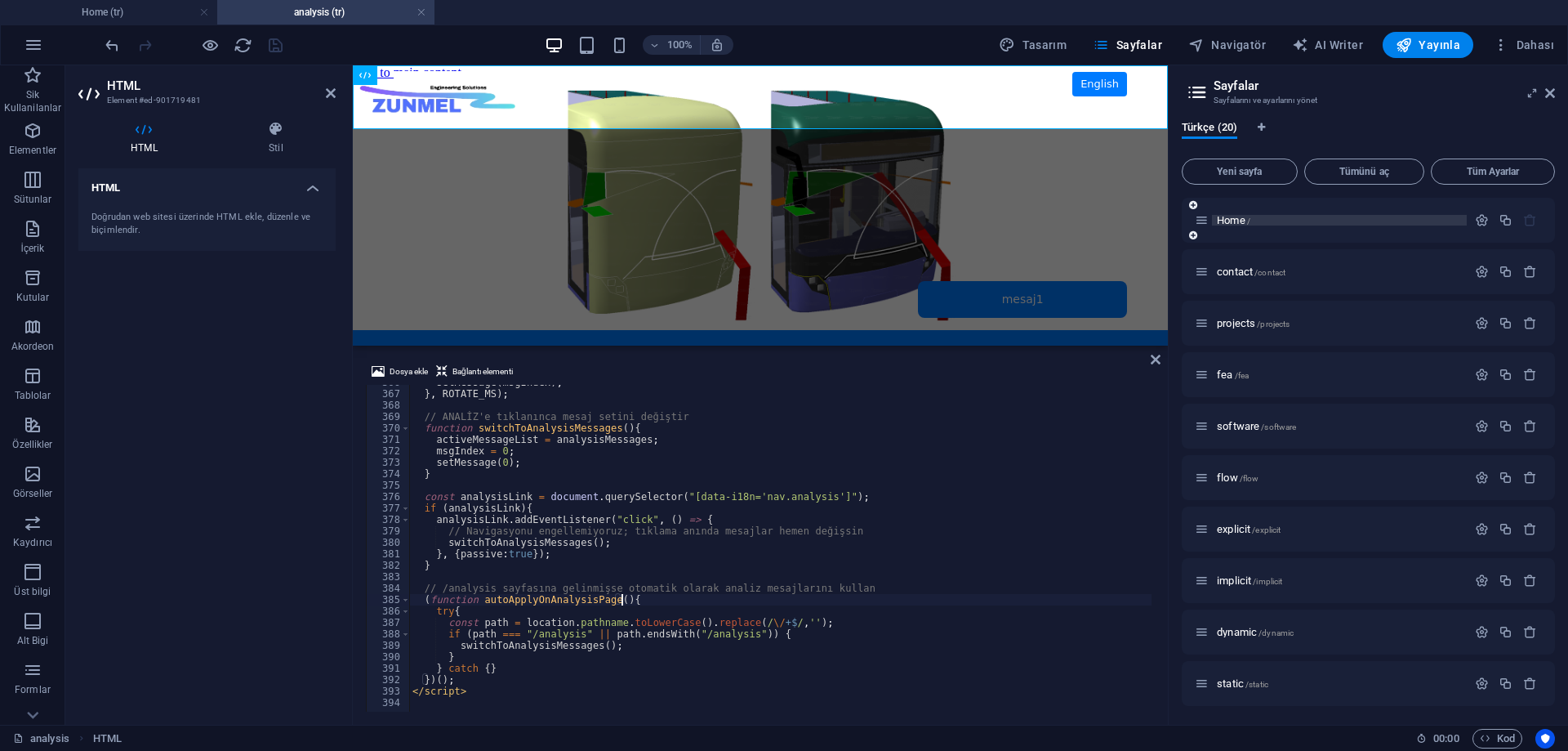
click at [1233, 218] on span "Home /" at bounding box center [1233, 220] width 34 height 12
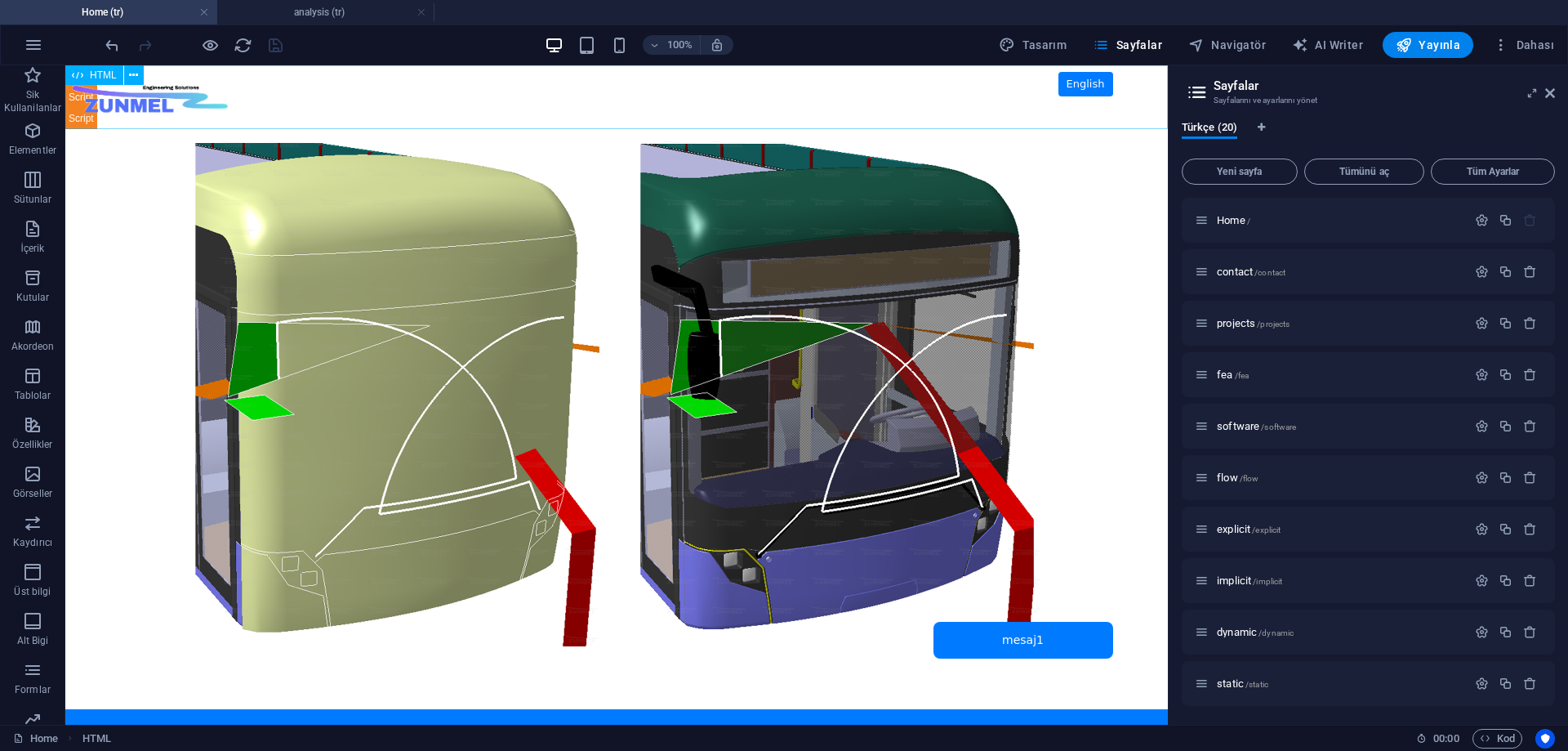
click at [81, 81] on icon at bounding box center [78, 75] width 11 height 20
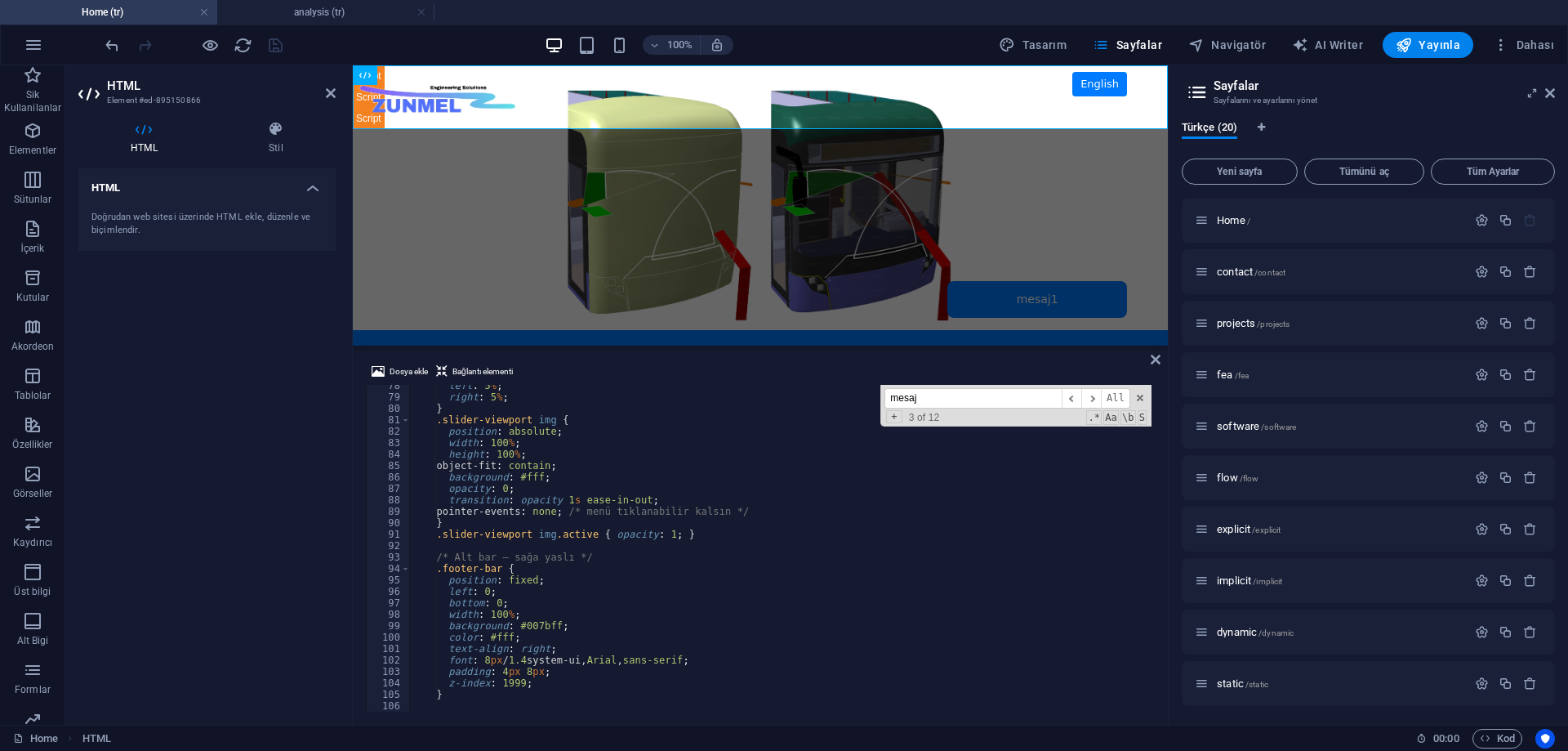
scroll to position [885, 0]
click at [1139, 398] on span at bounding box center [1140, 398] width 11 height 11
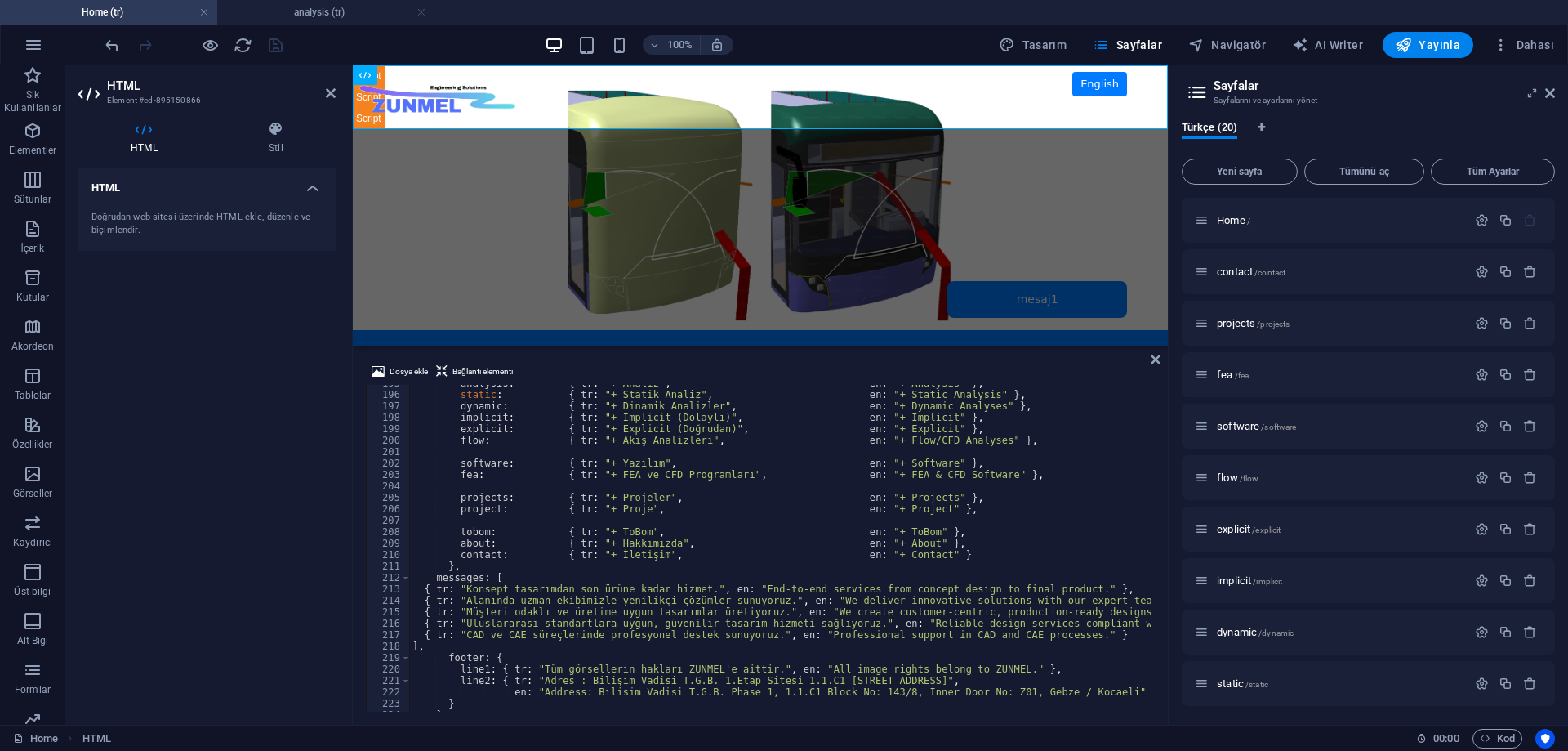
scroll to position [2276, 0]
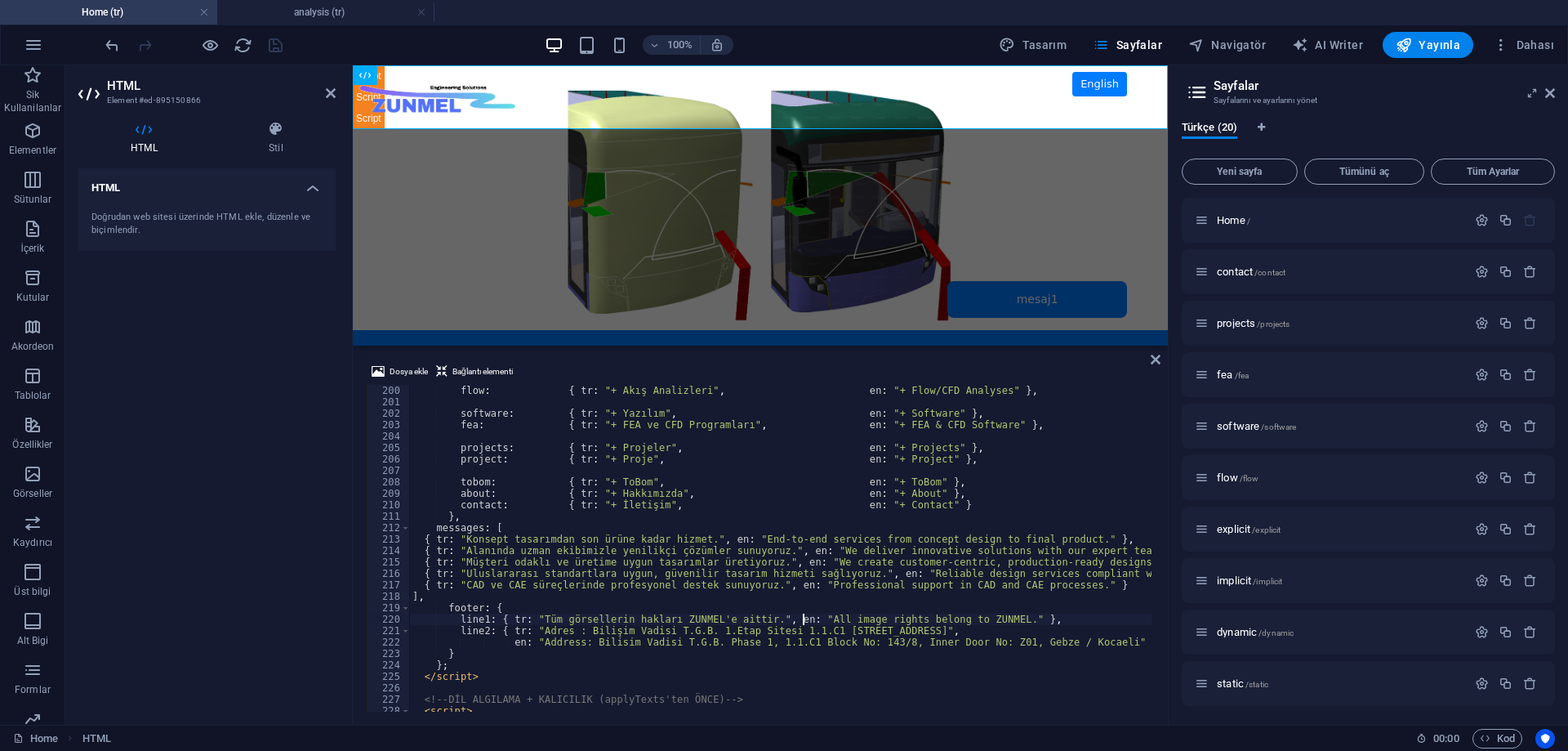
click at [804, 622] on div "flow : { tr : "+ Akış Analizleri" , en : "+ Flow/CFD Analyses" } , software : {…" at bounding box center [838, 557] width 859 height 346
type textarea "line1: { tr: "Tüm görsellerin hakları ZUNMEL'e aittir.", en: "All image rights …"
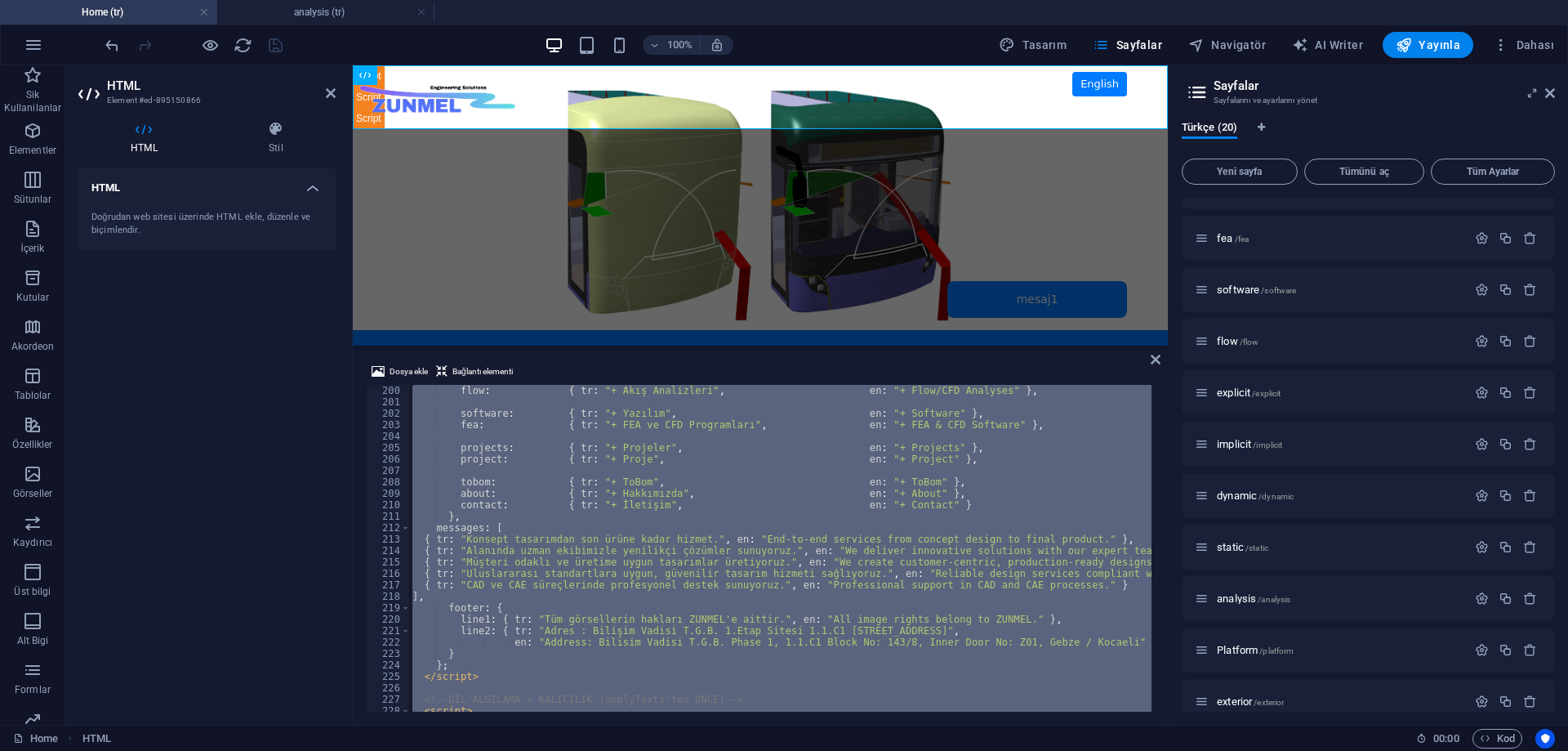
scroll to position [326, 0]
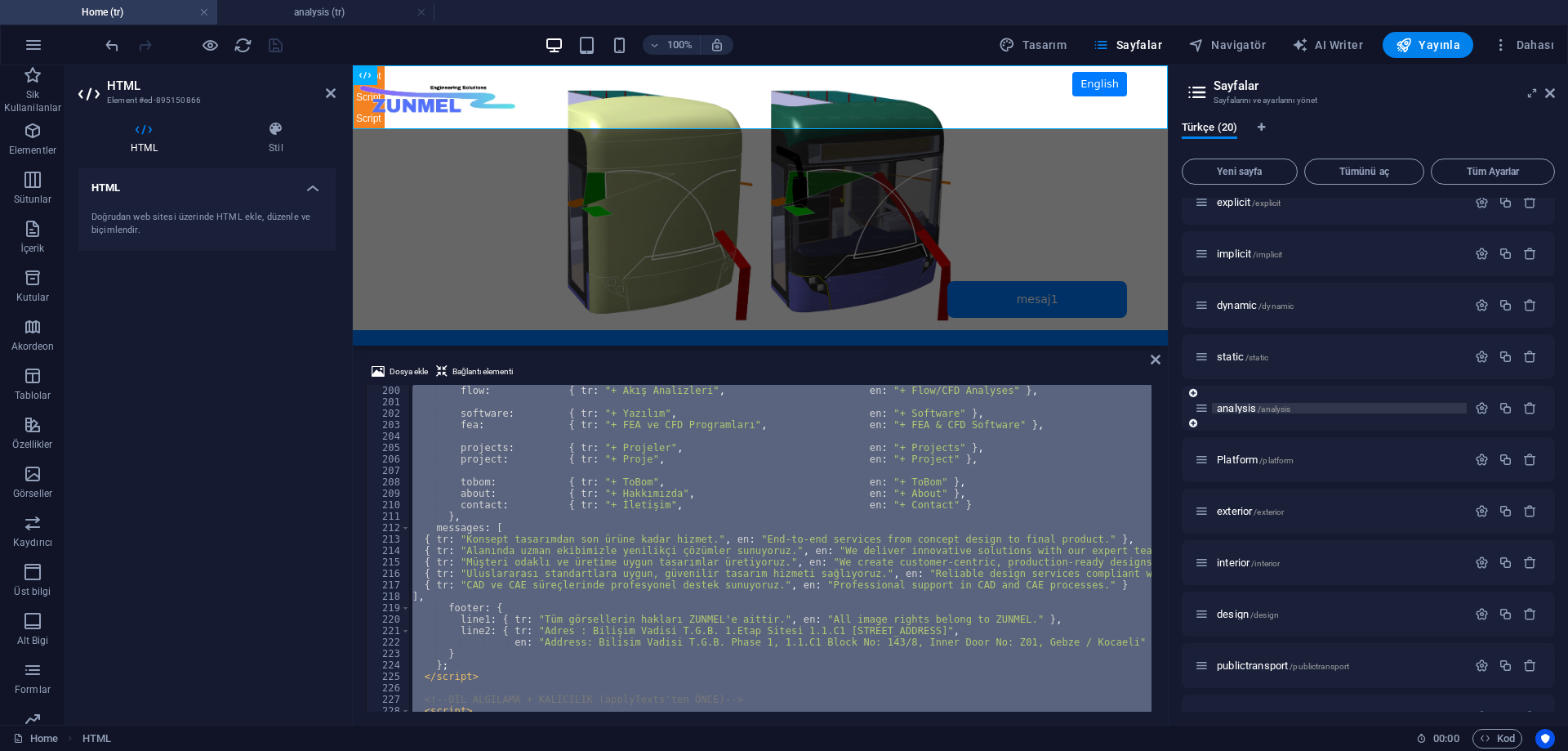
click at [1239, 408] on span "analysis /analysis" at bounding box center [1254, 407] width 74 height 12
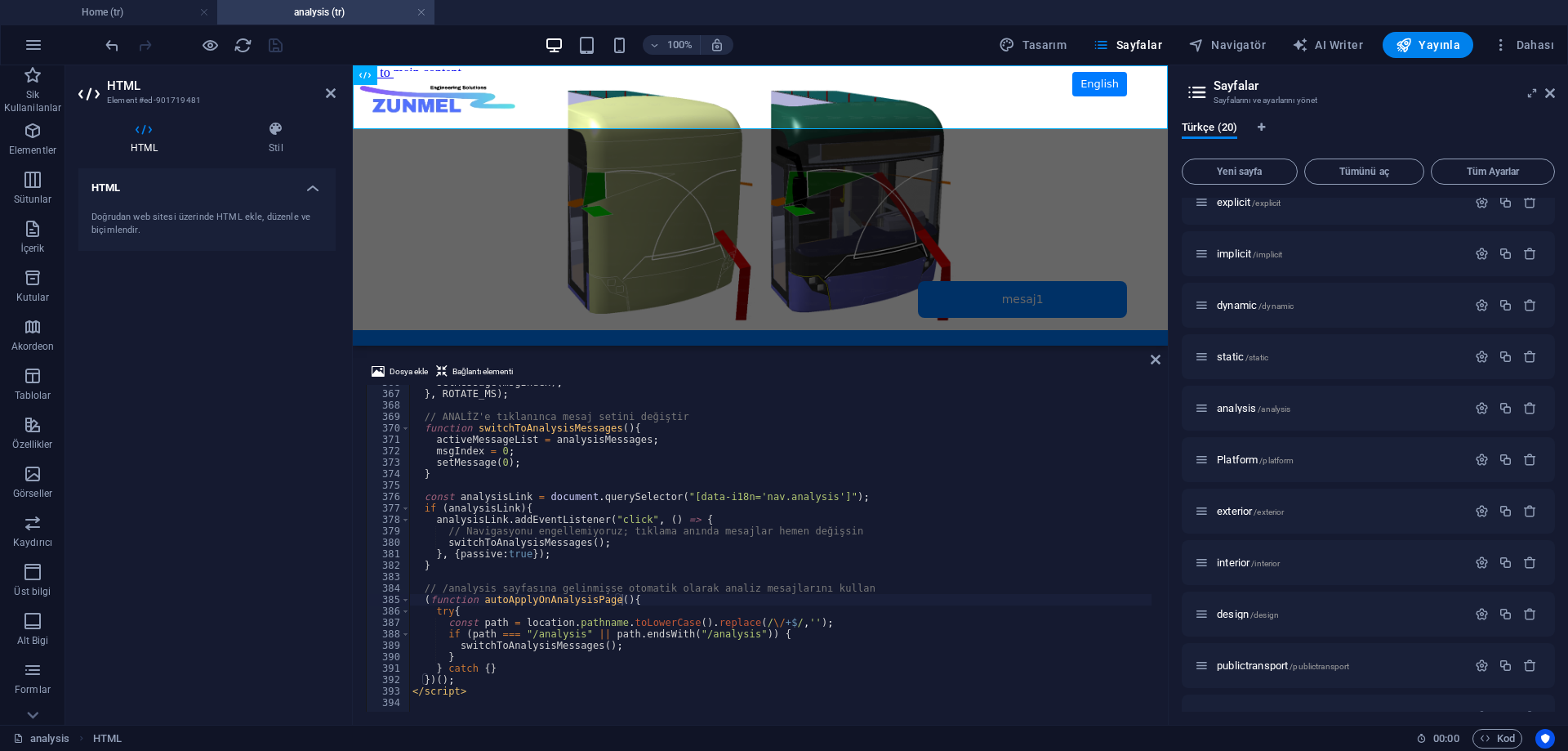
click at [666, 679] on div "setMessage ( msgIndex ) ; } , ROTATE_MS ) ; // ANALİZ'e tıklanınca mesaj setini…" at bounding box center [849, 549] width 881 height 346
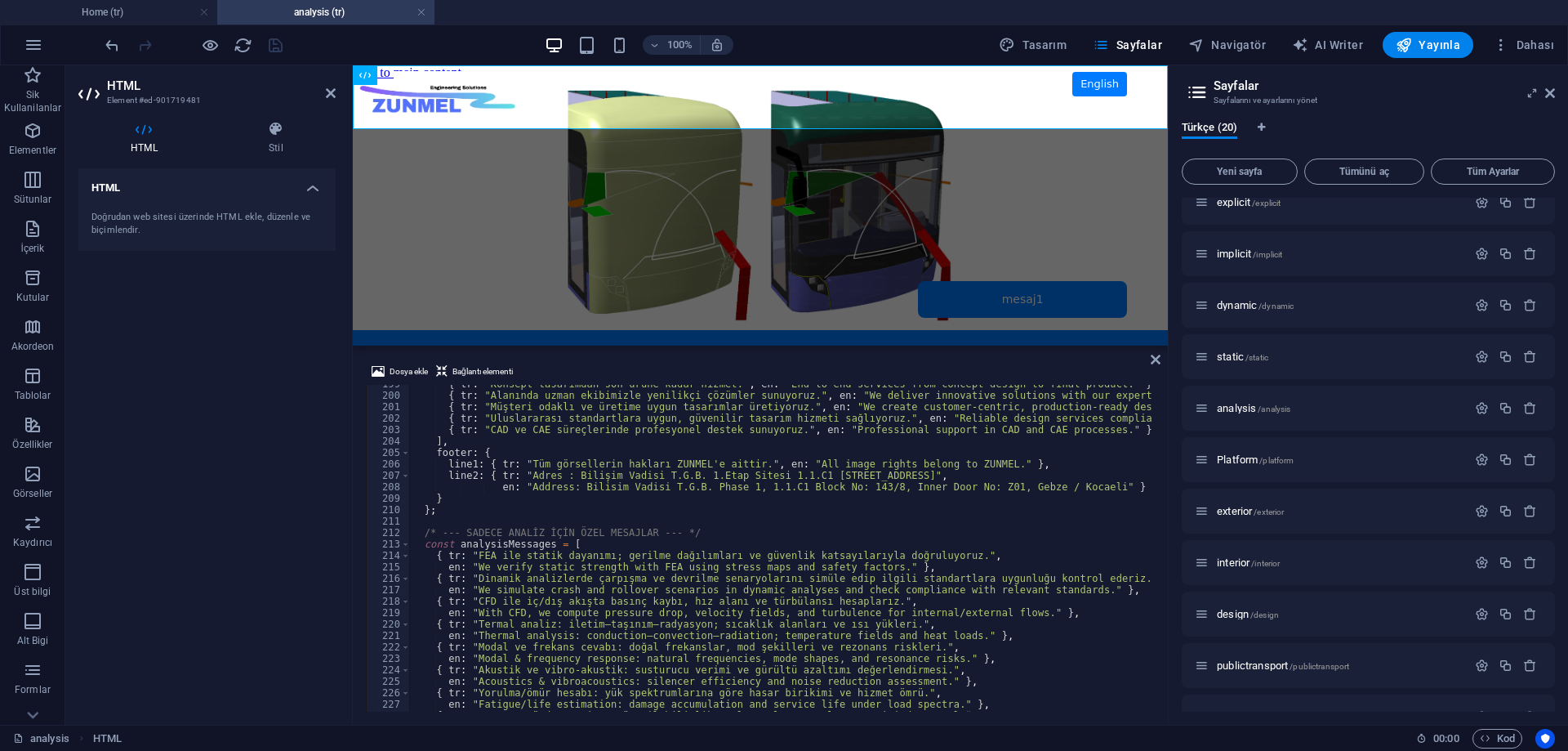
scroll to position [2271, 0]
click at [676, 610] on div "{ tr : "Konsept tasarımdan son ürüne kadar hizmet." , en : "End-to-end services…" at bounding box center [849, 551] width 881 height 346
type textarea "</script>"
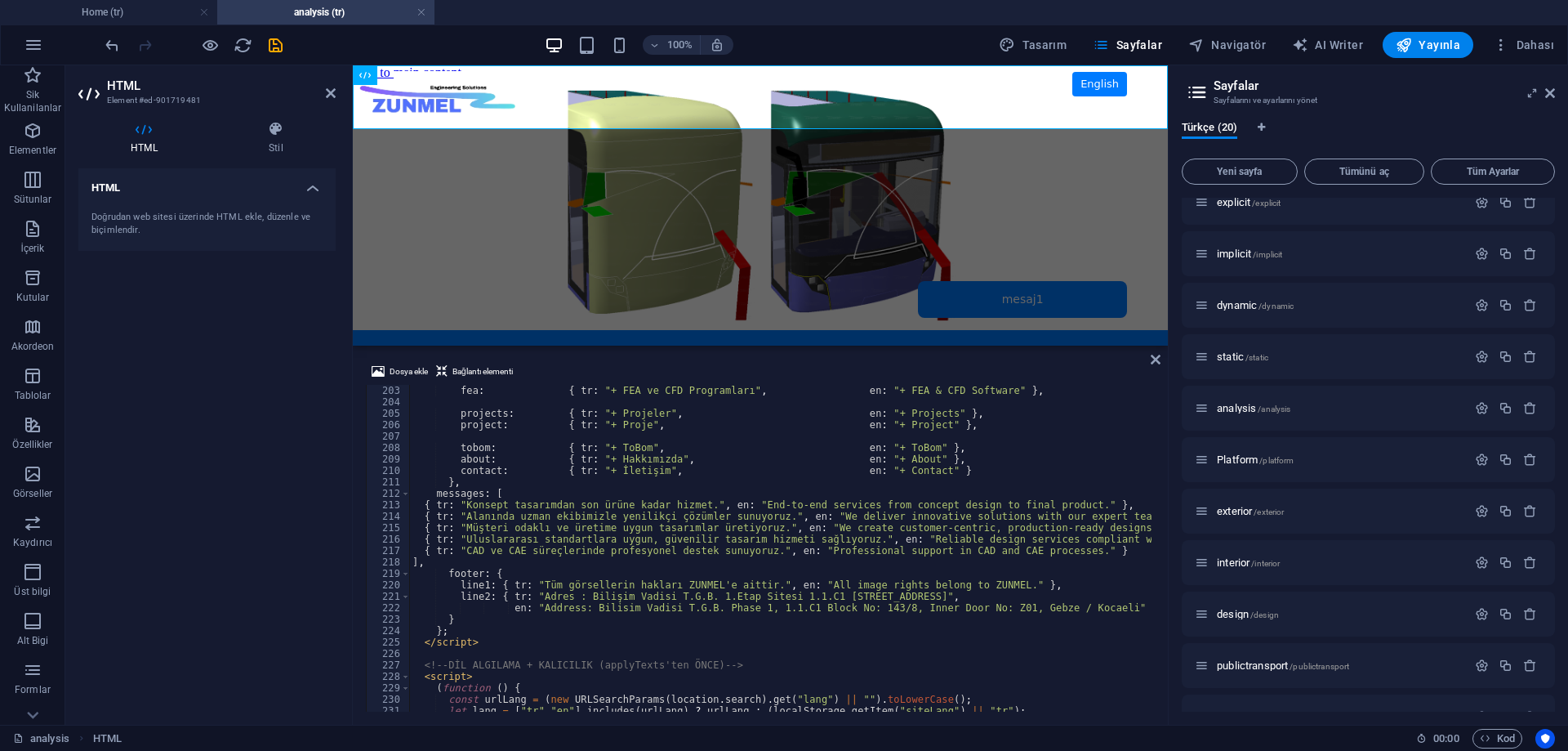
scroll to position [2408, 0]
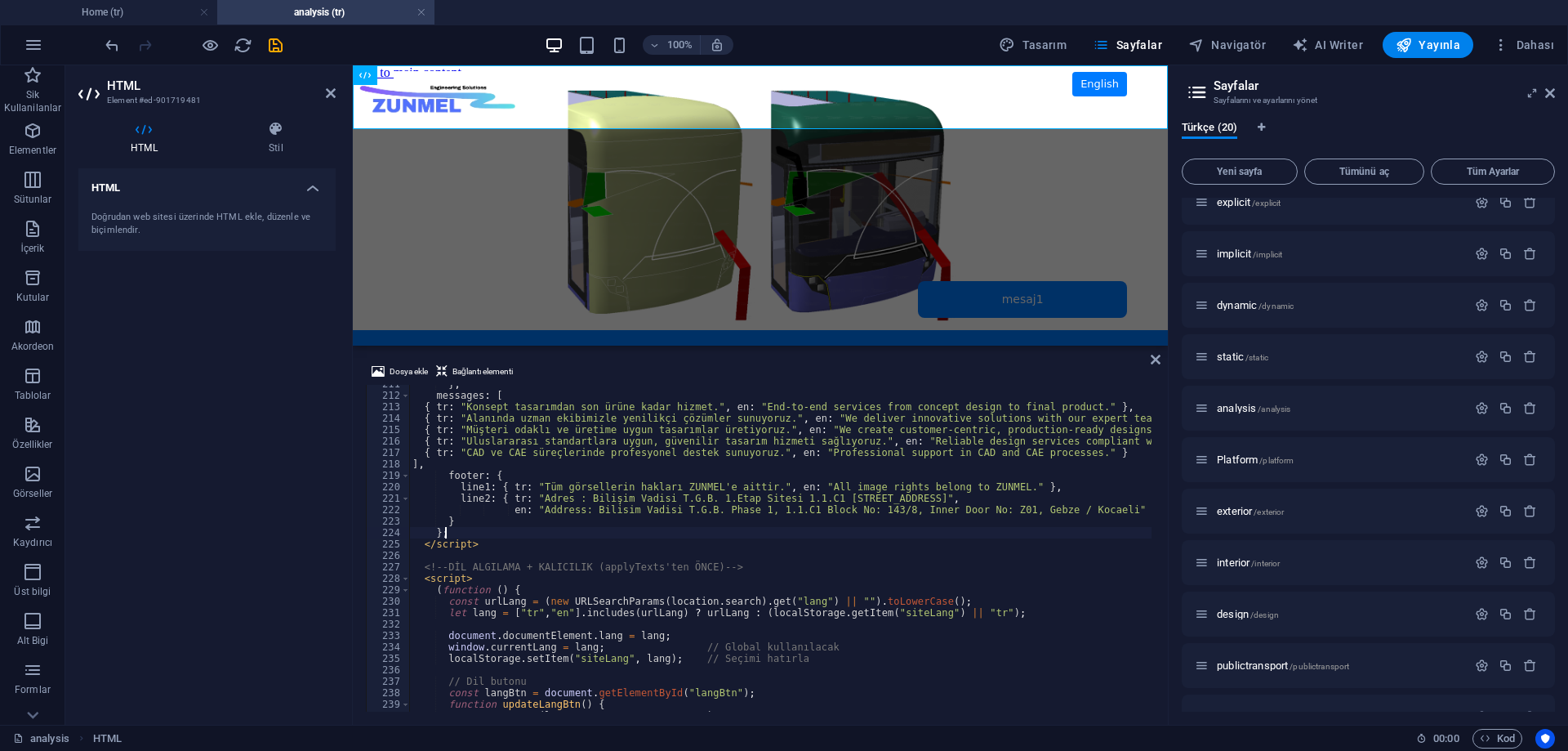
click at [478, 531] on div "} , messages : [ { tr : "Konsept tasarımdan son ürüne kadar hizmet." , en : "En…" at bounding box center [838, 551] width 859 height 346
type textarea "};"
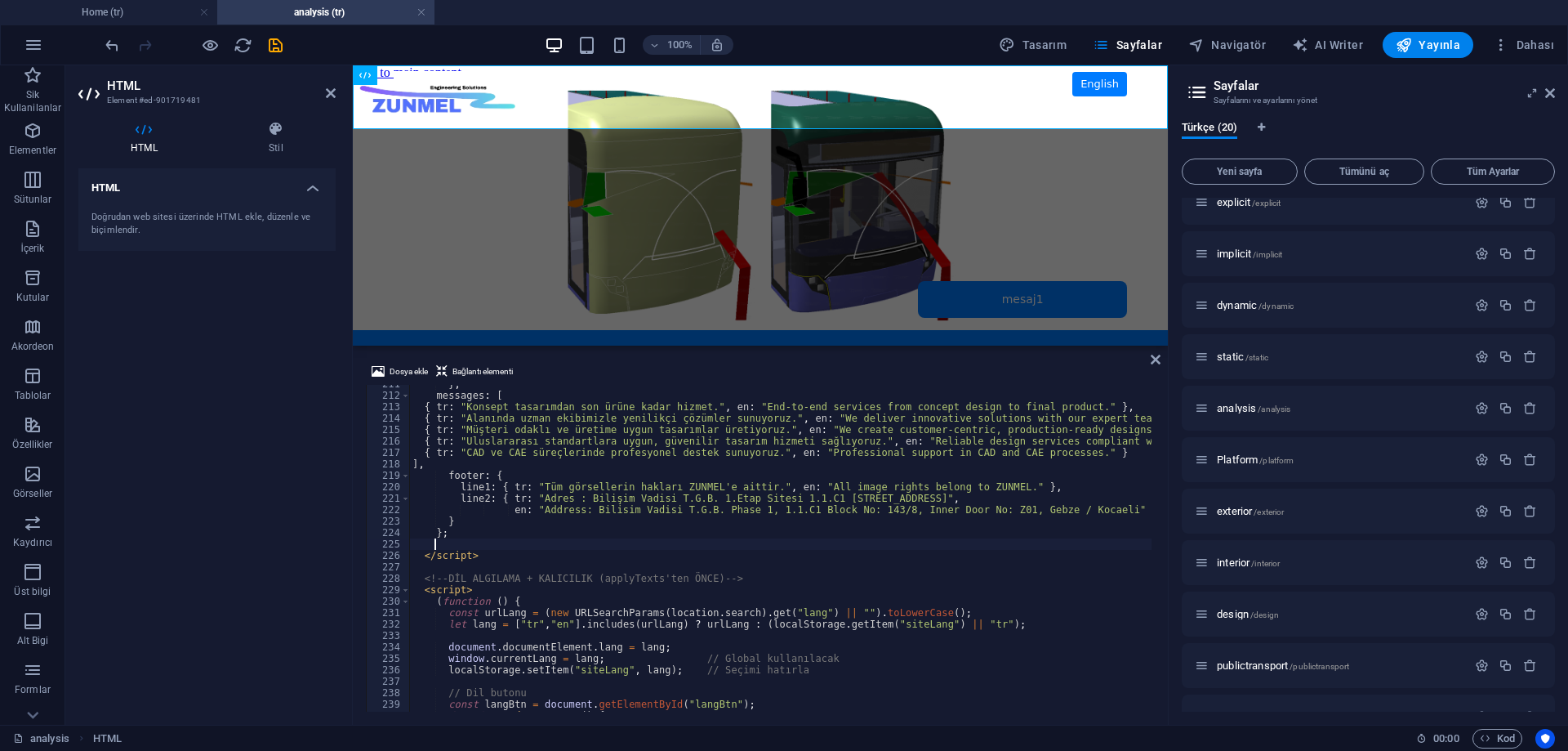
paste textarea "];"
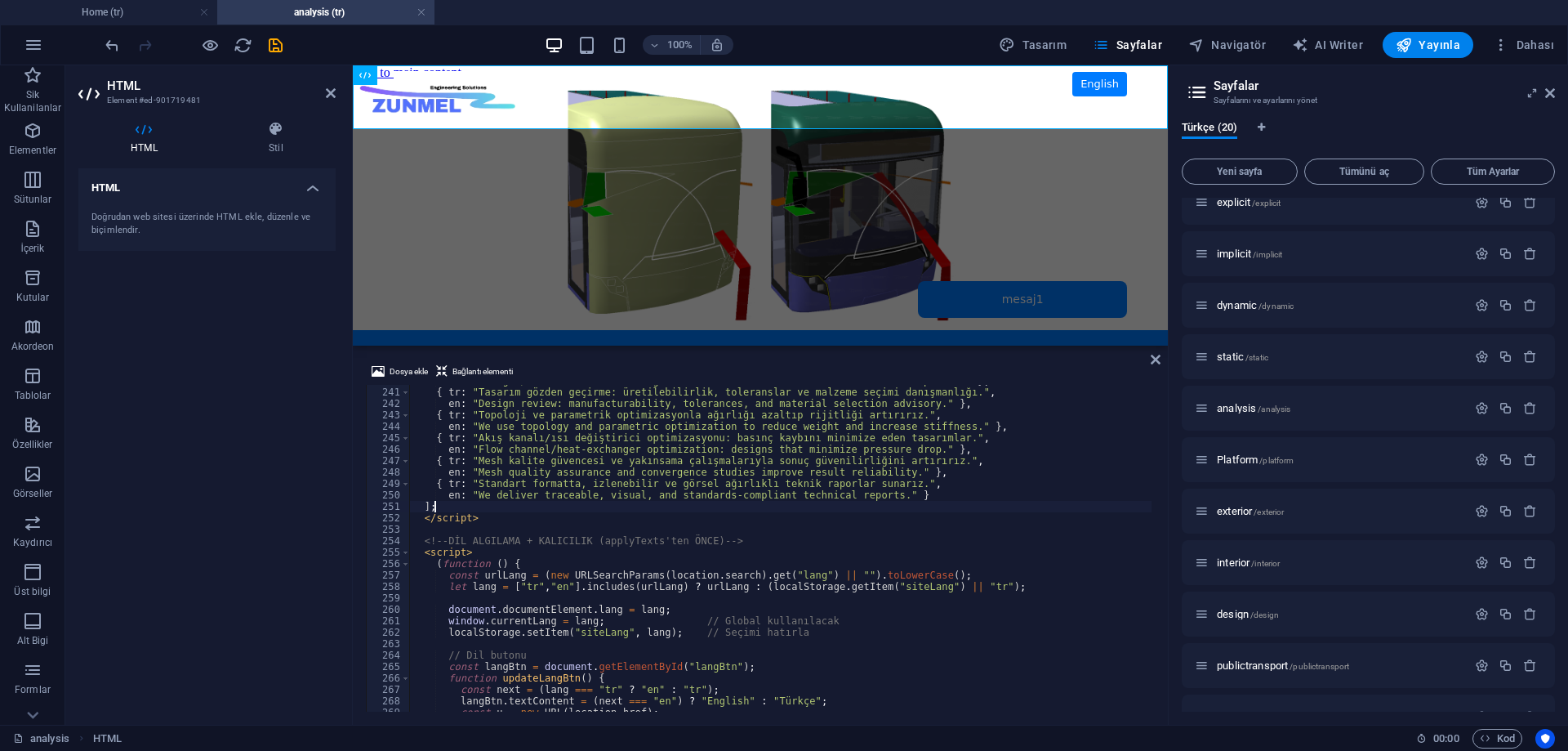
scroll to position [2743, 0]
click at [575, 557] on div "en : "Fatigue/life estimation: damage accumulation and service life under load …" at bounding box center [838, 547] width 859 height 346
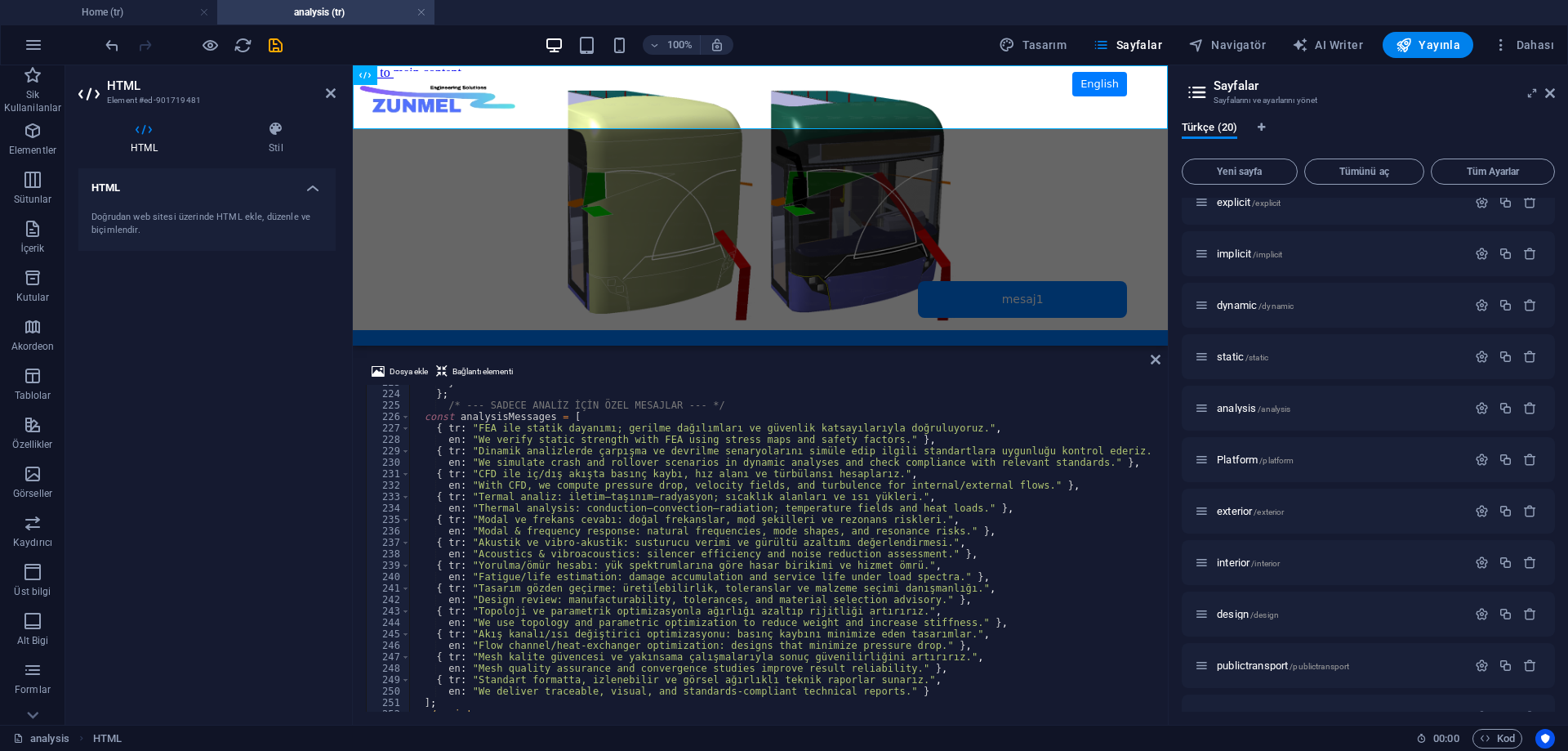
type textarea "<script>"
click at [246, 442] on div "HTML Doğrudan web sitesi üzerinde HTML ekle, düzenle ve biçimlendir." at bounding box center [207, 440] width 258 height 543
click at [275, 43] on icon "save" at bounding box center [276, 45] width 19 height 19
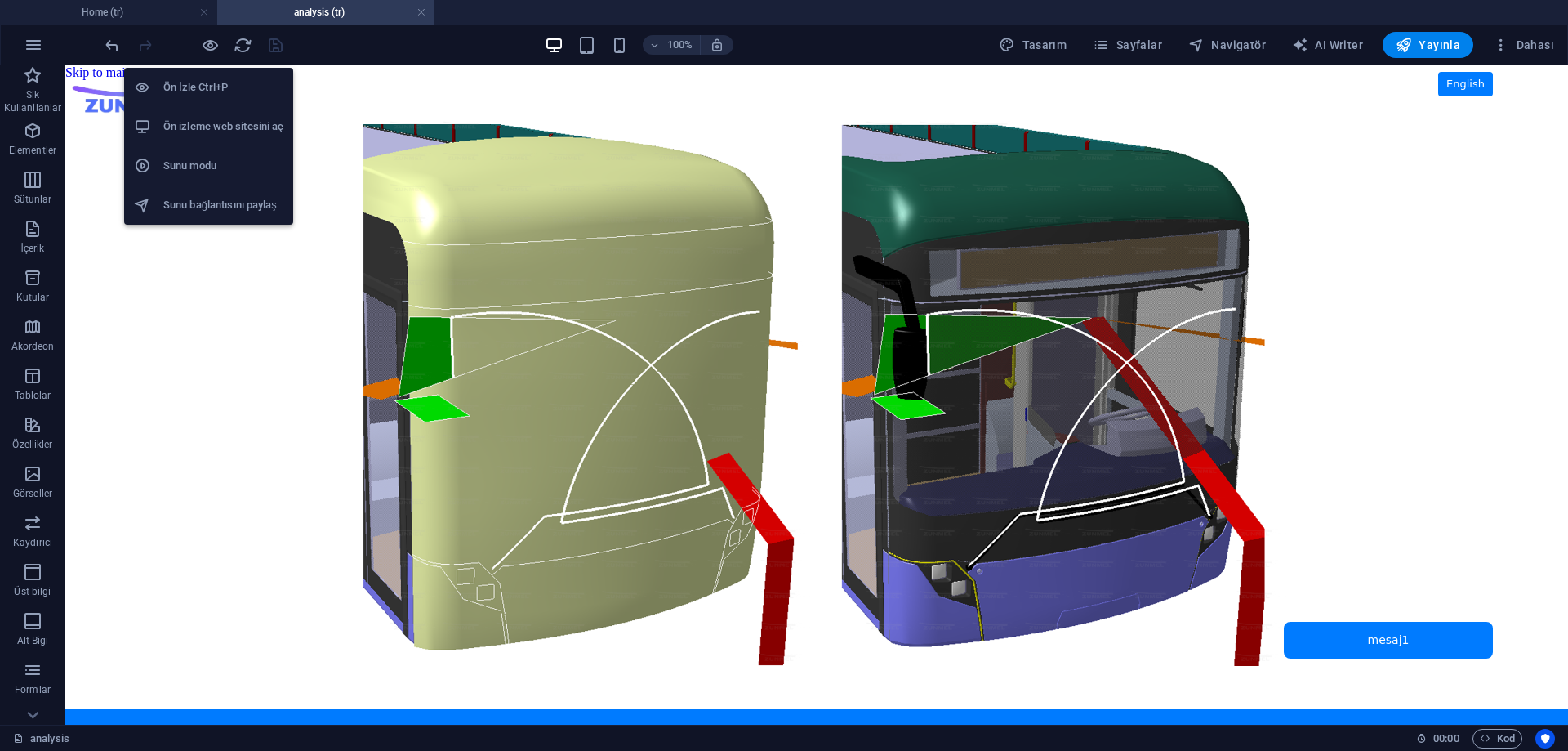
click at [237, 128] on h6 "Ön izleme web sitesini aç" at bounding box center [223, 127] width 120 height 20
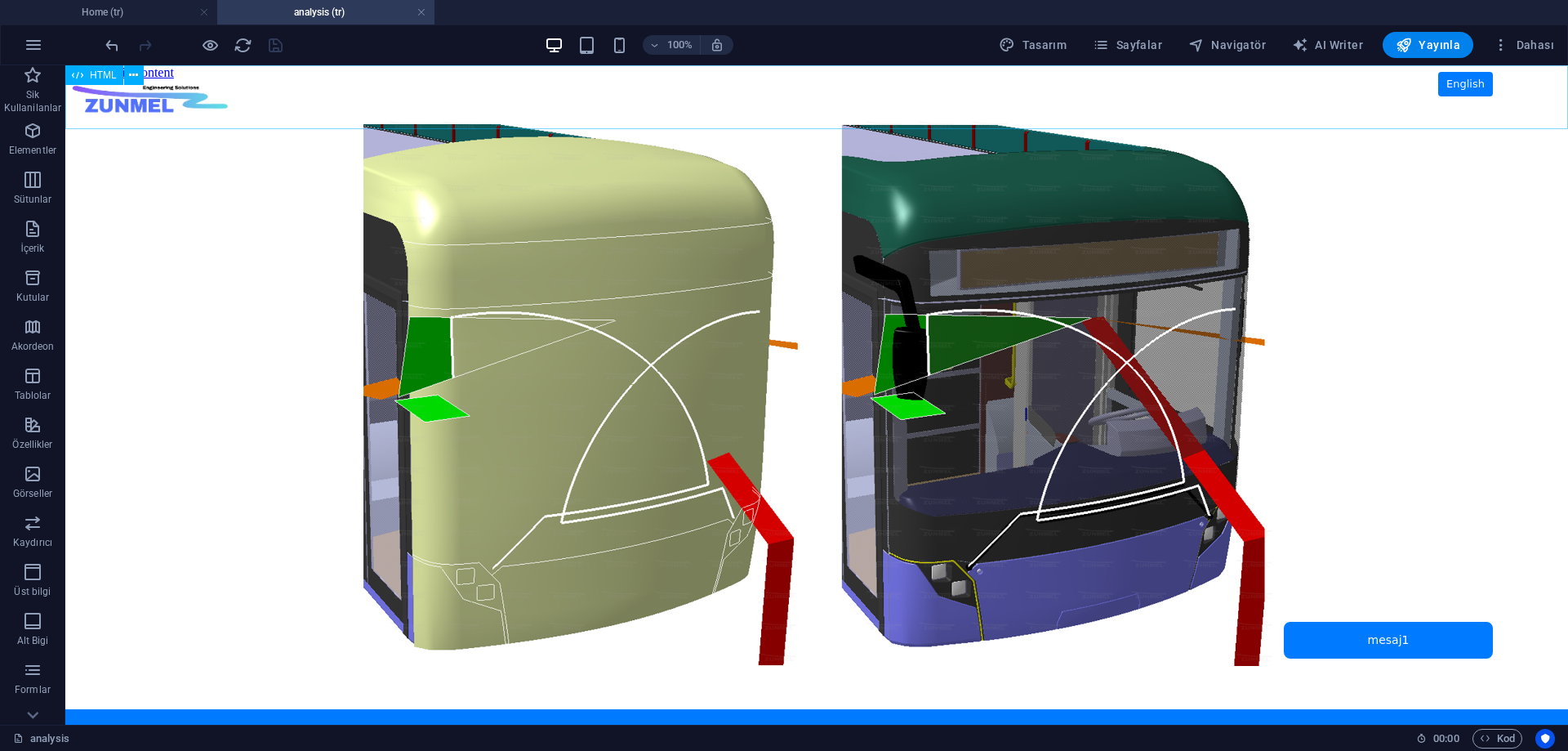
click at [96, 74] on span "HTML" at bounding box center [103, 75] width 27 height 10
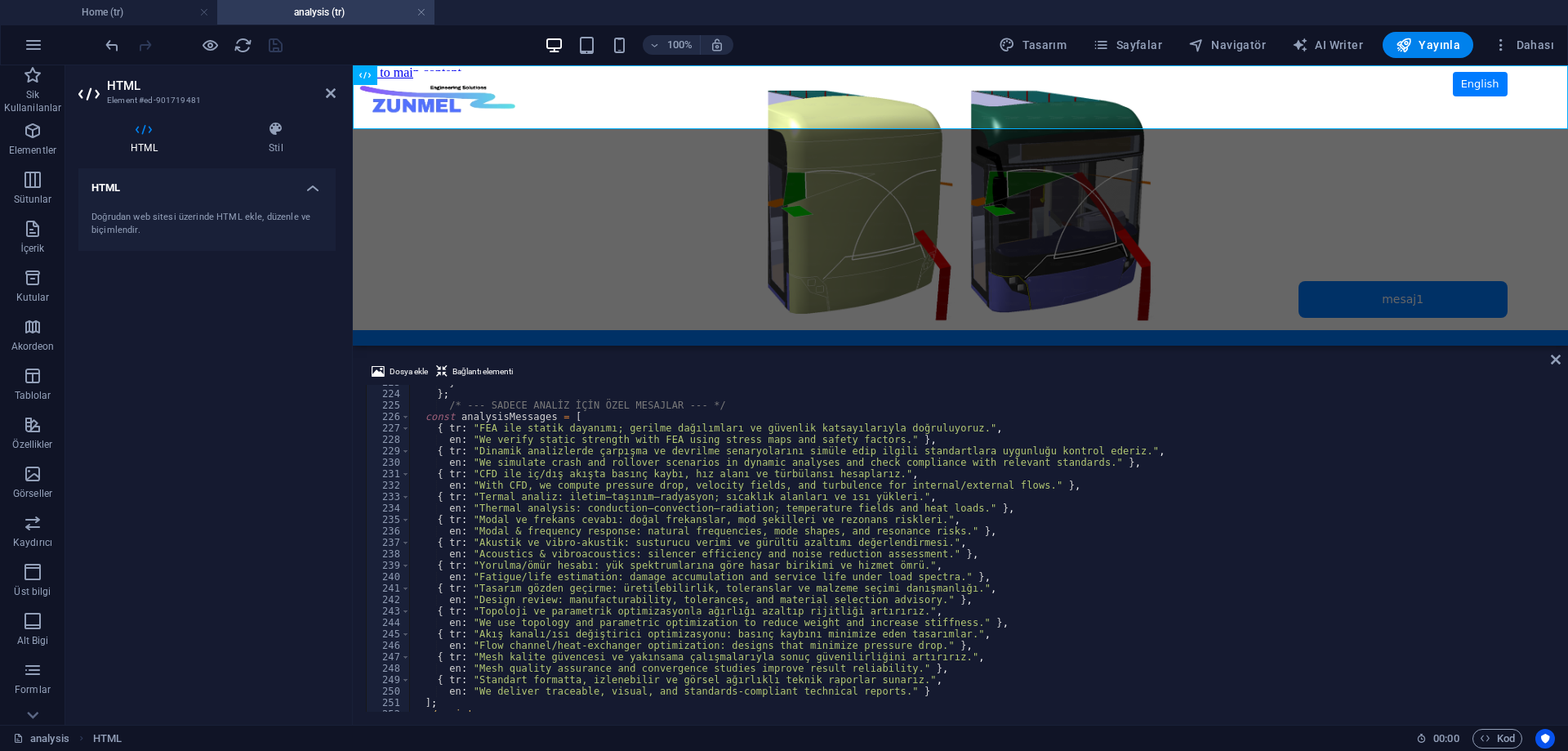
click at [614, 568] on div "} } ; /* --- SADECE ANALİZ İÇİN ÖZEL MESAJLAR --- */ const analysisMessages = […" at bounding box center [981, 549] width 1142 height 346
type textarea "{ tr: "Yorulma/ömür hesabı: yük spektrumlarına göre hasar birikimi ve hizmet öm…"
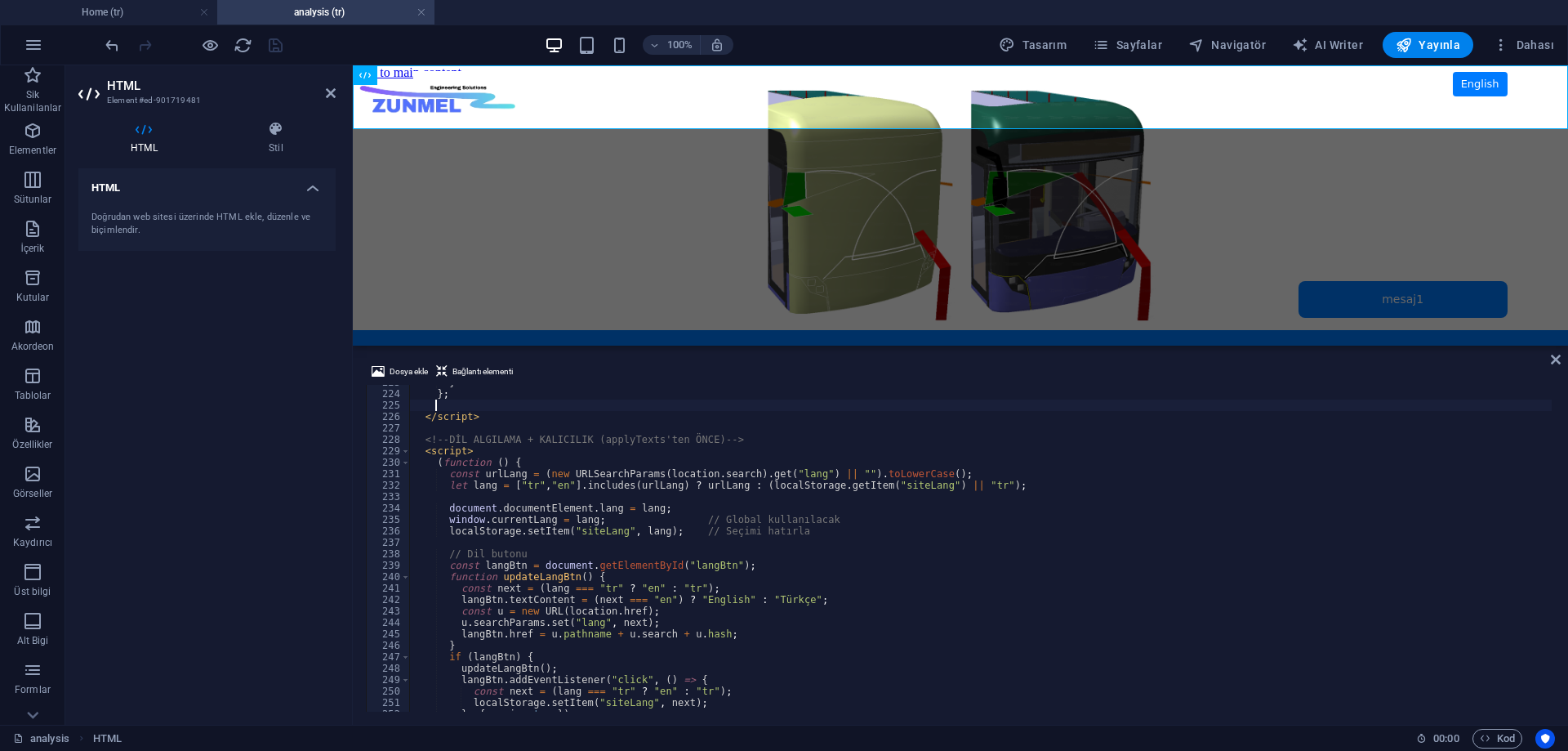
type textarea "};"
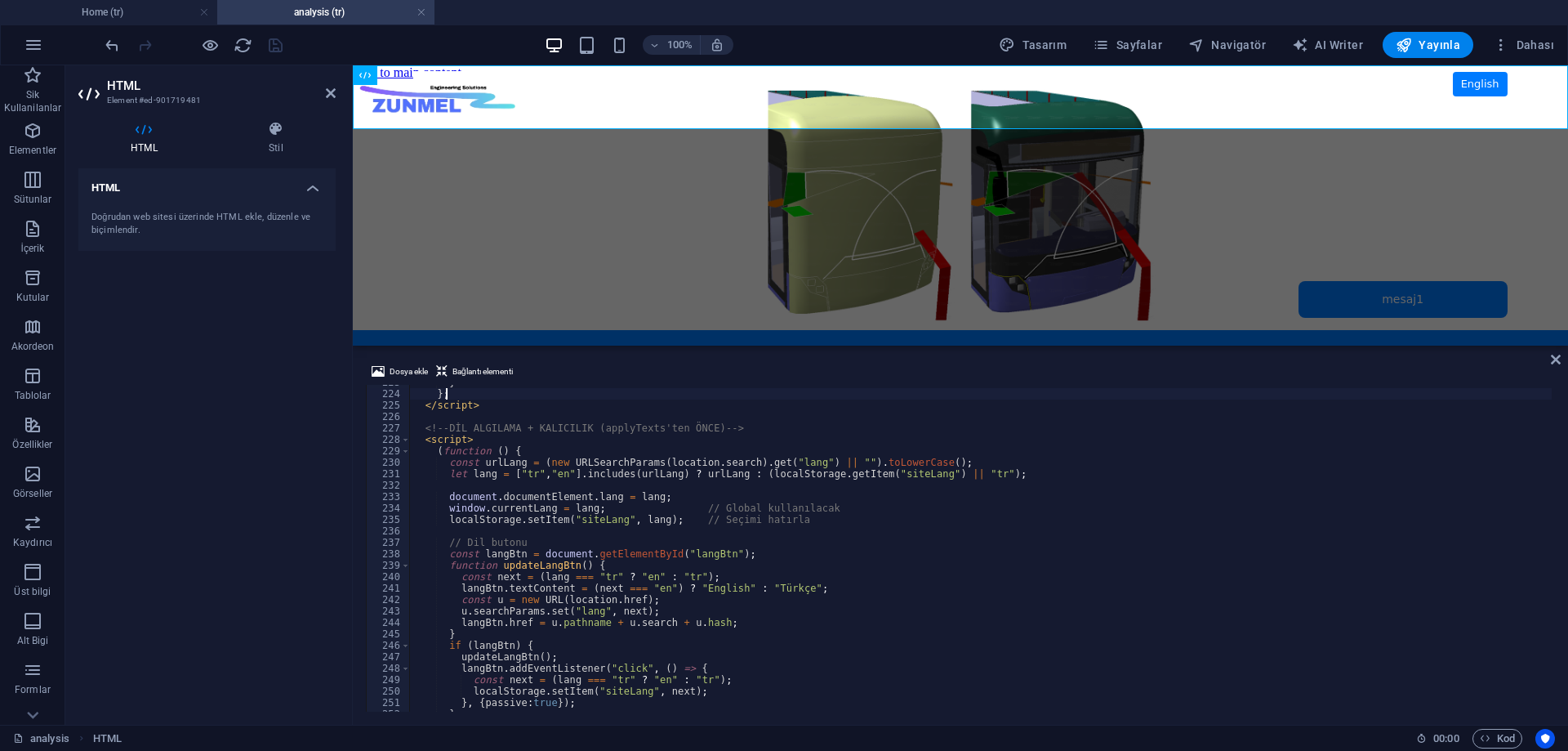
click at [226, 367] on div "HTML Doğrudan web sitesi üzerinde HTML ekle, düzenle ve biçimlendir." at bounding box center [207, 440] width 258 height 543
click at [276, 47] on icon "save" at bounding box center [276, 45] width 19 height 19
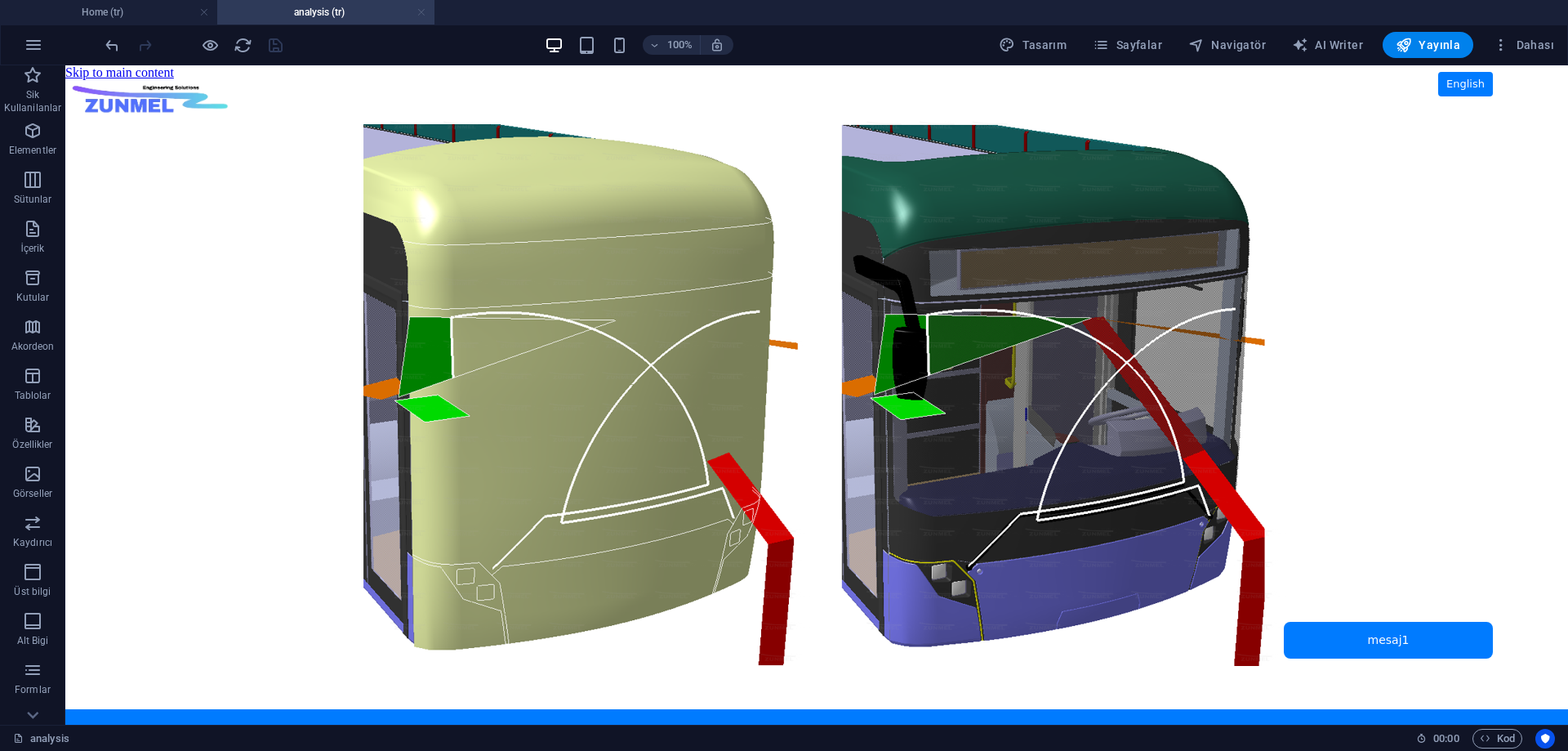
click at [423, 12] on link at bounding box center [421, 12] width 10 height 16
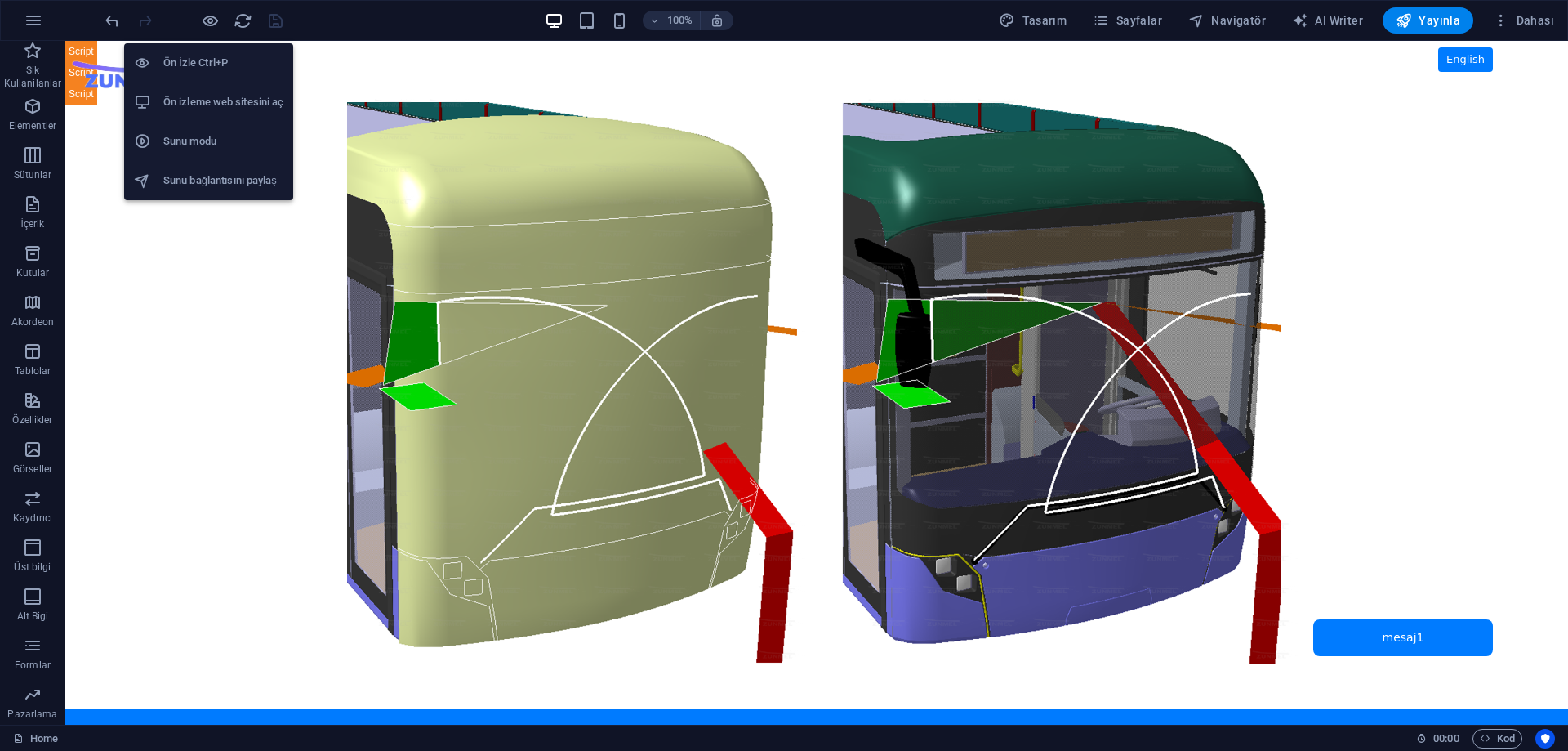
click at [221, 94] on h6 "Ön izleme web sitesini aç" at bounding box center [223, 102] width 120 height 20
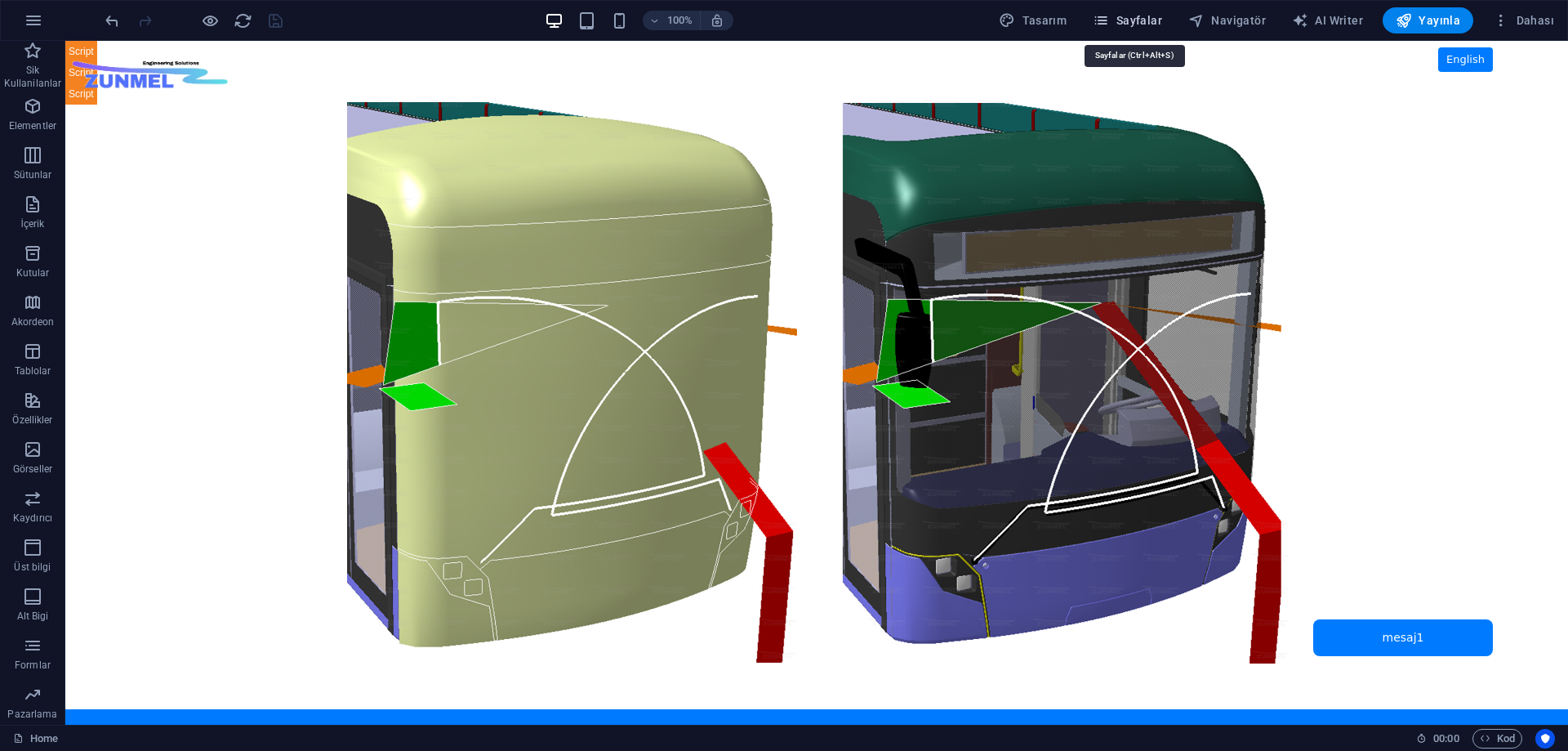
click at [1140, 19] on span "Sayfalar" at bounding box center [1127, 20] width 70 height 16
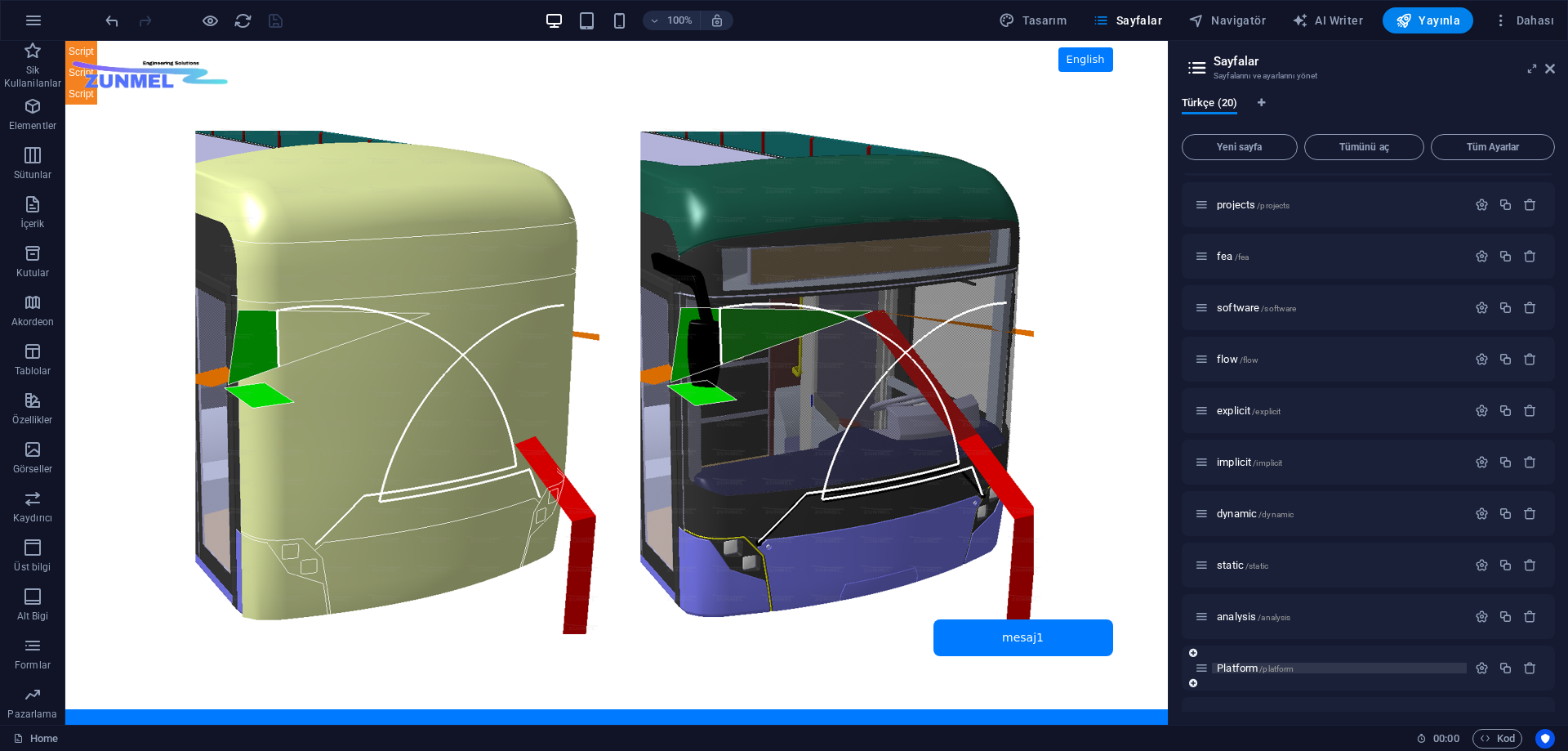
scroll to position [0, 0]
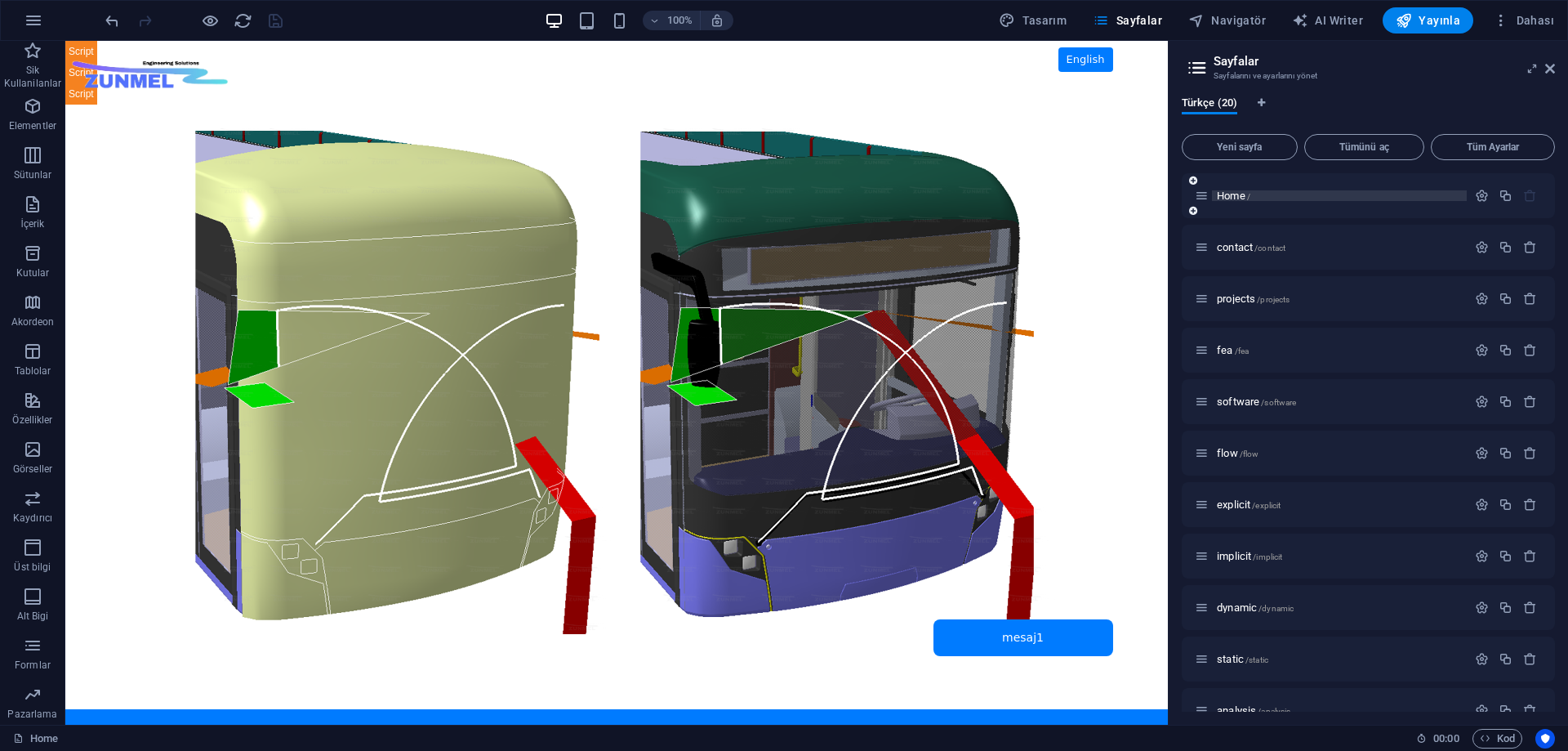
click at [1236, 196] on span "Home /" at bounding box center [1233, 196] width 34 height 12
